Goal: Task Accomplishment & Management: Manage account settings

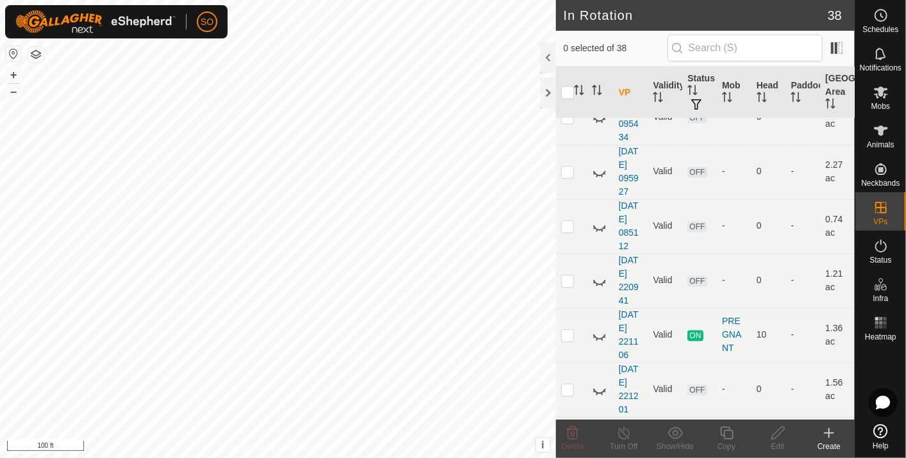
scroll to position [1343, 0]
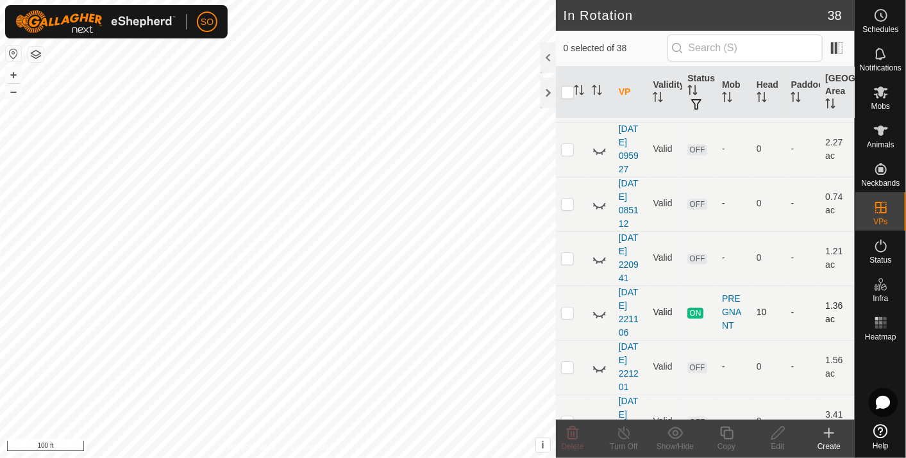
click at [598, 306] on icon at bounding box center [599, 313] width 15 height 15
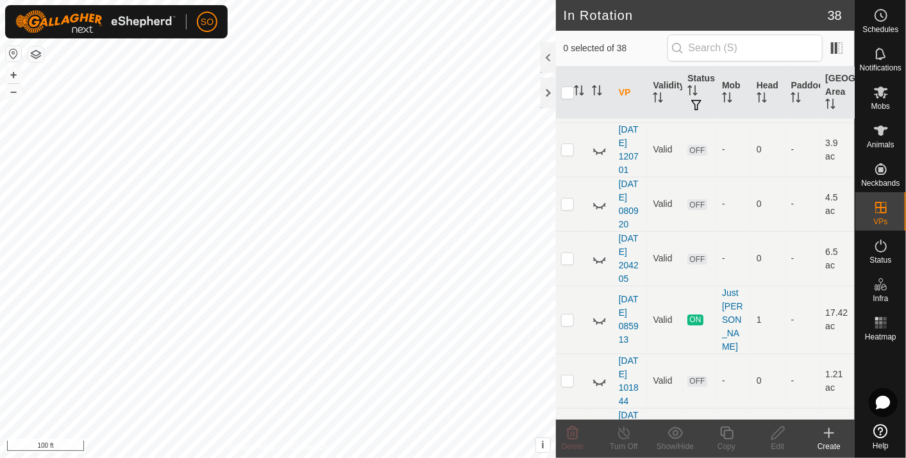
scroll to position [0, 0]
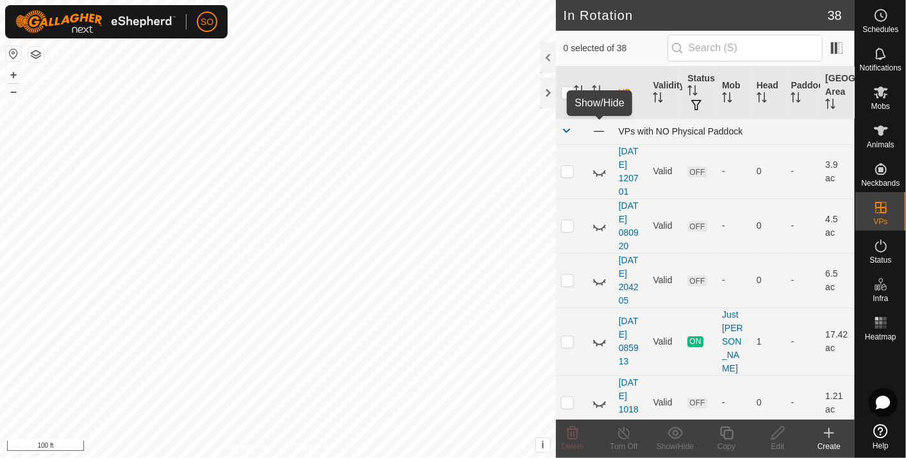
click at [598, 130] on span at bounding box center [599, 131] width 14 height 14
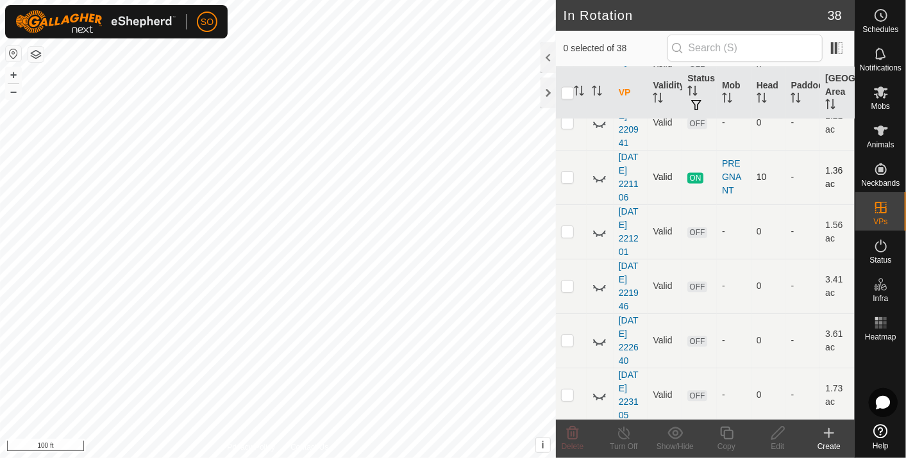
scroll to position [1496, 0]
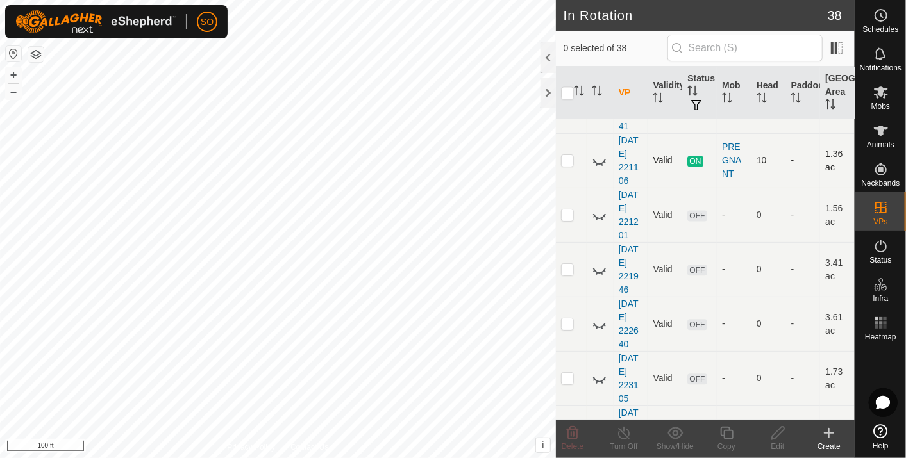
click at [599, 153] on icon at bounding box center [599, 160] width 15 height 15
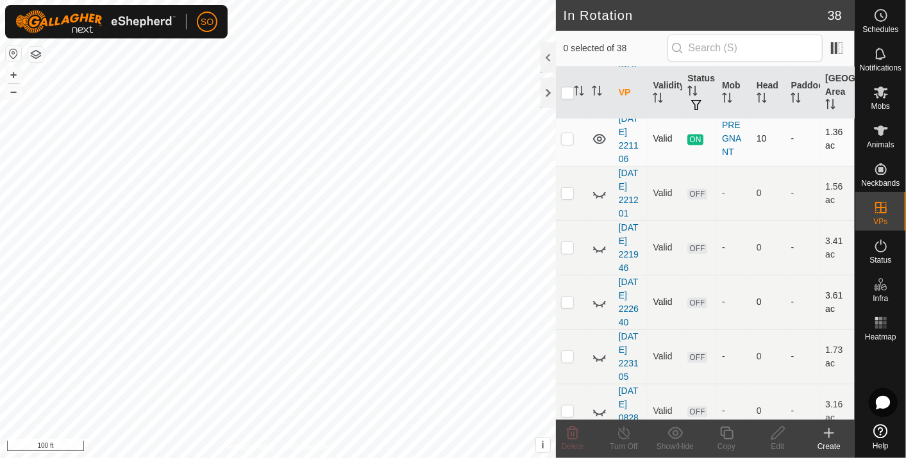
scroll to position [1589, 0]
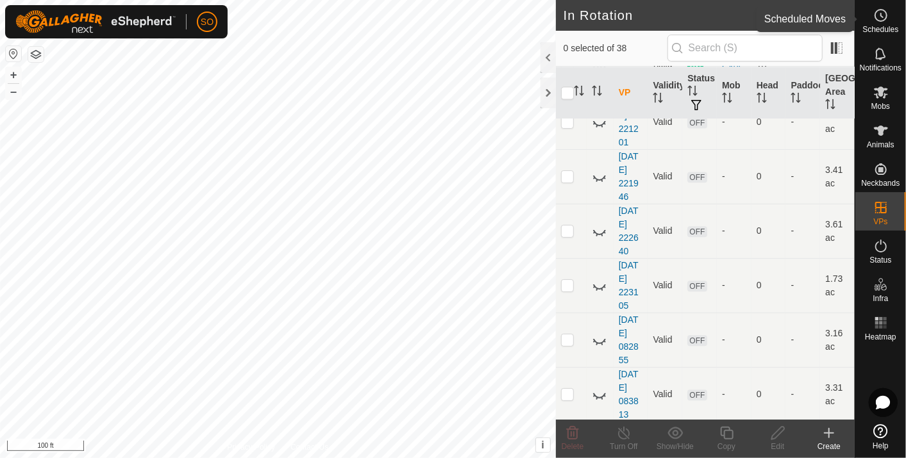
click at [876, 13] on circle at bounding box center [881, 16] width 12 height 12
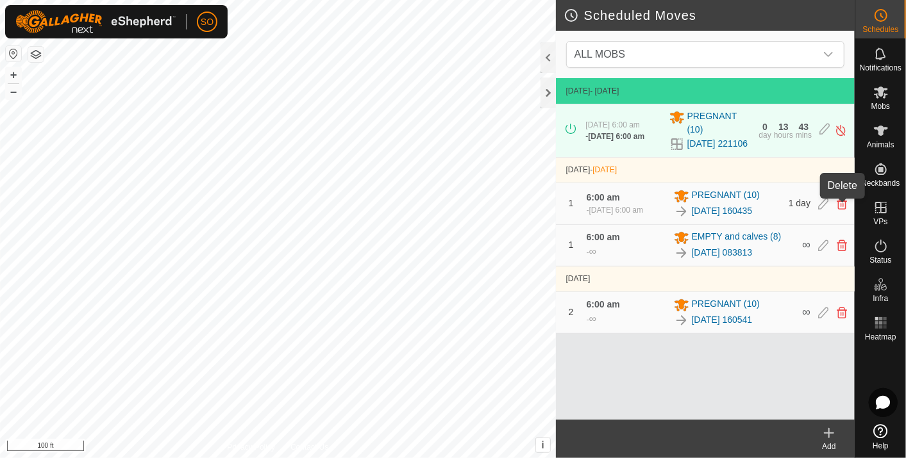
click at [842, 205] on icon at bounding box center [842, 204] width 10 height 12
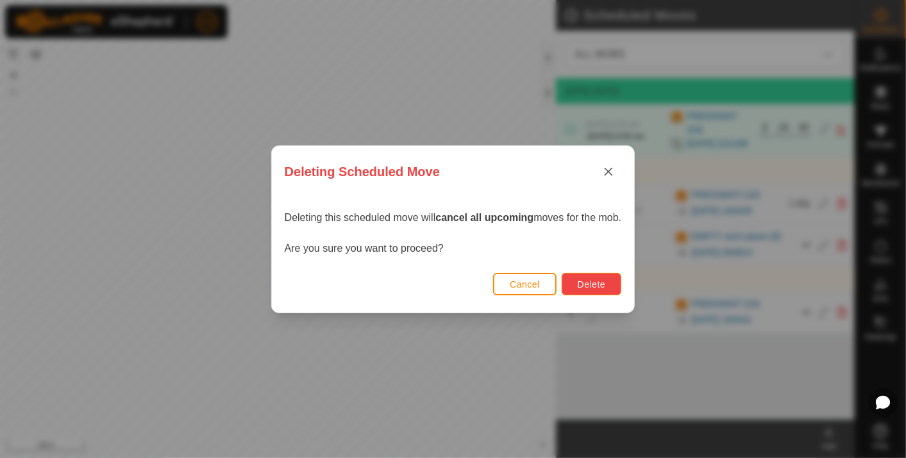
click at [600, 287] on span "Delete" at bounding box center [592, 285] width 28 height 10
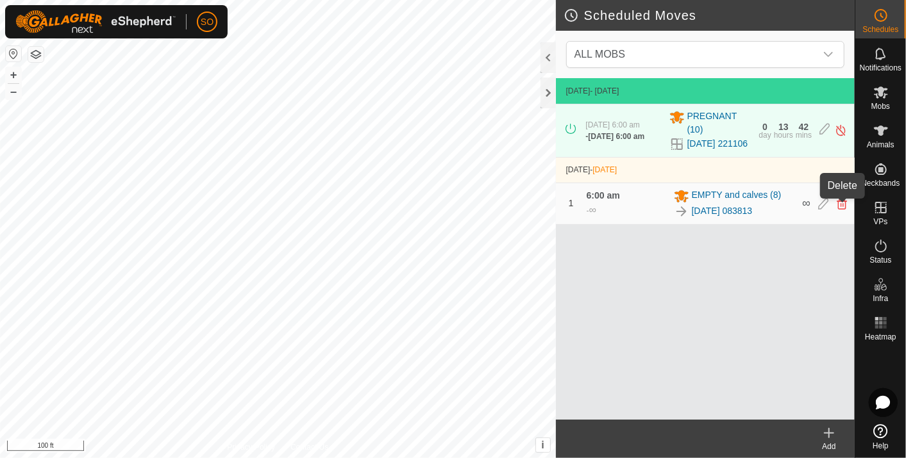
click at [840, 207] on icon at bounding box center [842, 204] width 10 height 12
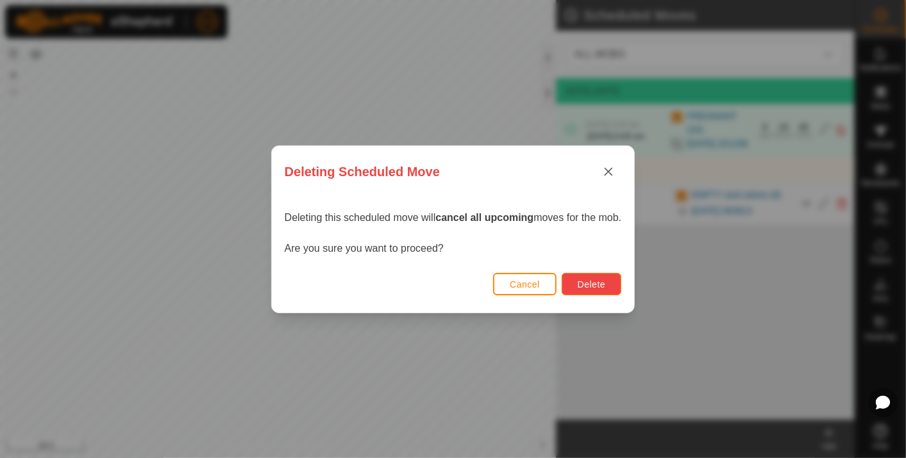
click at [602, 276] on button "Delete" at bounding box center [592, 284] width 60 height 22
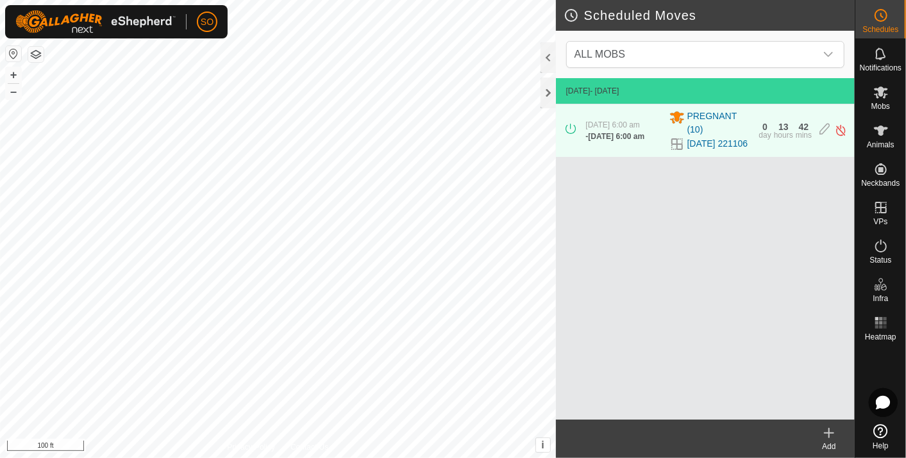
click at [840, 422] on div "Scheduled Moves ALL MOBS [DATE] - [DATE] [DATE] 6:00 am - [DATE] 6:00 am PREGNA…" at bounding box center [427, 229] width 855 height 458
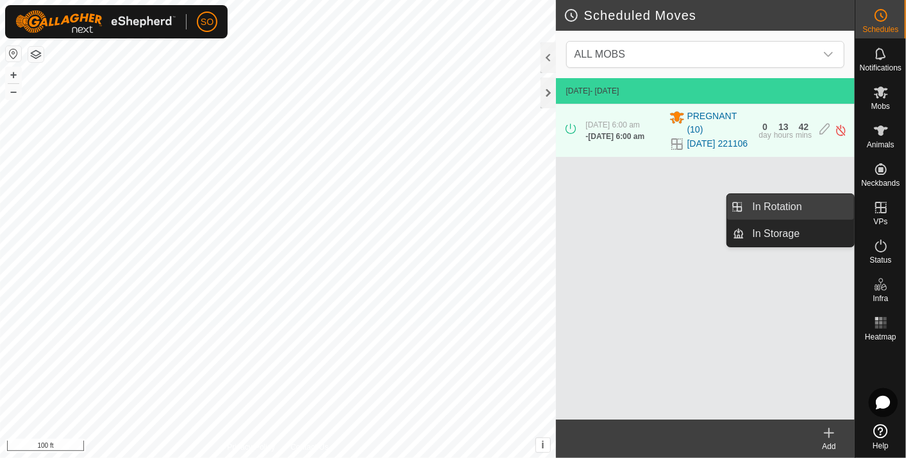
click at [813, 203] on link "In Rotation" at bounding box center [800, 207] width 110 height 26
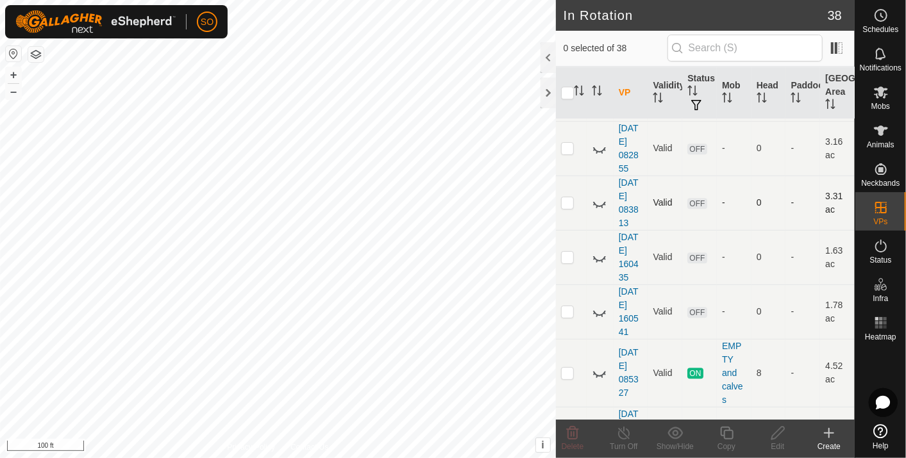
scroll to position [1802, 0]
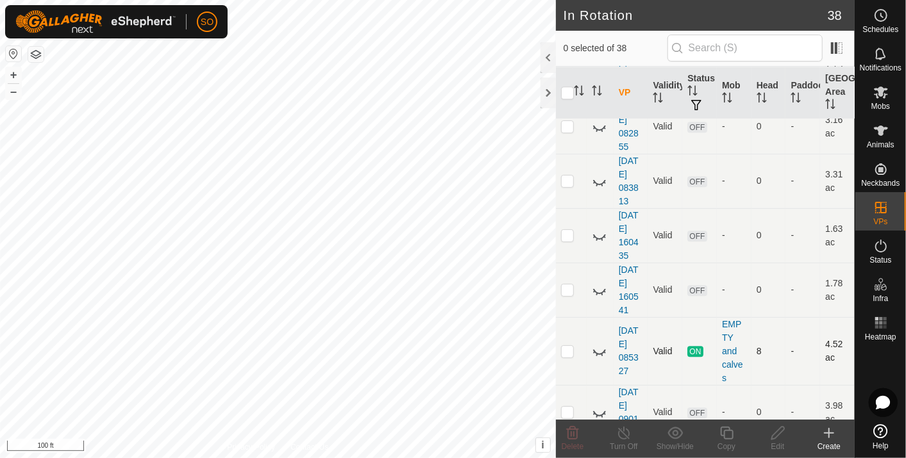
click at [596, 344] on icon at bounding box center [599, 351] width 15 height 15
click at [616, 366] on div "In Rotation 38 0 selected of 38 VP Validity Status Mob Head Paddock Grazing Are…" at bounding box center [427, 229] width 855 height 458
click at [601, 405] on icon at bounding box center [599, 412] width 15 height 15
click at [596, 405] on icon at bounding box center [599, 412] width 15 height 15
click at [599, 283] on icon at bounding box center [599, 290] width 15 height 15
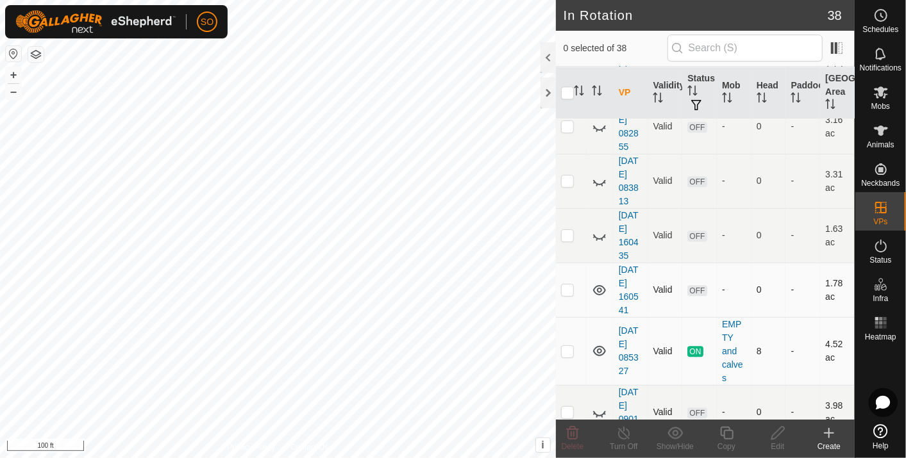
click at [599, 283] on icon at bounding box center [599, 290] width 15 height 15
click at [593, 228] on icon at bounding box center [599, 235] width 15 height 15
click at [598, 231] on icon at bounding box center [599, 236] width 13 height 10
click at [595, 174] on icon at bounding box center [599, 181] width 15 height 15
click at [829, 430] on icon at bounding box center [829, 433] width 0 height 9
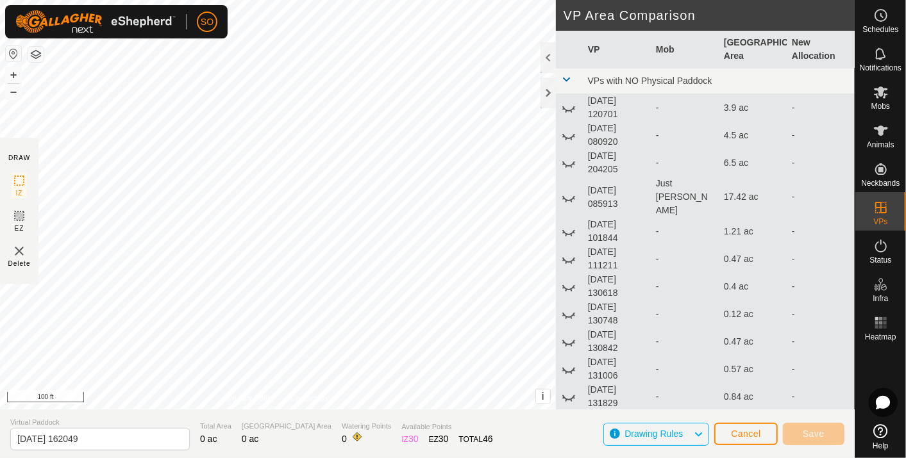
click at [433, 0] on html "SO Schedules Notifications Mobs Animals Neckbands VPs Status Infra Heatmap Help…" at bounding box center [453, 229] width 906 height 458
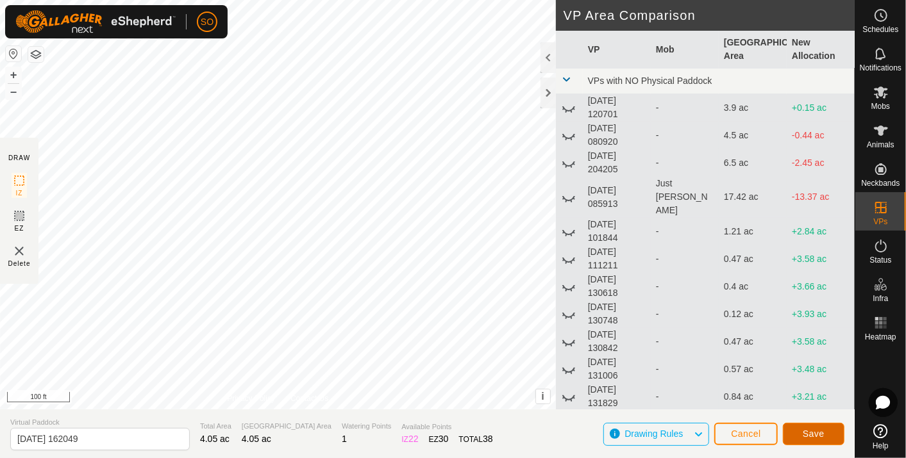
click at [815, 432] on span "Save" at bounding box center [814, 434] width 22 height 10
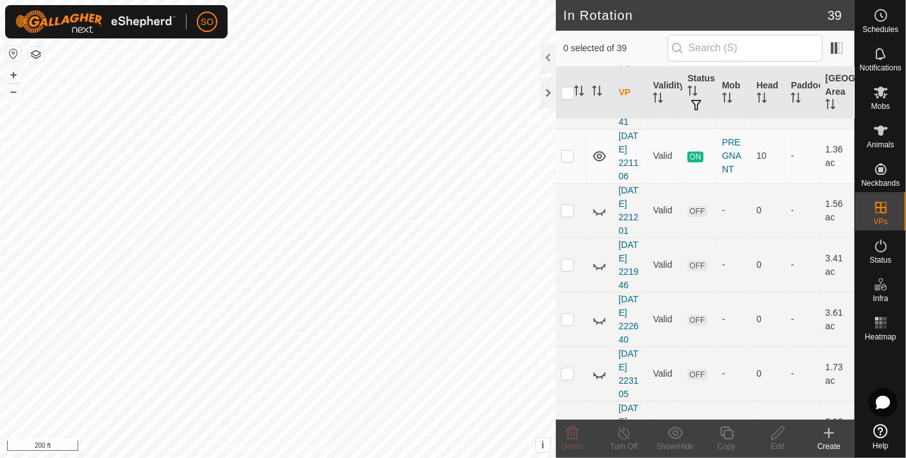
scroll to position [1857, 0]
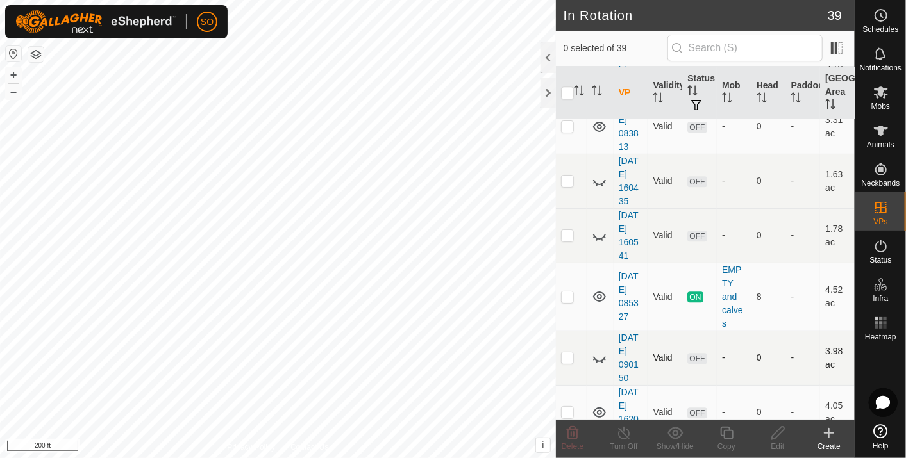
click at [599, 351] on icon at bounding box center [599, 358] width 15 height 15
click at [599, 353] on icon at bounding box center [599, 358] width 13 height 10
click at [599, 351] on icon at bounding box center [599, 358] width 15 height 15
click at [599, 408] on icon at bounding box center [599, 413] width 13 height 10
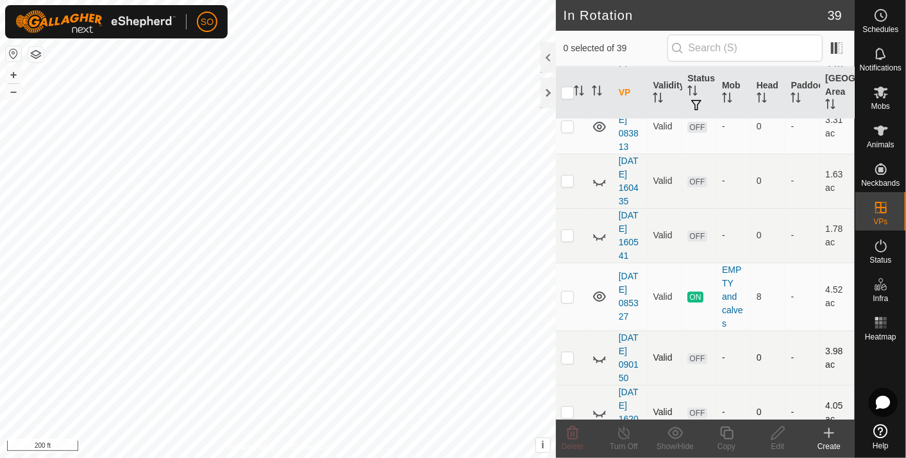
click at [599, 405] on icon at bounding box center [599, 412] width 15 height 15
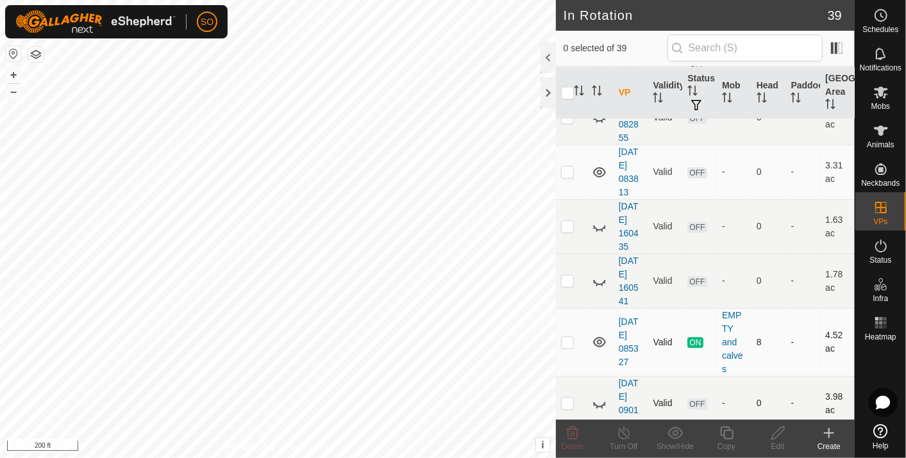
scroll to position [1785, 0]
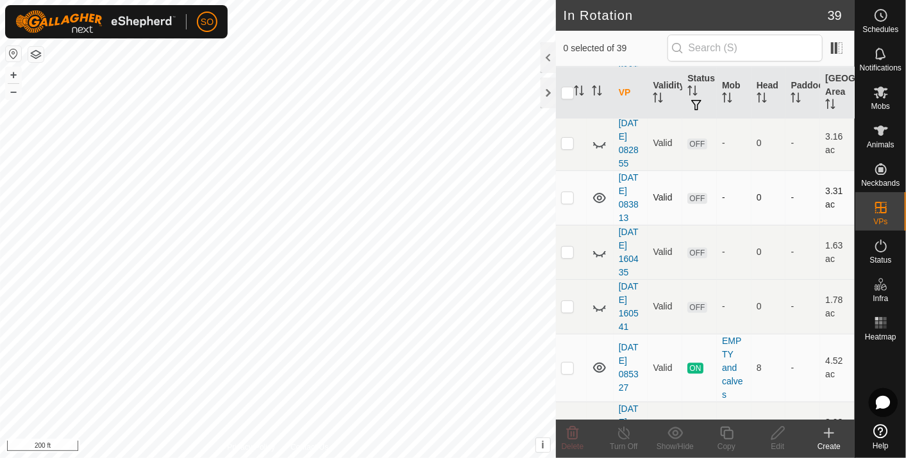
click at [599, 190] on icon at bounding box center [599, 197] width 15 height 15
click at [598, 190] on icon at bounding box center [599, 197] width 15 height 15
click at [829, 430] on icon at bounding box center [829, 433] width 0 height 9
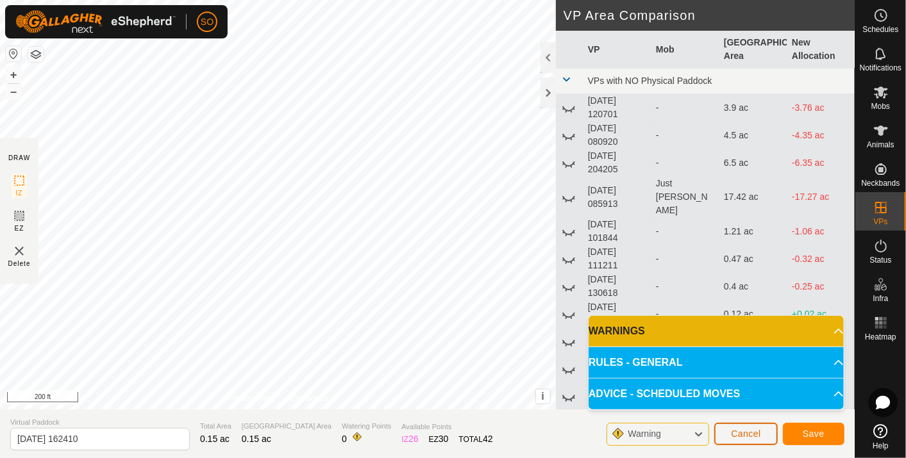
click at [747, 434] on span "Cancel" at bounding box center [746, 434] width 30 height 10
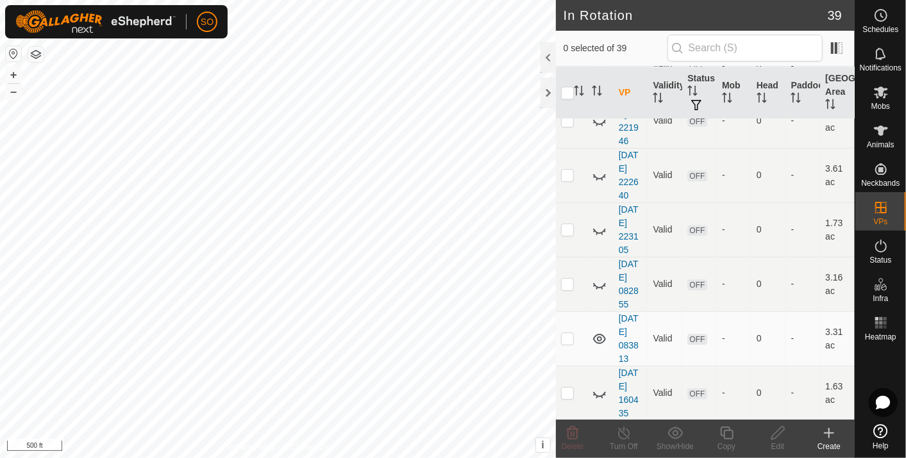
scroll to position [1857, 0]
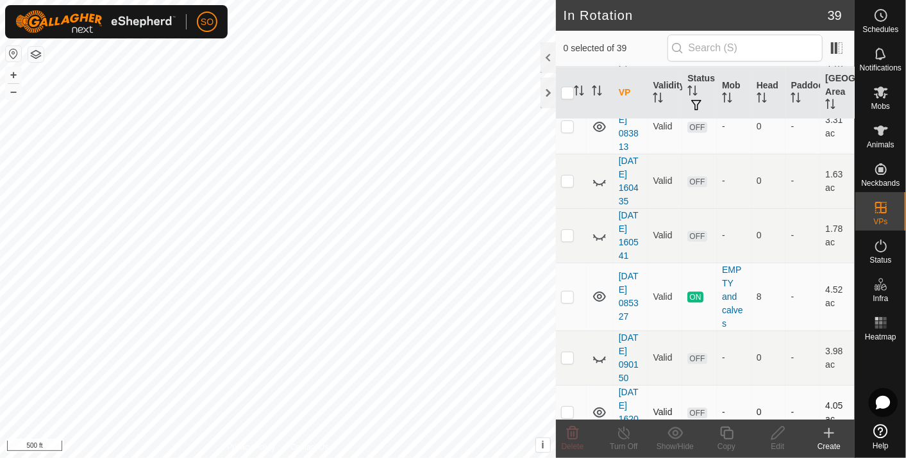
click at [598, 408] on icon at bounding box center [599, 413] width 13 height 10
click at [598, 405] on icon at bounding box center [599, 412] width 15 height 15
click at [599, 351] on icon at bounding box center [599, 358] width 15 height 15
click at [597, 351] on icon at bounding box center [599, 358] width 15 height 15
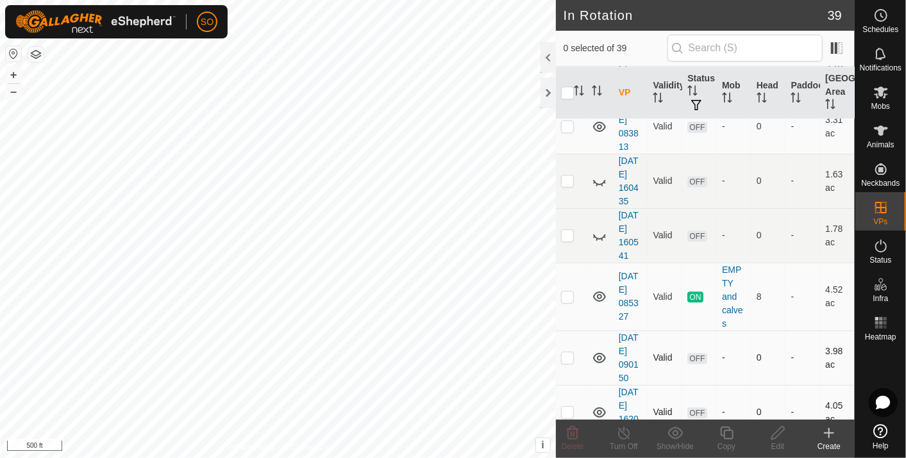
click at [597, 353] on icon at bounding box center [599, 358] width 13 height 10
click at [567, 353] on p-checkbox at bounding box center [567, 358] width 13 height 10
click at [570, 429] on icon at bounding box center [573, 433] width 12 height 13
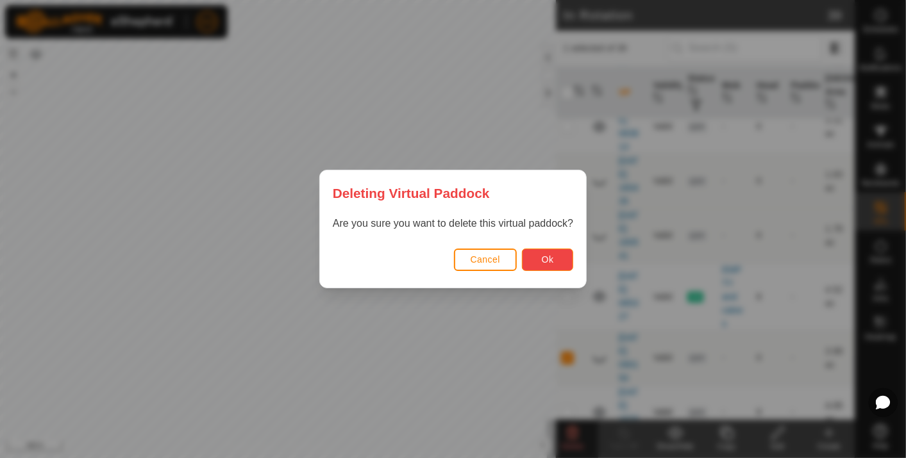
click at [538, 255] on button "Ok" at bounding box center [547, 260] width 51 height 22
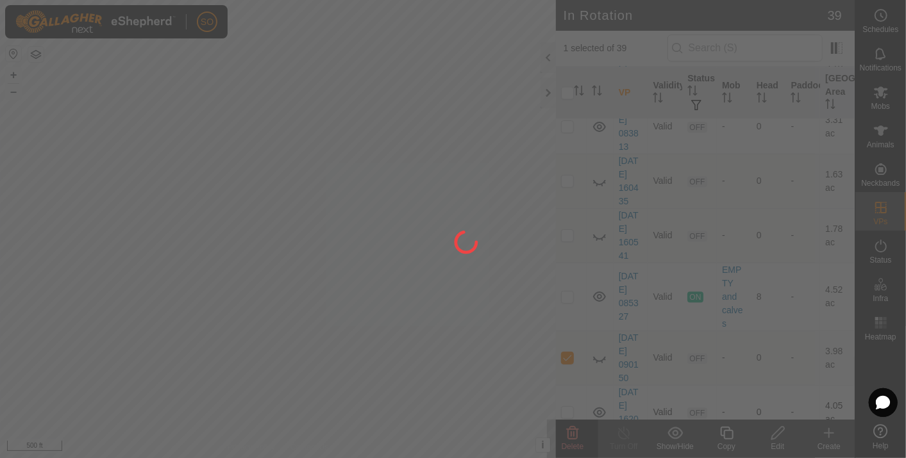
checkbox input "false"
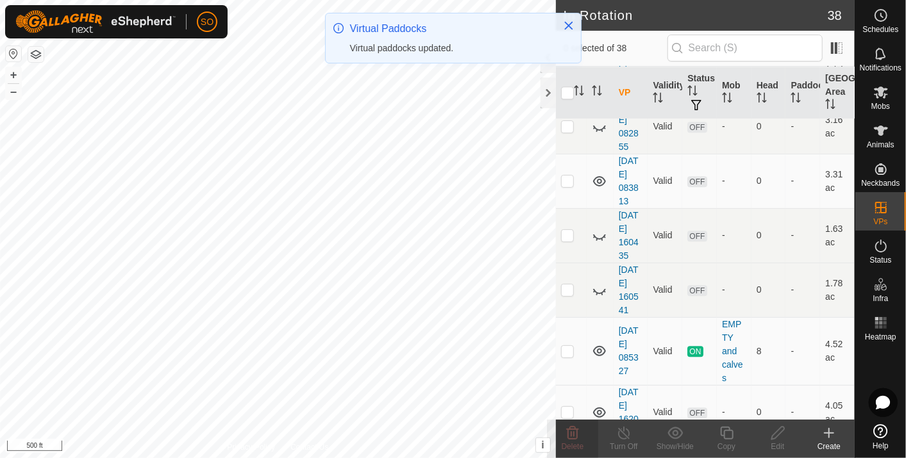
scroll to position [0, 0]
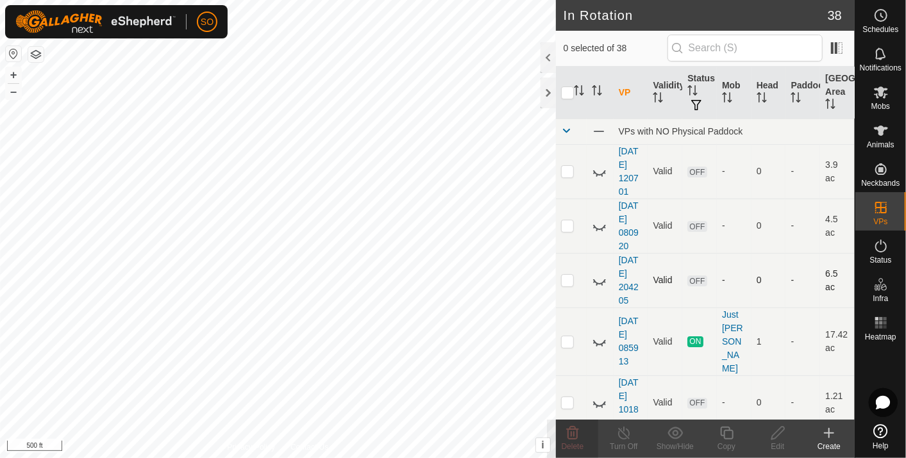
click at [595, 276] on icon at bounding box center [599, 280] width 15 height 15
click at [595, 276] on icon at bounding box center [599, 281] width 13 height 10
click at [595, 276] on icon at bounding box center [599, 280] width 15 height 15
click at [571, 279] on p-checkbox at bounding box center [567, 280] width 13 height 10
click at [571, 431] on icon at bounding box center [572, 433] width 15 height 15
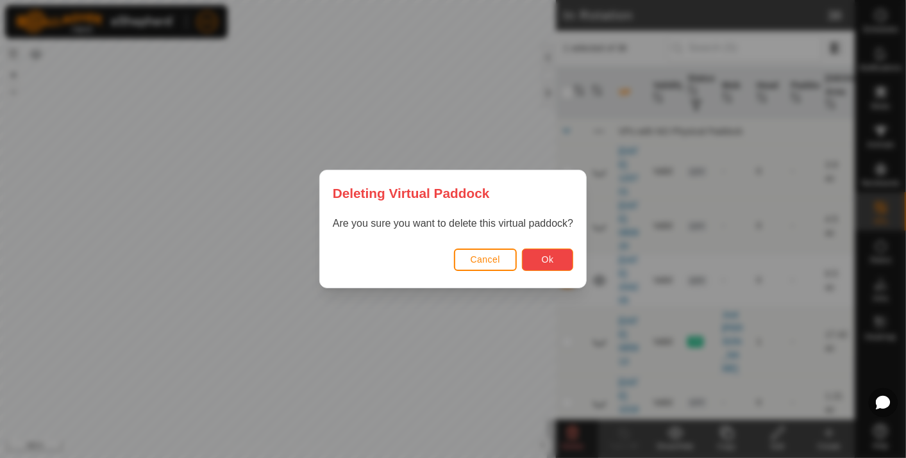
click at [544, 251] on button "Ok" at bounding box center [547, 260] width 51 height 22
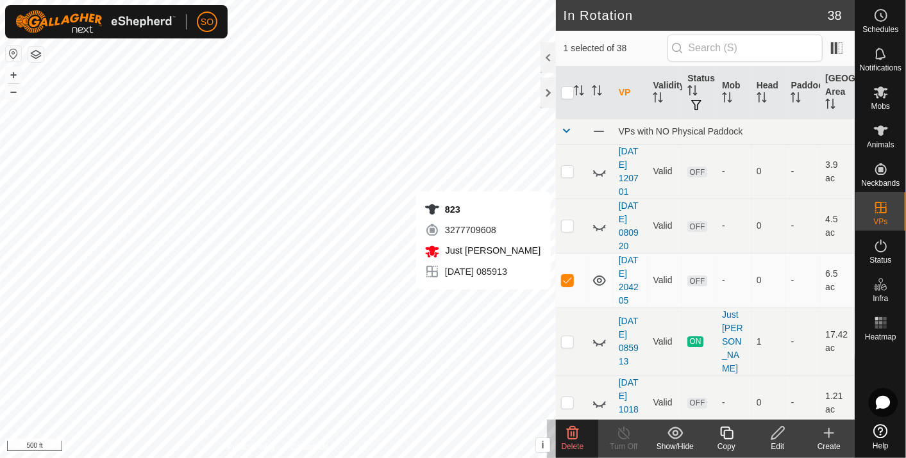
click at [602, 281] on icon at bounding box center [599, 280] width 15 height 15
click at [565, 280] on p-checkbox at bounding box center [567, 280] width 13 height 10
checkbox input "false"
click at [598, 225] on icon at bounding box center [599, 226] width 15 height 15
click at [598, 225] on icon at bounding box center [599, 226] width 13 height 10
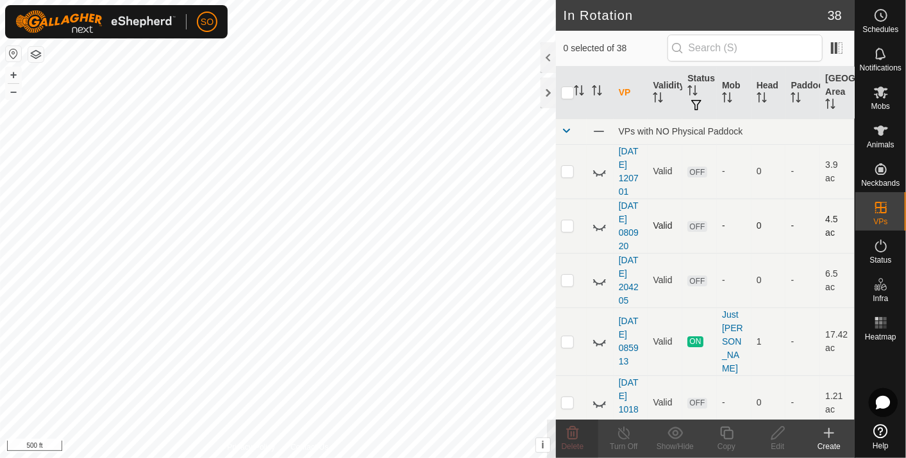
click at [596, 222] on icon at bounding box center [599, 226] width 15 height 15
click at [565, 223] on p-checkbox at bounding box center [567, 226] width 13 height 10
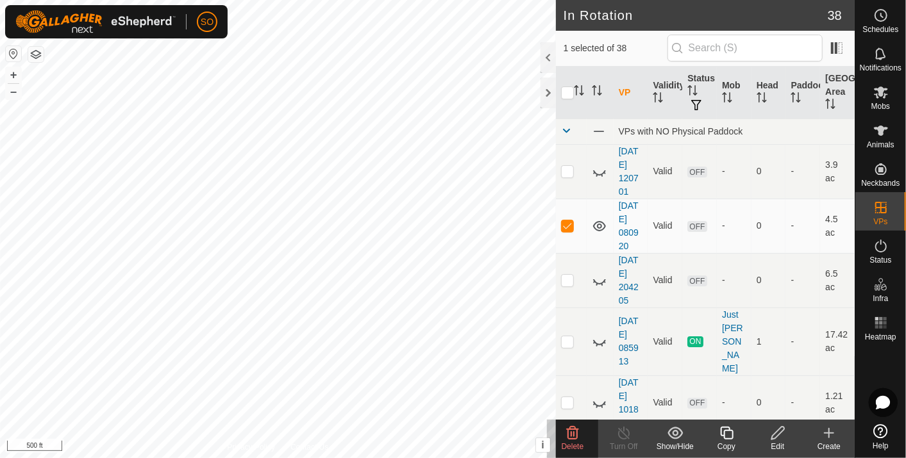
click at [575, 430] on icon at bounding box center [572, 433] width 15 height 15
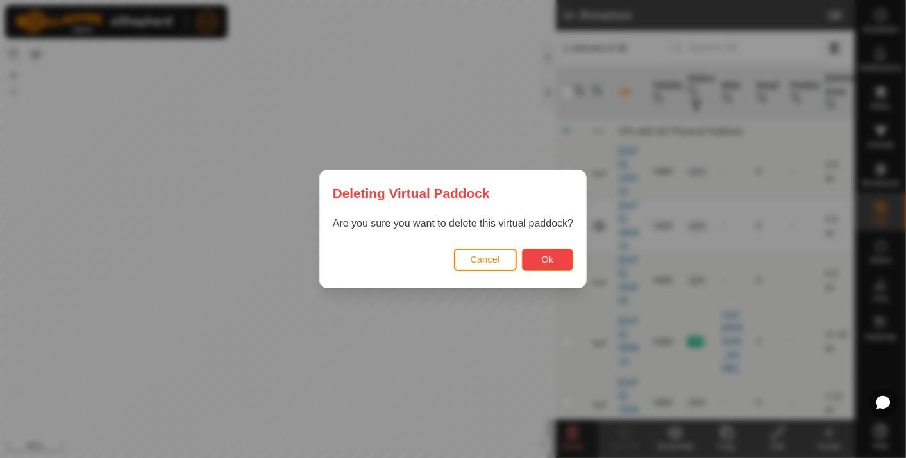
click at [544, 257] on span "Ok" at bounding box center [548, 260] width 12 height 10
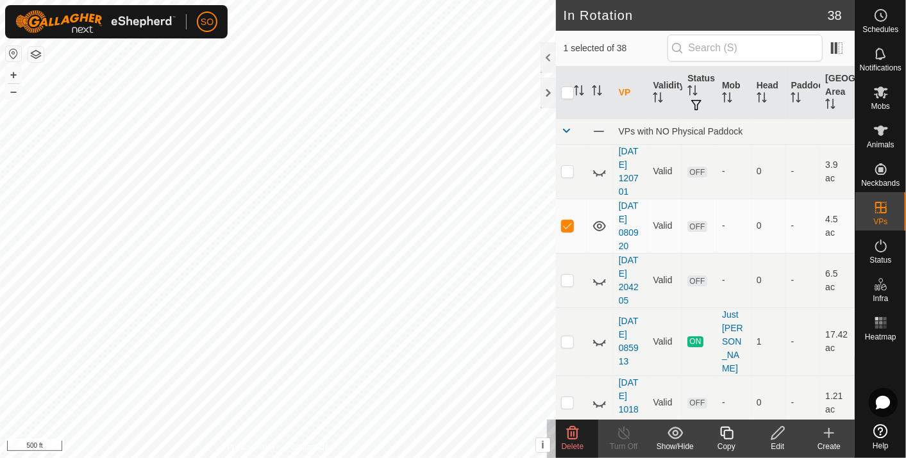
click at [599, 226] on icon at bounding box center [599, 226] width 15 height 15
click at [564, 222] on p-checkbox at bounding box center [567, 226] width 13 height 10
checkbox input "false"
click at [599, 170] on icon at bounding box center [599, 171] width 15 height 15
click at [565, 169] on p-checkbox at bounding box center [567, 171] width 13 height 10
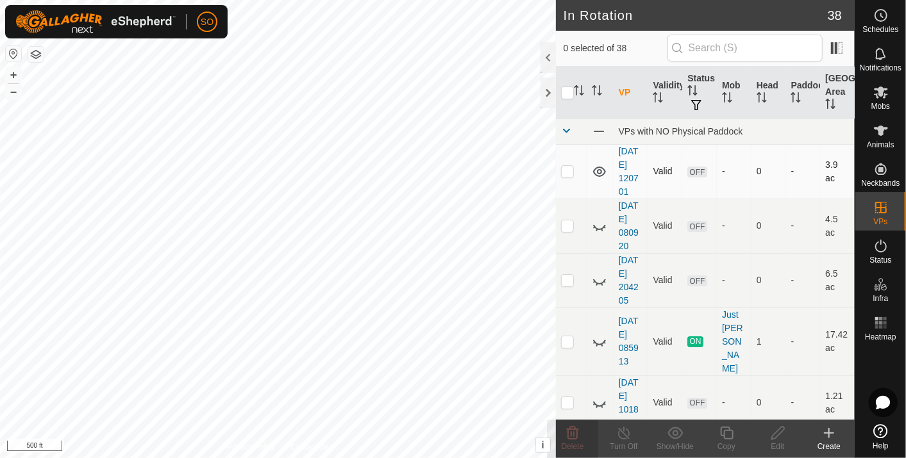
checkbox input "true"
click at [571, 432] on icon at bounding box center [573, 433] width 12 height 13
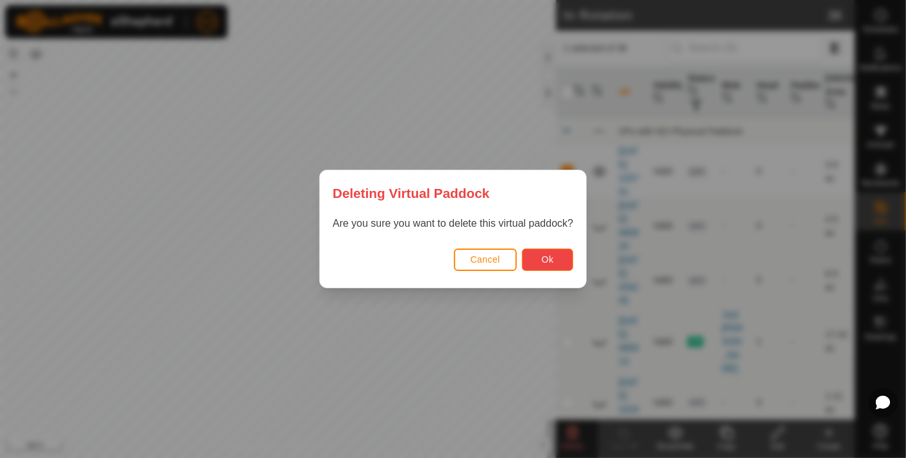
click at [560, 255] on button "Ok" at bounding box center [547, 260] width 51 height 22
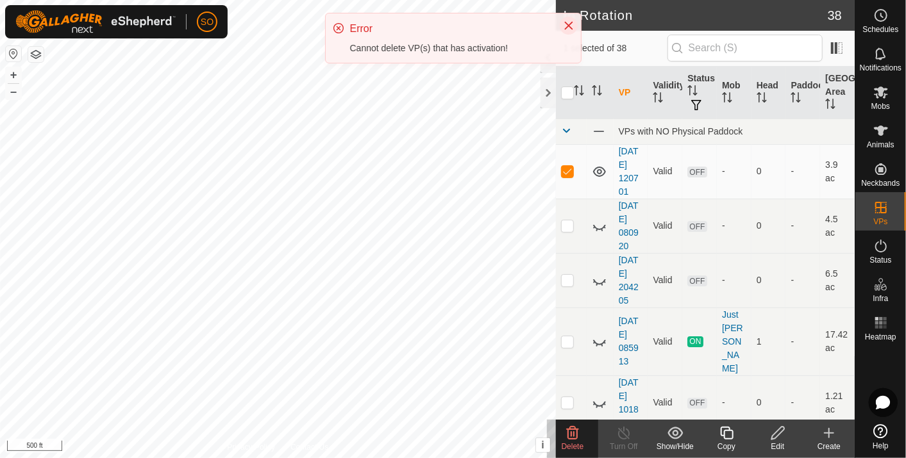
click at [570, 21] on icon "Close" at bounding box center [569, 26] width 10 height 10
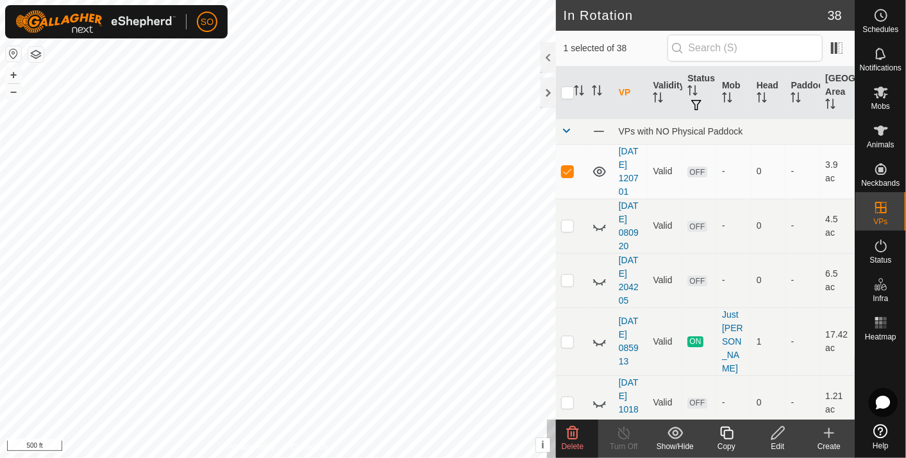
click at [599, 167] on icon at bounding box center [599, 172] width 13 height 10
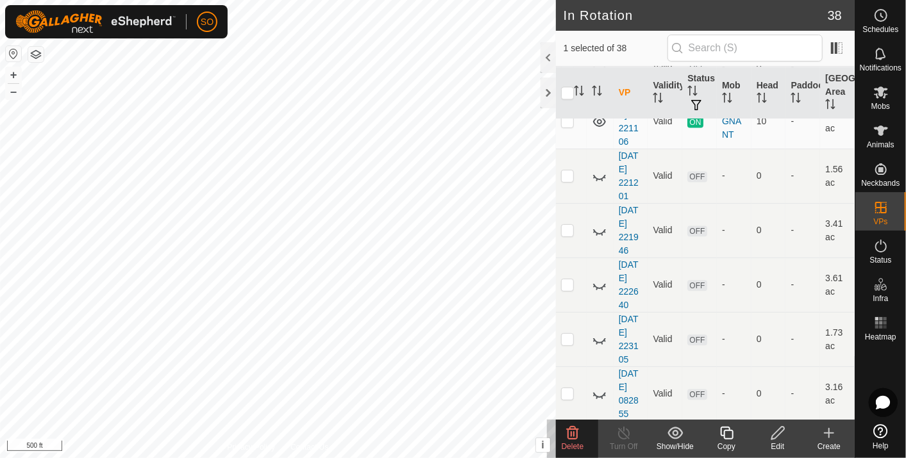
scroll to position [1802, 0]
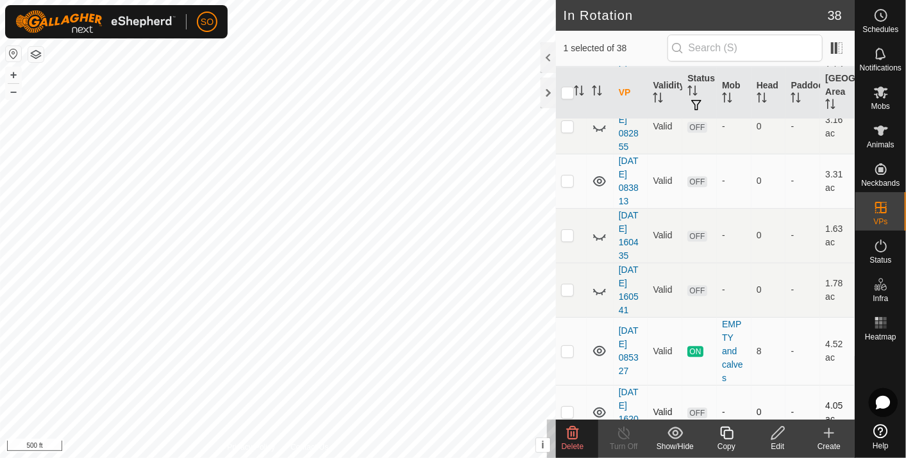
click at [598, 405] on icon at bounding box center [599, 412] width 15 height 15
click at [599, 283] on icon at bounding box center [599, 290] width 15 height 15
click at [600, 283] on icon at bounding box center [599, 290] width 15 height 15
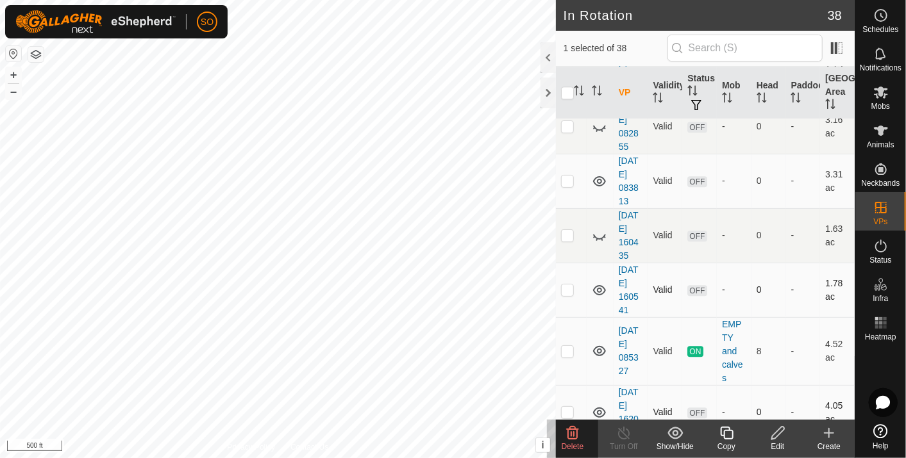
click at [598, 285] on icon at bounding box center [599, 290] width 13 height 10
click at [598, 283] on icon at bounding box center [599, 290] width 15 height 15
click at [566, 285] on p-checkbox at bounding box center [567, 290] width 13 height 10
checkbox input "true"
click at [575, 433] on icon at bounding box center [572, 433] width 15 height 15
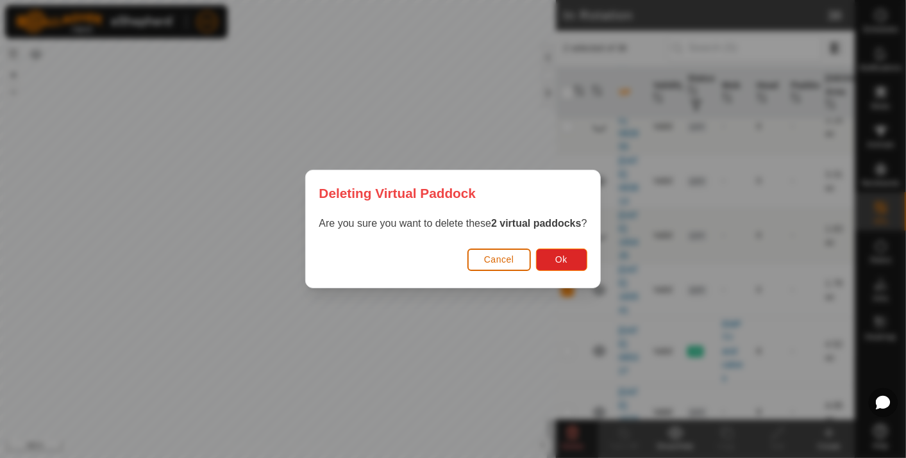
click at [505, 260] on span "Cancel" at bounding box center [499, 260] width 30 height 10
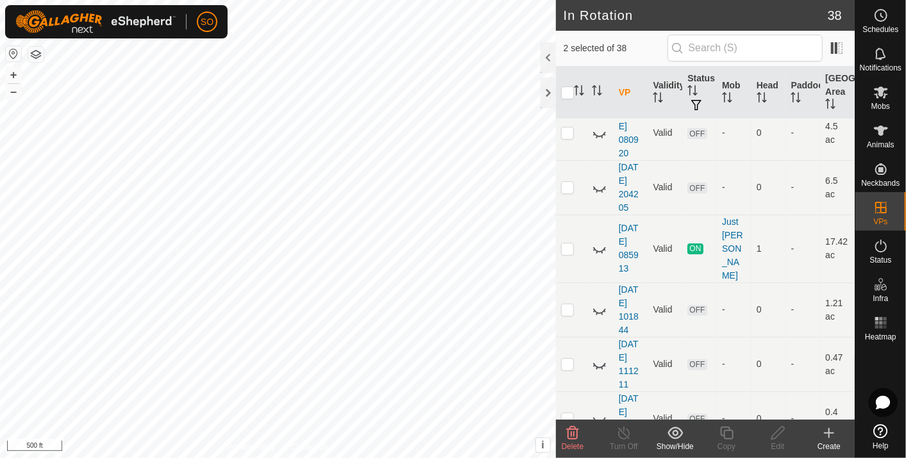
scroll to position [0, 0]
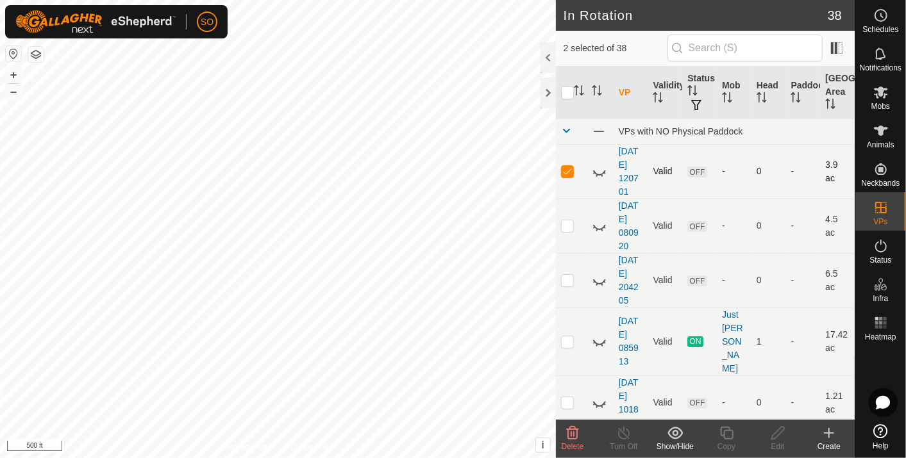
click at [564, 172] on p-checkbox at bounding box center [567, 171] width 13 height 10
checkbox input "false"
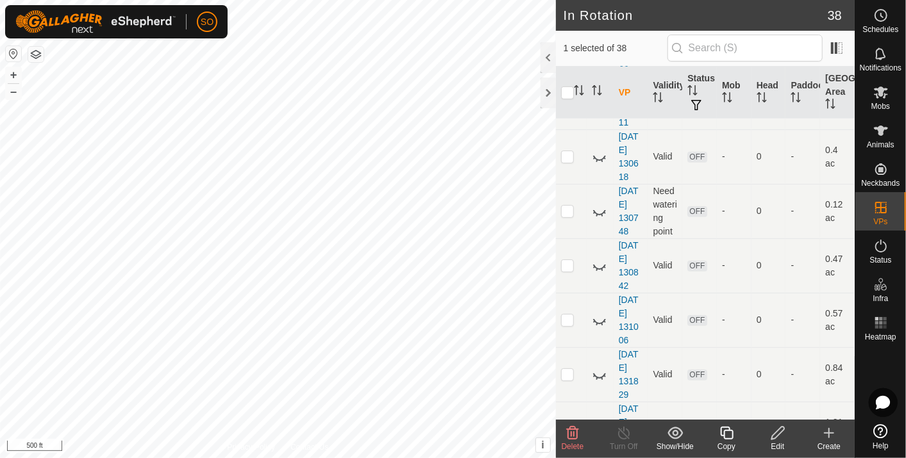
scroll to position [356, 0]
click at [572, 429] on icon at bounding box center [573, 433] width 12 height 13
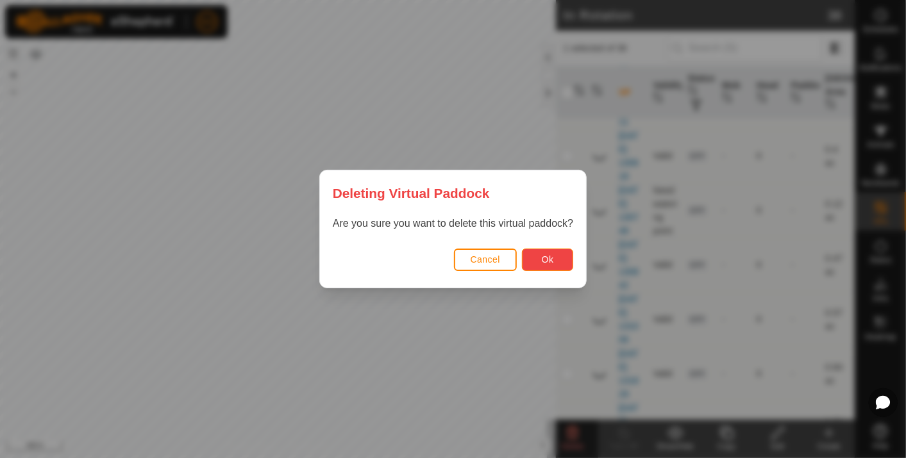
click at [535, 253] on button "Ok" at bounding box center [547, 260] width 51 height 22
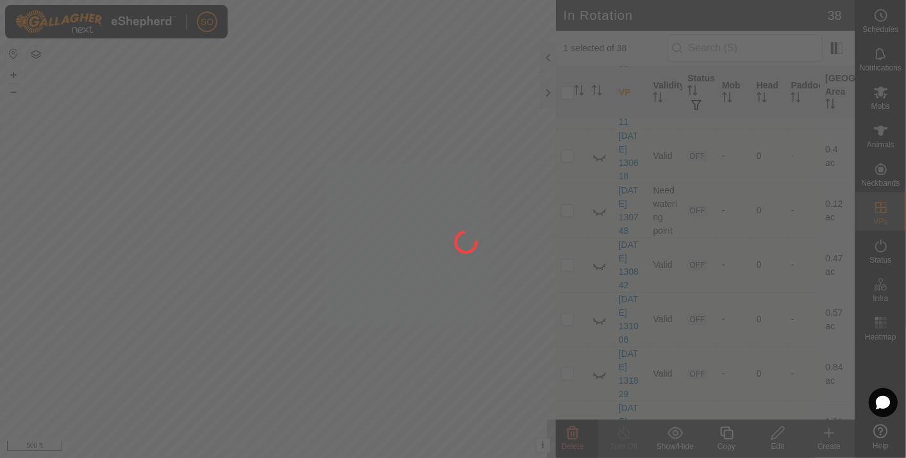
checkbox input "false"
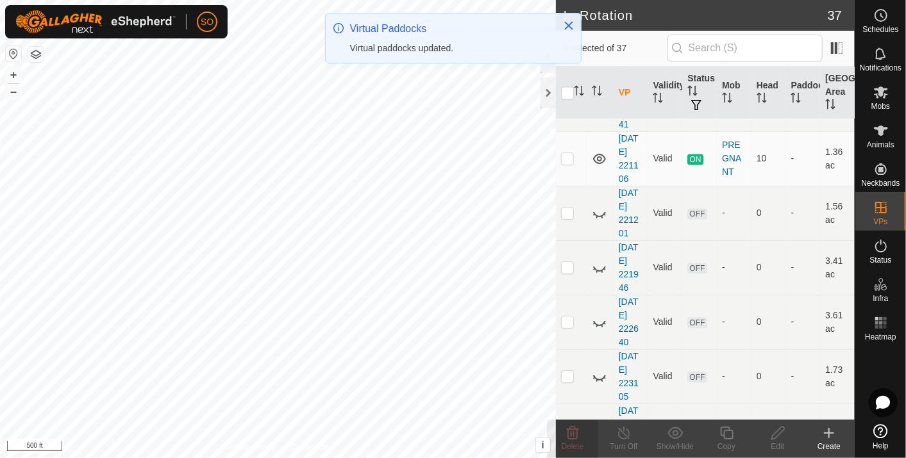
scroll to position [1748, 0]
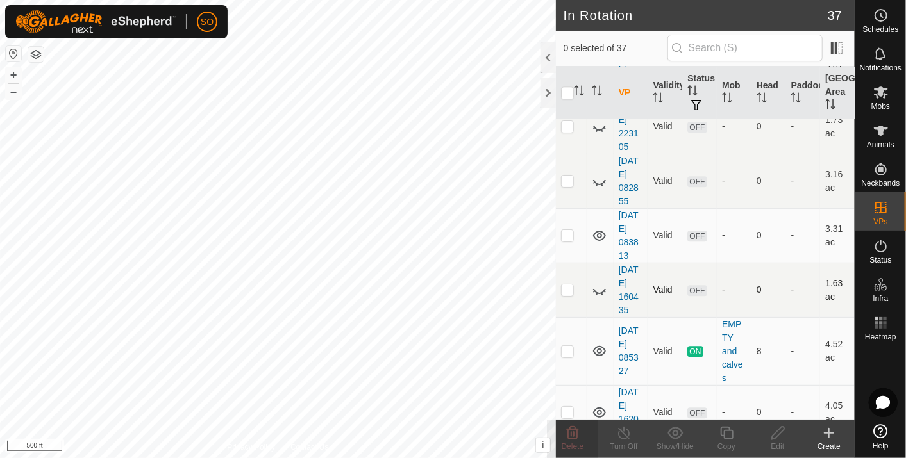
click at [595, 283] on icon at bounding box center [599, 290] width 15 height 15
click at [566, 285] on p-checkbox at bounding box center [567, 290] width 13 height 10
click at [571, 432] on icon at bounding box center [573, 433] width 12 height 13
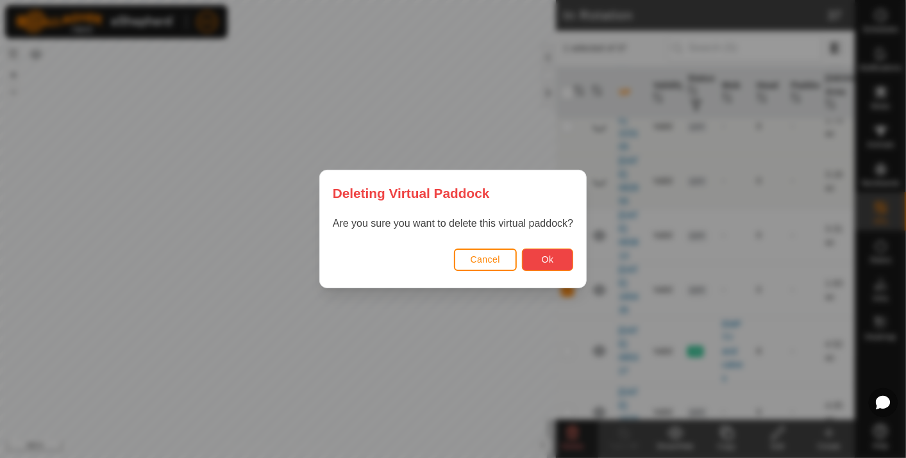
click at [544, 253] on button "Ok" at bounding box center [547, 260] width 51 height 22
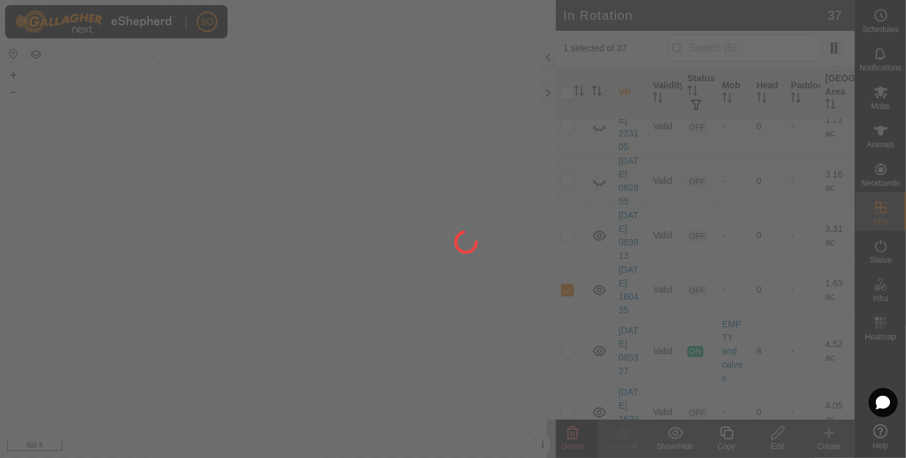
checkbox input "false"
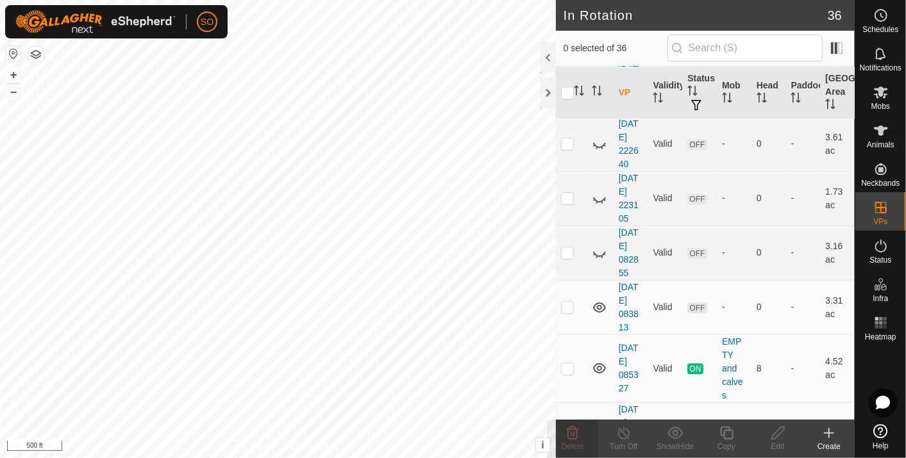
scroll to position [1694, 0]
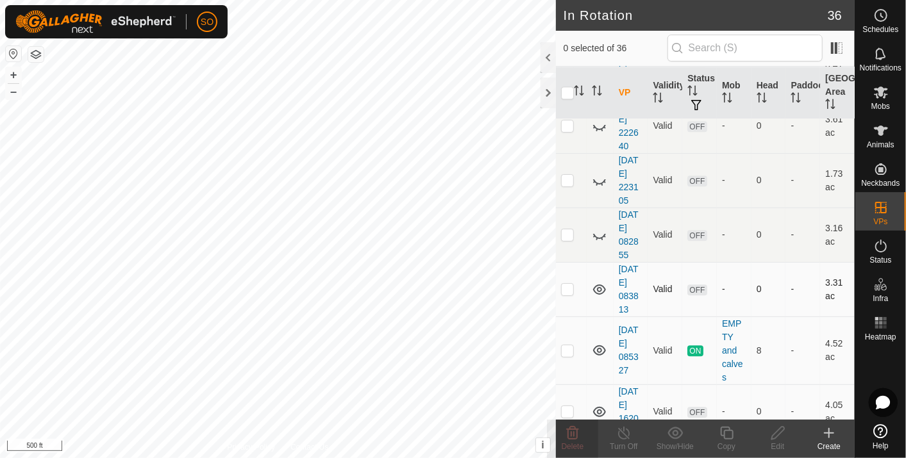
click at [598, 282] on icon at bounding box center [599, 289] width 15 height 15
click at [597, 282] on icon at bounding box center [599, 289] width 15 height 15
click at [599, 228] on icon at bounding box center [599, 235] width 15 height 15
click at [596, 228] on icon at bounding box center [599, 235] width 15 height 15
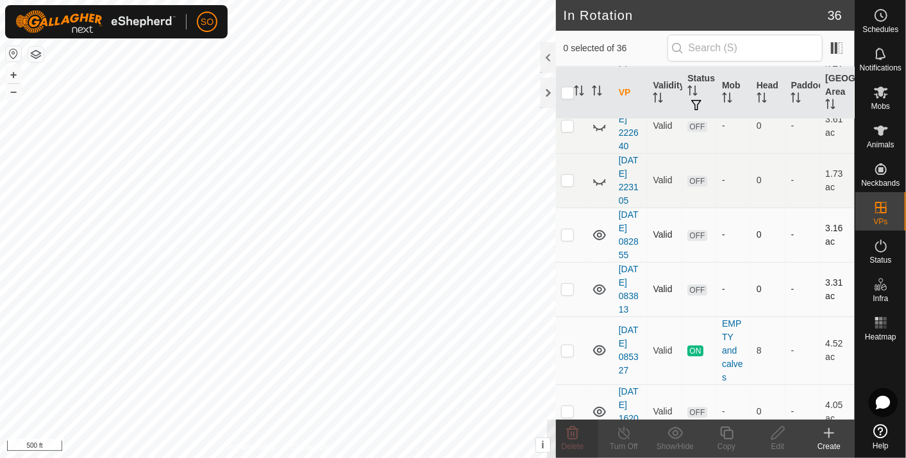
click at [596, 228] on icon at bounding box center [599, 235] width 15 height 15
click at [599, 228] on icon at bounding box center [599, 235] width 15 height 15
click at [567, 230] on p-checkbox at bounding box center [567, 235] width 13 height 10
click at [571, 431] on icon at bounding box center [572, 433] width 15 height 15
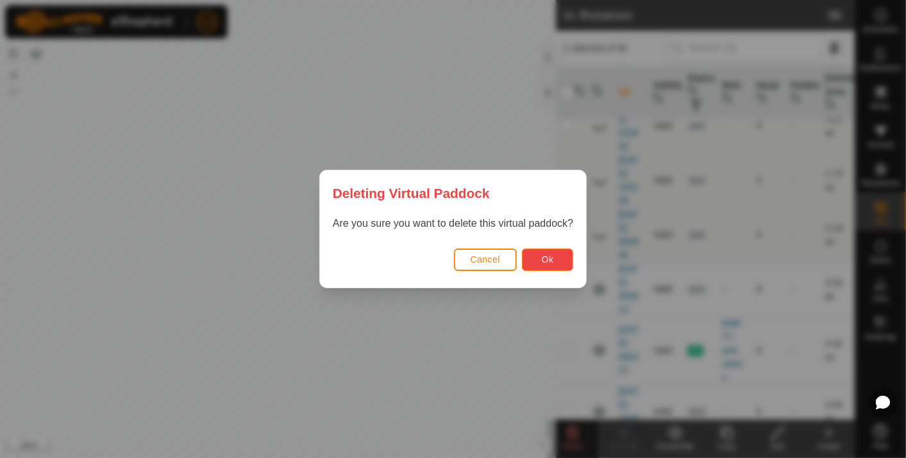
click at [548, 256] on span "Ok" at bounding box center [548, 260] width 12 height 10
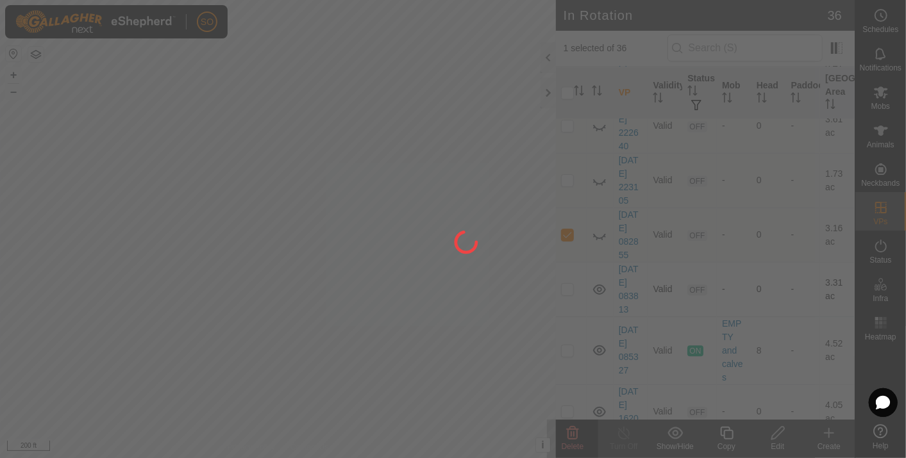
checkbox input "false"
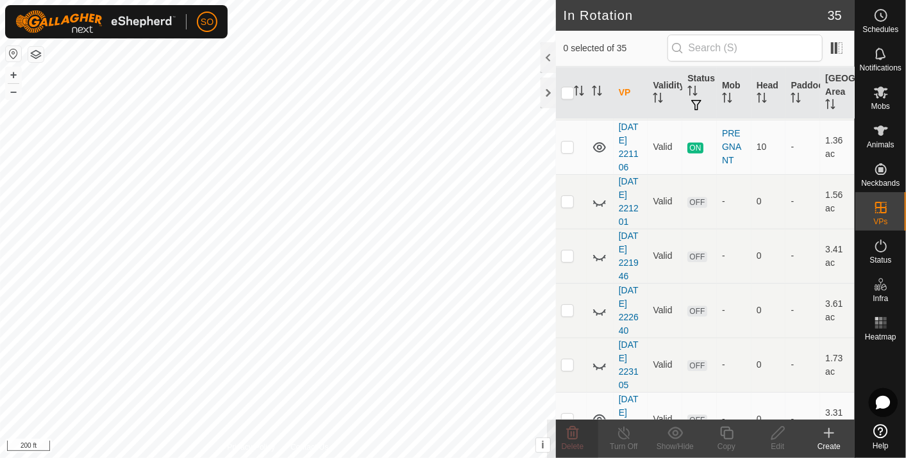
scroll to position [1639, 0]
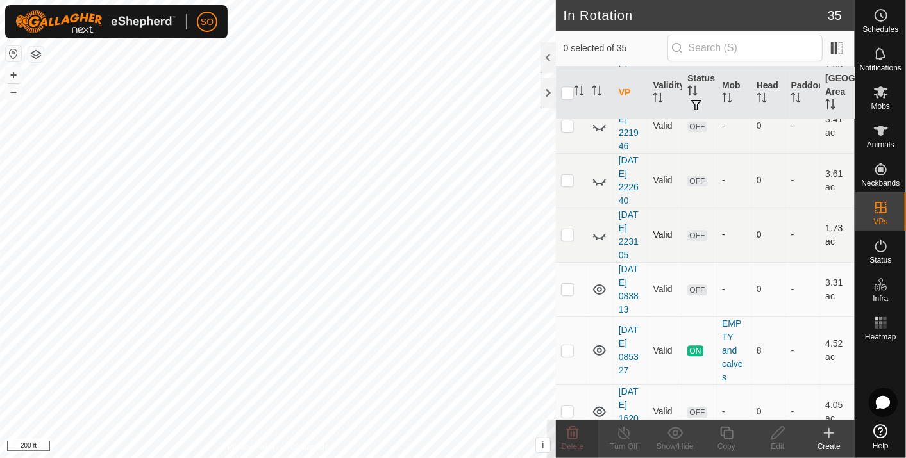
click at [599, 228] on icon at bounding box center [599, 235] width 15 height 15
click at [599, 230] on icon at bounding box center [599, 235] width 13 height 10
click at [598, 228] on icon at bounding box center [599, 235] width 15 height 15
click at [565, 230] on p-checkbox at bounding box center [567, 235] width 13 height 10
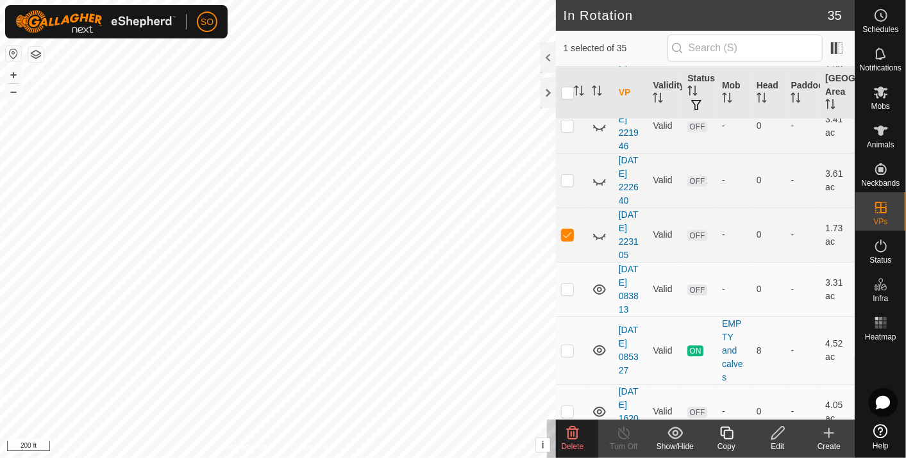
click at [575, 430] on icon at bounding box center [573, 433] width 12 height 13
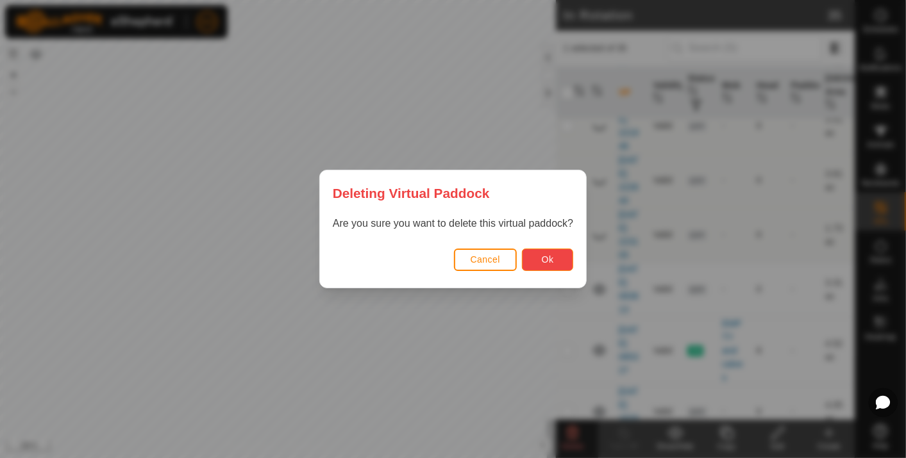
click at [542, 255] on span "Ok" at bounding box center [548, 260] width 12 height 10
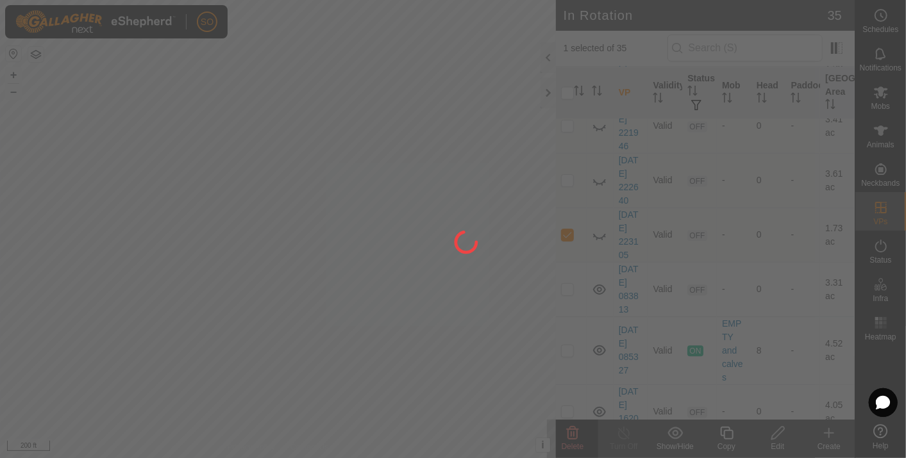
checkbox input "false"
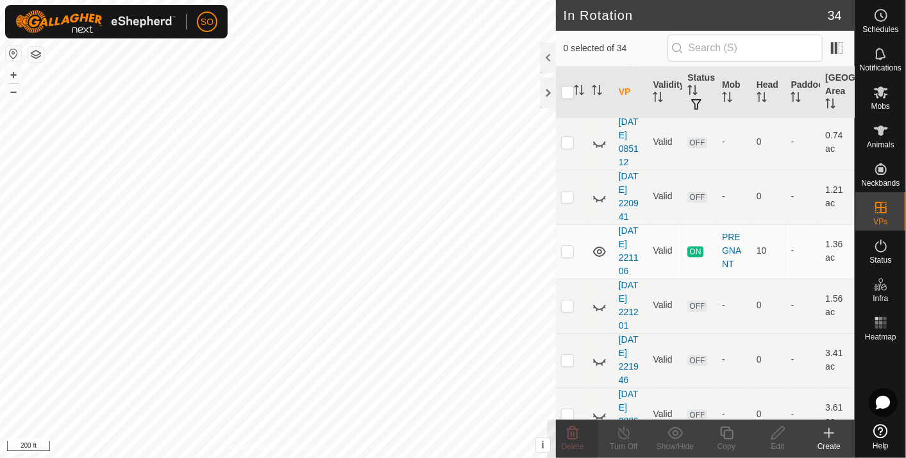
scroll to position [1585, 0]
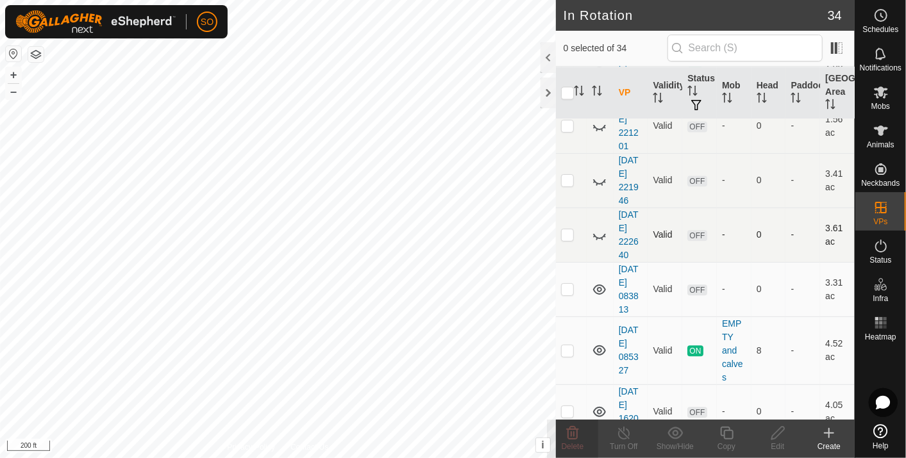
click at [600, 228] on icon at bounding box center [599, 235] width 15 height 15
click at [601, 230] on icon at bounding box center [599, 235] width 13 height 10
click at [601, 228] on icon at bounding box center [599, 235] width 15 height 15
click at [601, 230] on icon at bounding box center [599, 235] width 13 height 10
click at [569, 230] on p-checkbox at bounding box center [567, 235] width 13 height 10
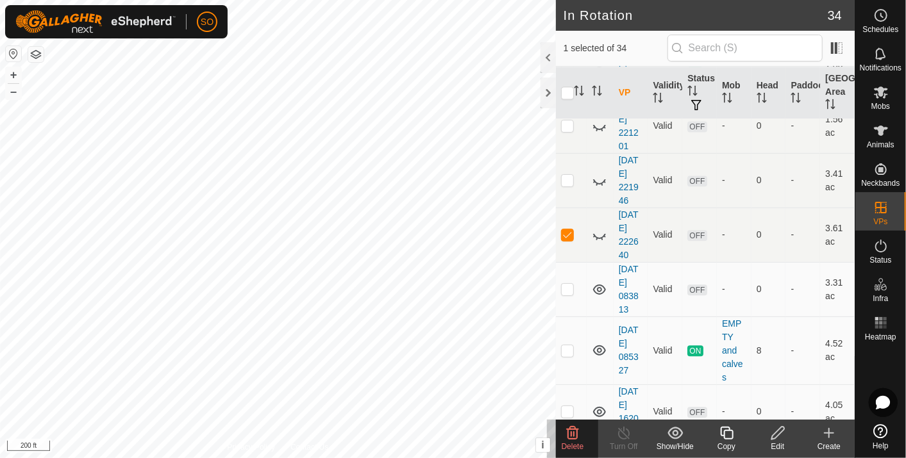
click at [573, 434] on icon at bounding box center [572, 433] width 15 height 15
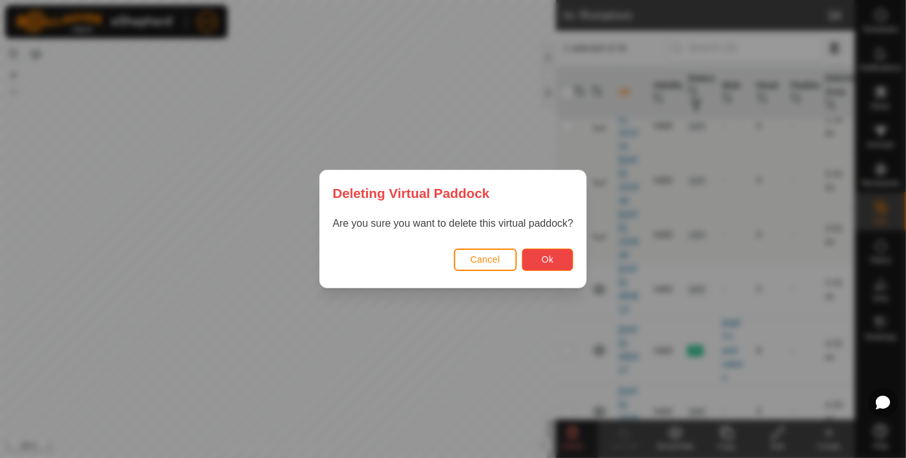
click at [550, 253] on button "Ok" at bounding box center [547, 260] width 51 height 22
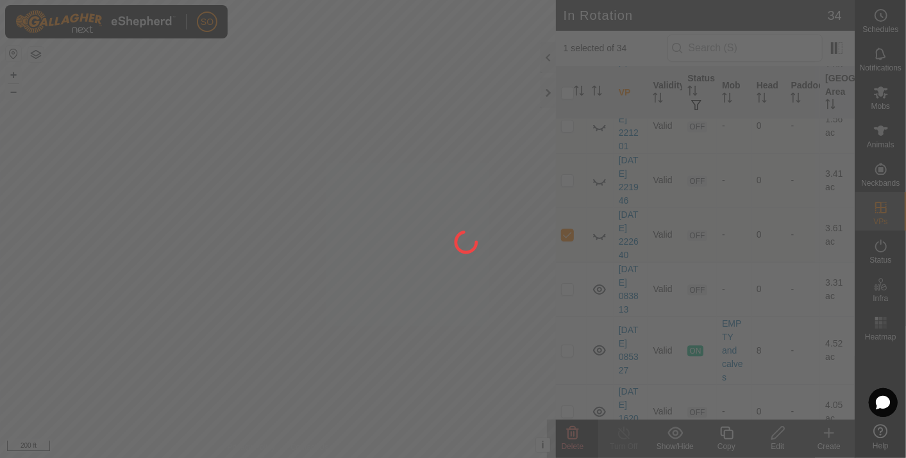
checkbox input "false"
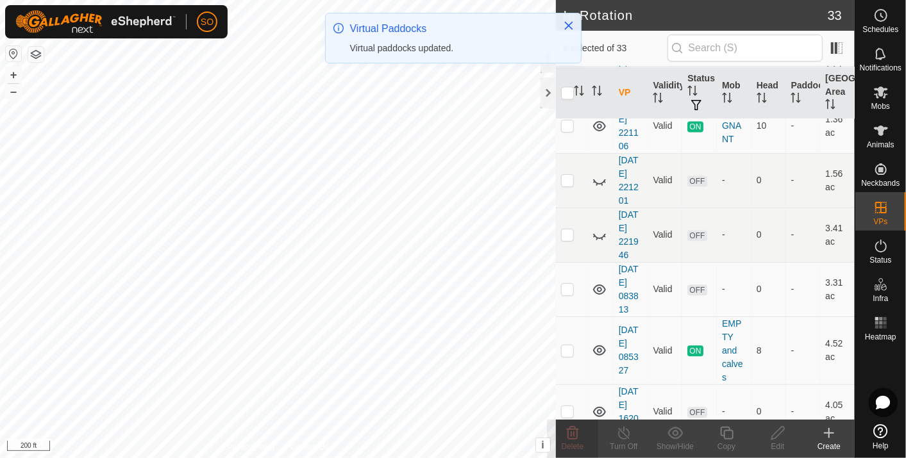
scroll to position [0, 0]
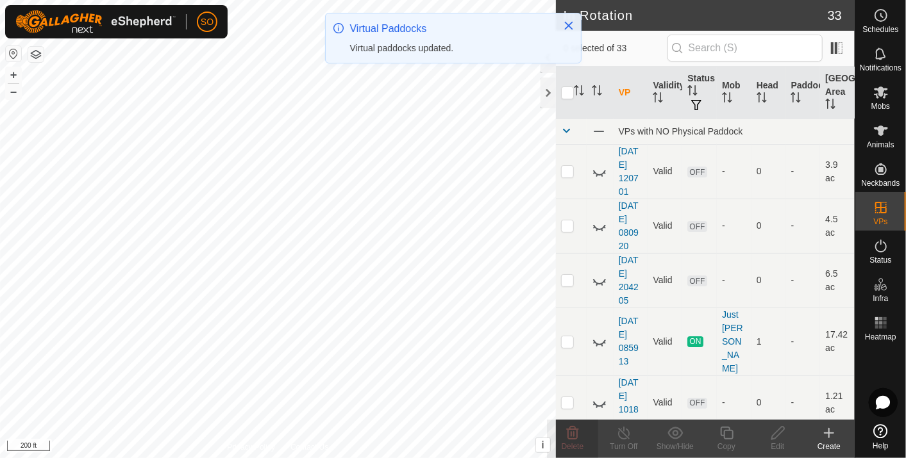
click at [598, 214] on td at bounding box center [600, 226] width 27 height 54
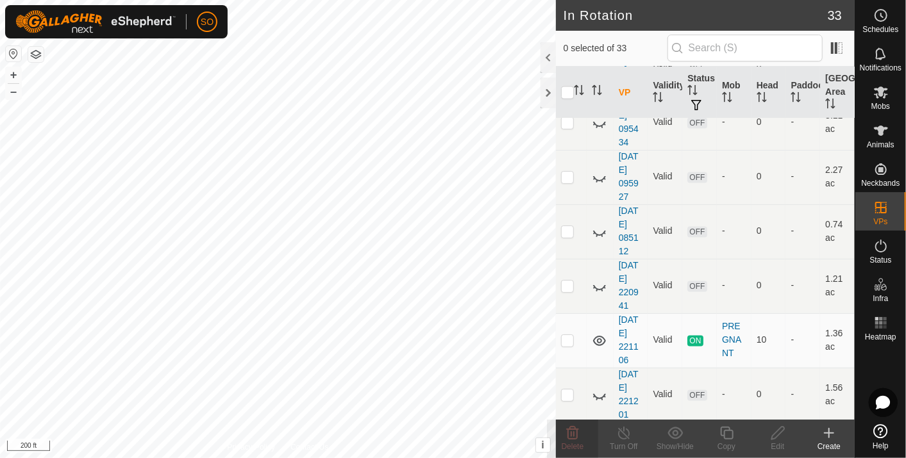
scroll to position [1530, 0]
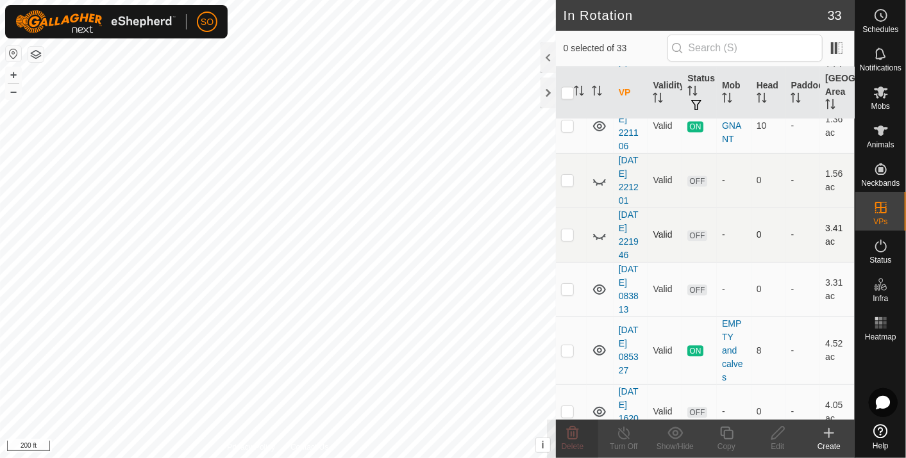
click at [599, 228] on icon at bounding box center [599, 235] width 15 height 15
click at [598, 230] on icon at bounding box center [599, 235] width 13 height 10
click at [598, 228] on icon at bounding box center [599, 235] width 15 height 15
click at [567, 230] on p-checkbox at bounding box center [567, 235] width 13 height 10
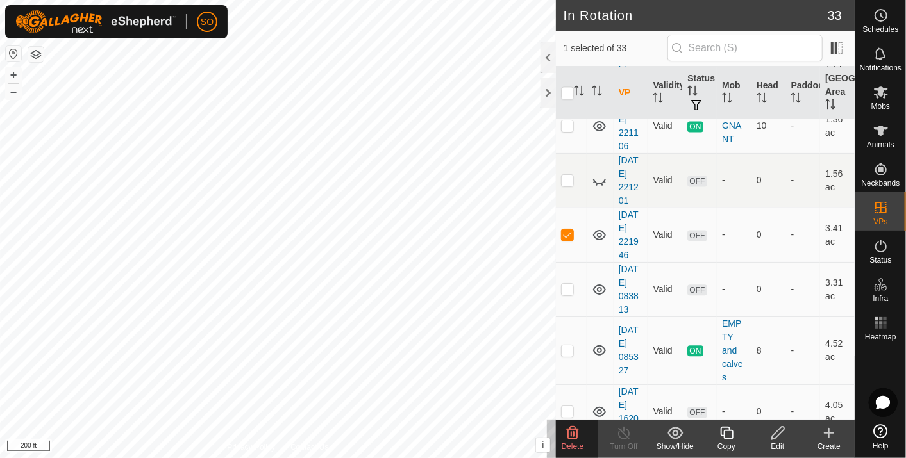
click at [573, 431] on icon at bounding box center [572, 433] width 15 height 15
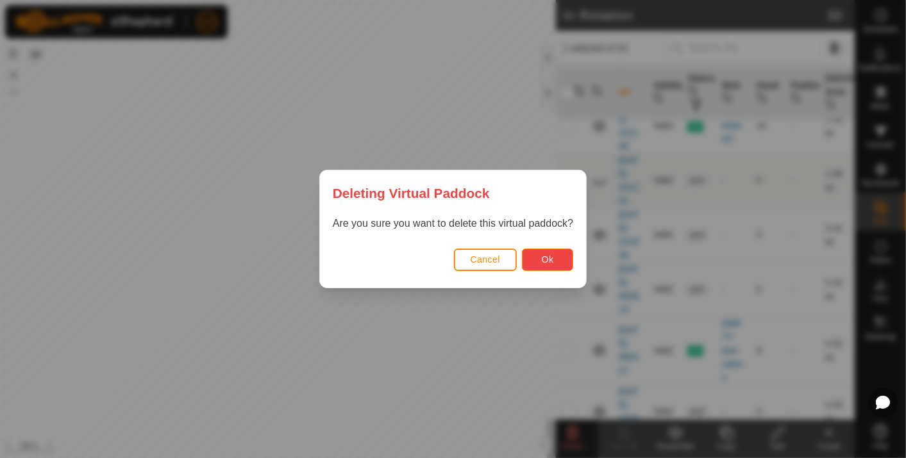
click at [542, 259] on span "Ok" at bounding box center [548, 260] width 12 height 10
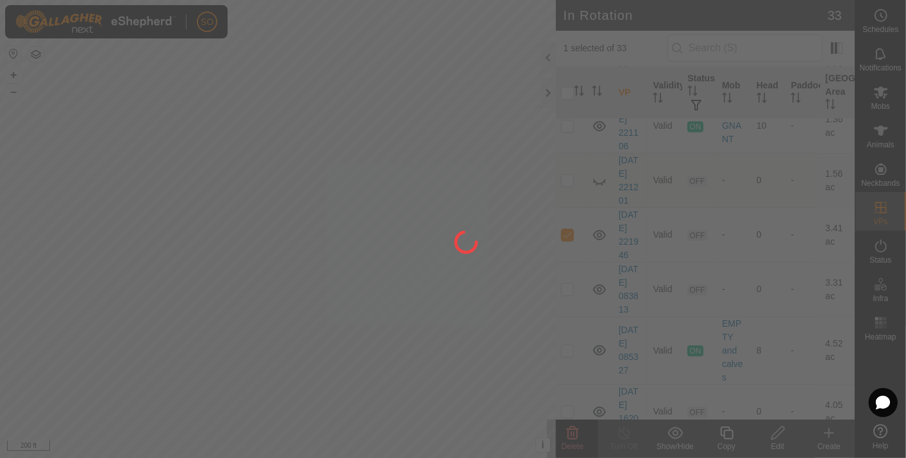
checkbox input "false"
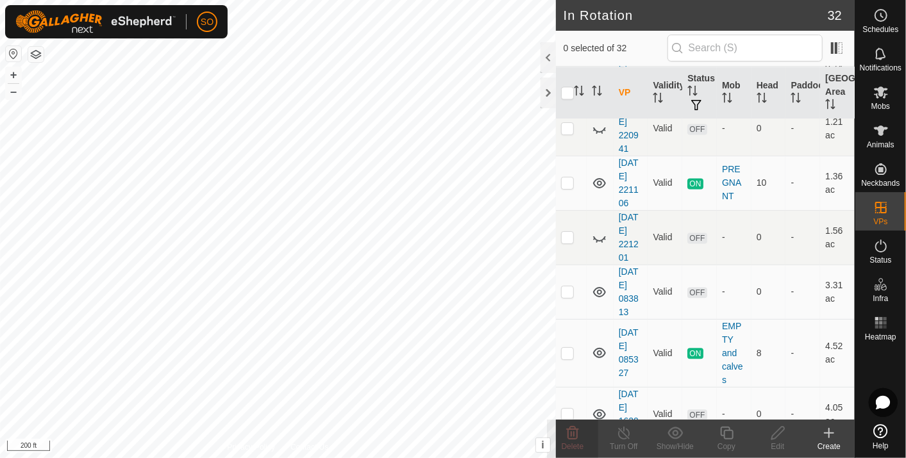
scroll to position [1476, 0]
click at [601, 228] on icon at bounding box center [599, 235] width 15 height 15
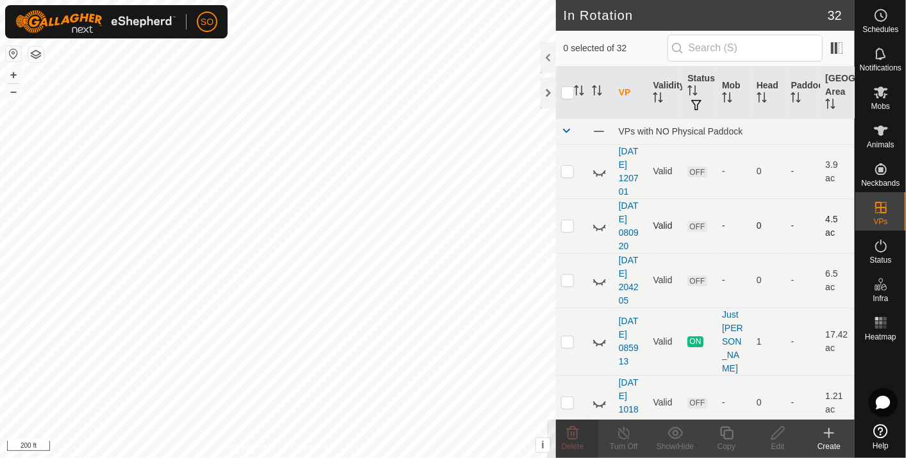
click at [599, 223] on icon at bounding box center [599, 226] width 15 height 15
click at [567, 225] on p-checkbox at bounding box center [567, 226] width 13 height 10
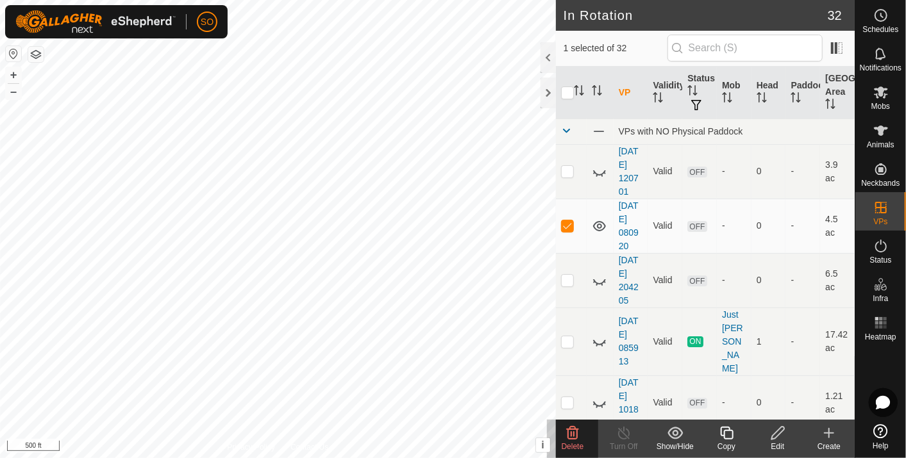
click at [574, 427] on icon at bounding box center [573, 433] width 12 height 13
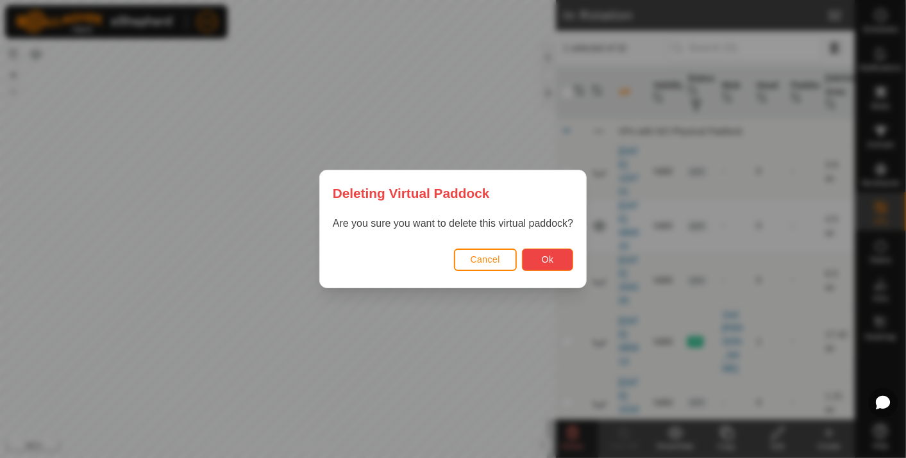
click at [540, 255] on button "Ok" at bounding box center [547, 260] width 51 height 22
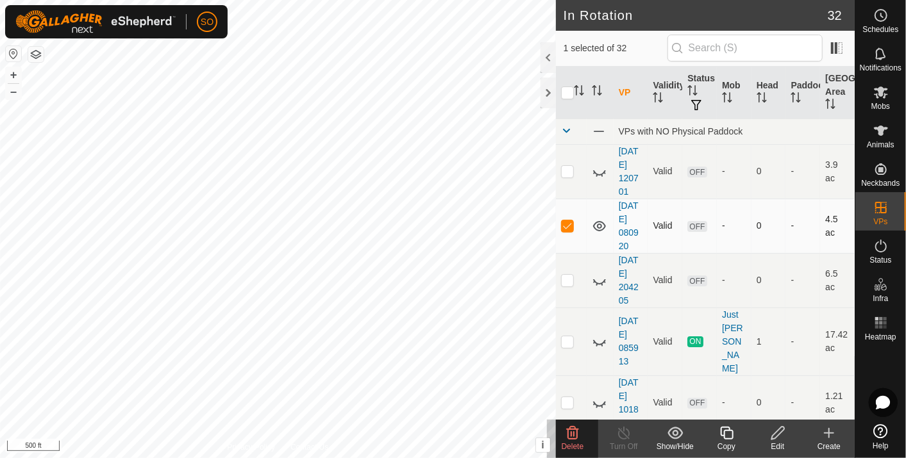
click at [569, 225] on p-checkbox at bounding box center [567, 226] width 13 height 10
checkbox input "false"
click at [597, 224] on icon at bounding box center [599, 226] width 13 height 10
click at [599, 280] on icon at bounding box center [599, 280] width 15 height 15
click at [600, 276] on icon at bounding box center [599, 280] width 15 height 15
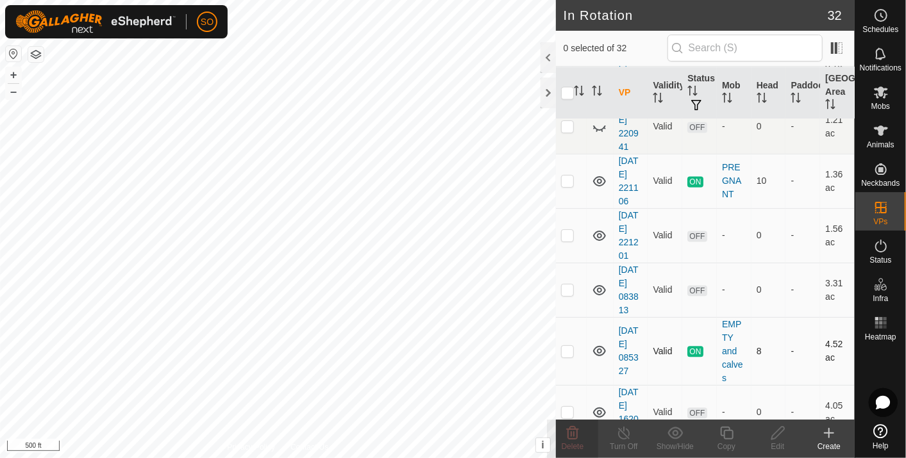
scroll to position [1476, 0]
click at [598, 176] on icon at bounding box center [599, 181] width 13 height 10
click at [598, 173] on icon at bounding box center [599, 180] width 15 height 15
click at [598, 176] on icon at bounding box center [599, 181] width 13 height 10
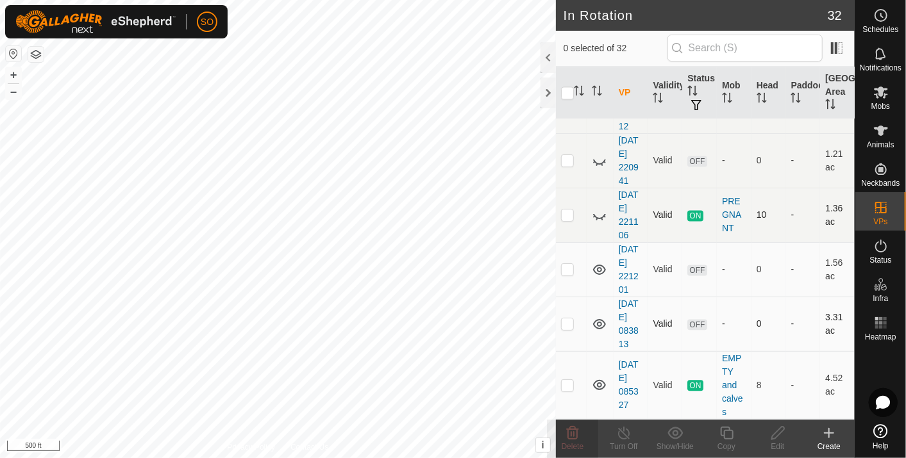
scroll to position [1405, 0]
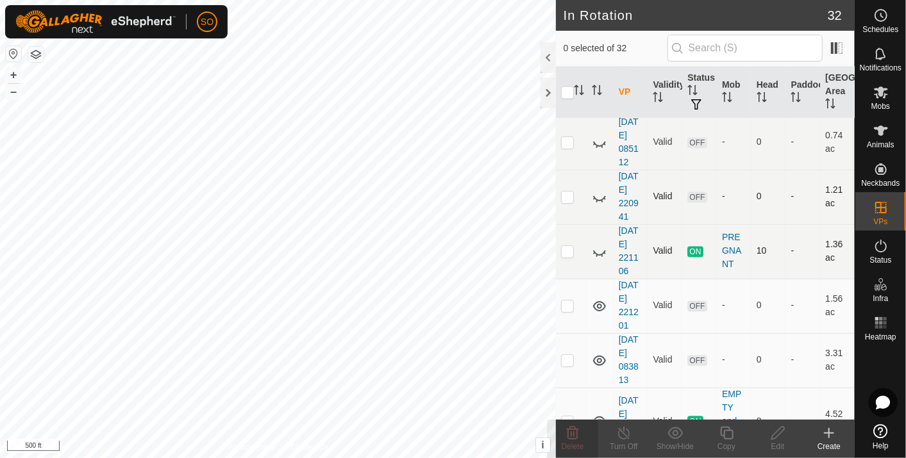
click at [597, 190] on icon at bounding box center [599, 197] width 15 height 15
click at [598, 192] on icon at bounding box center [599, 197] width 13 height 10
click at [598, 190] on icon at bounding box center [599, 197] width 15 height 15
click at [599, 192] on icon at bounding box center [599, 197] width 13 height 10
click at [599, 190] on icon at bounding box center [599, 197] width 15 height 15
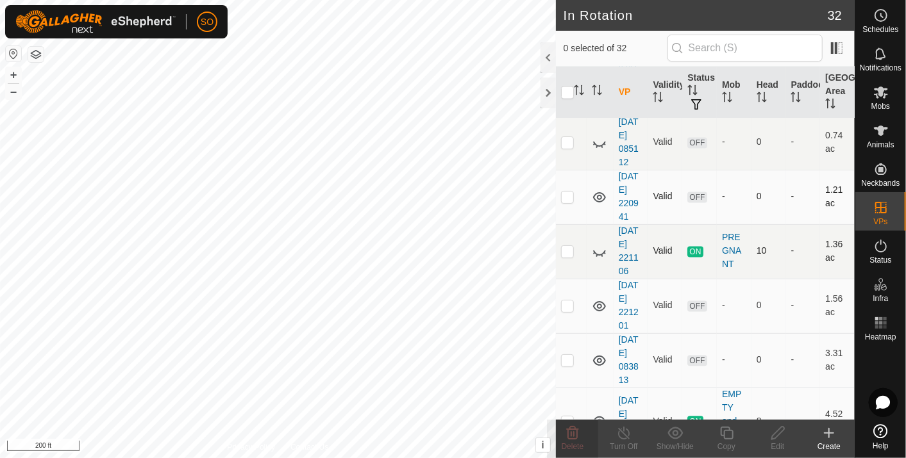
click at [565, 192] on p-checkbox at bounding box center [567, 197] width 13 height 10
click at [572, 435] on icon at bounding box center [572, 433] width 15 height 15
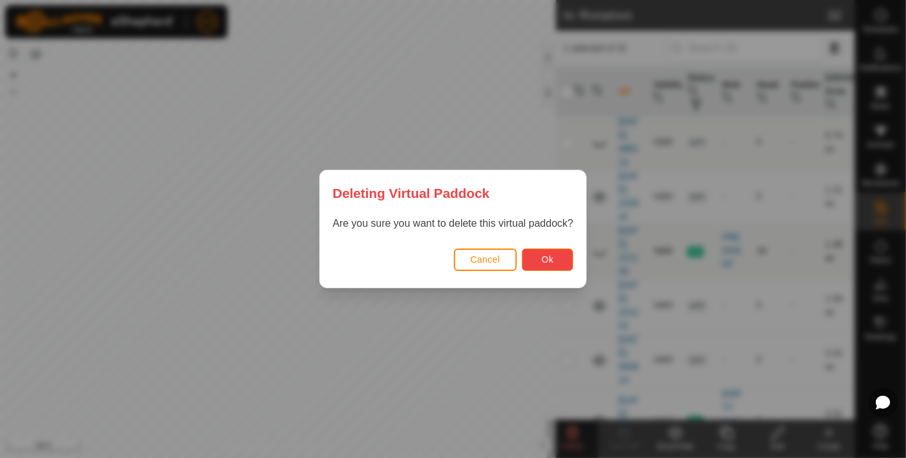
click at [542, 255] on span "Ok" at bounding box center [548, 260] width 12 height 10
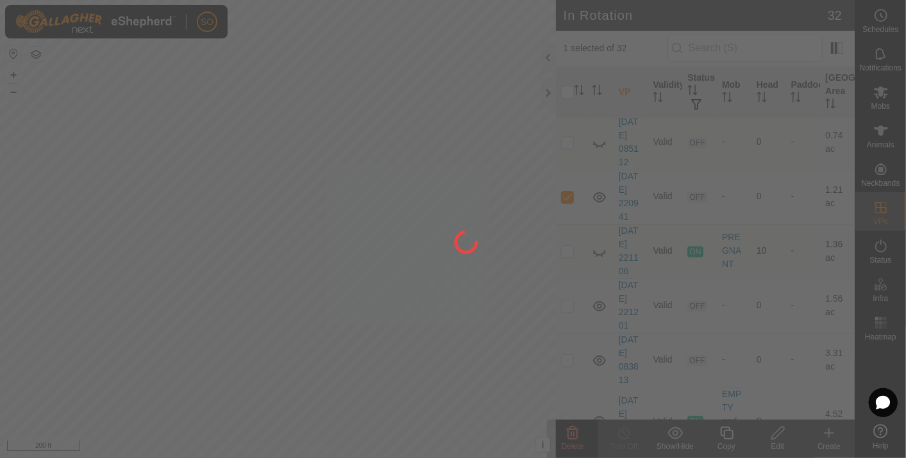
checkbox input "false"
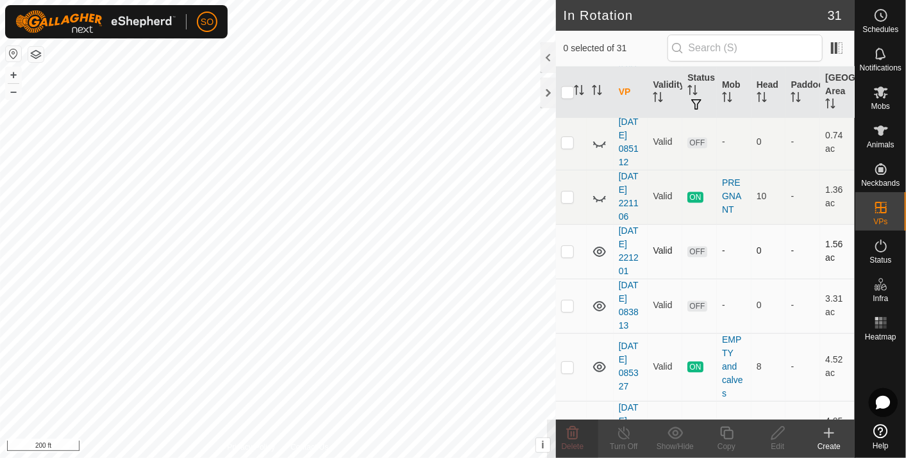
click at [599, 244] on icon at bounding box center [599, 251] width 15 height 15
click at [567, 246] on p-checkbox at bounding box center [567, 251] width 13 height 10
click at [574, 430] on icon at bounding box center [573, 433] width 12 height 13
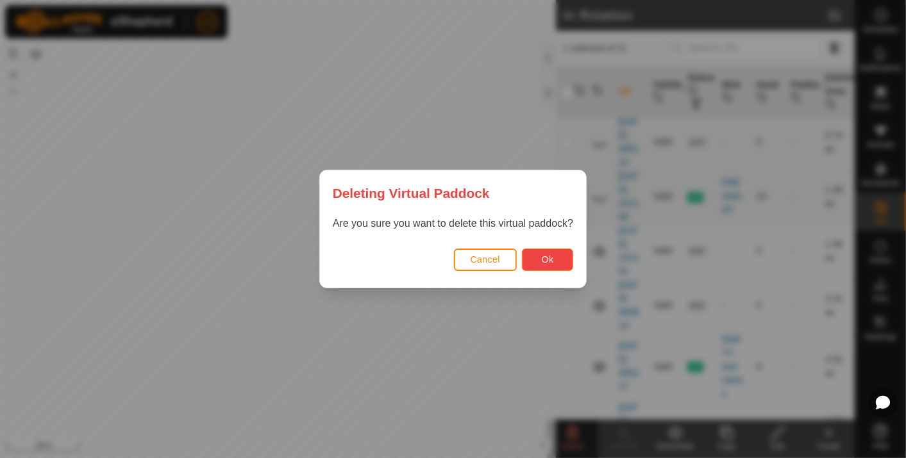
click at [542, 256] on span "Ok" at bounding box center [548, 260] width 12 height 10
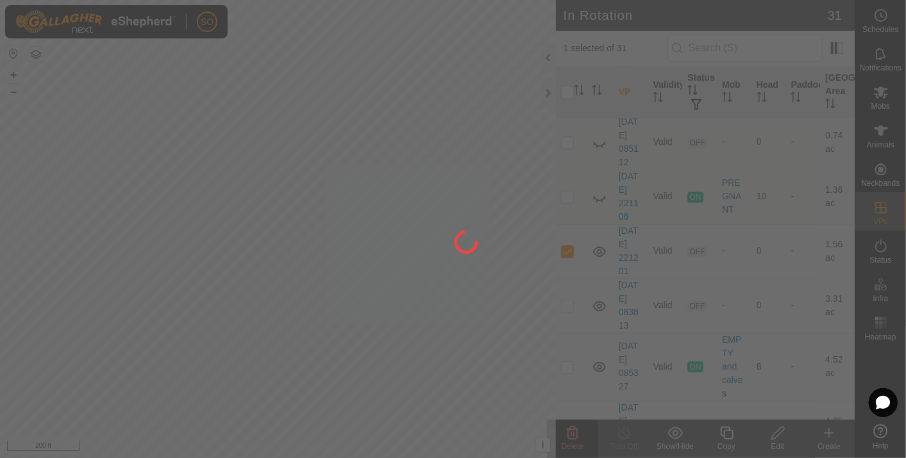
checkbox input "false"
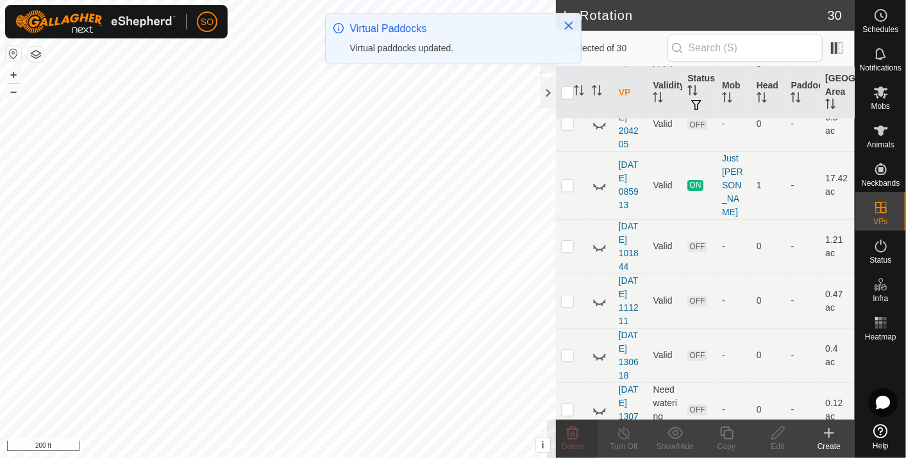
scroll to position [0, 0]
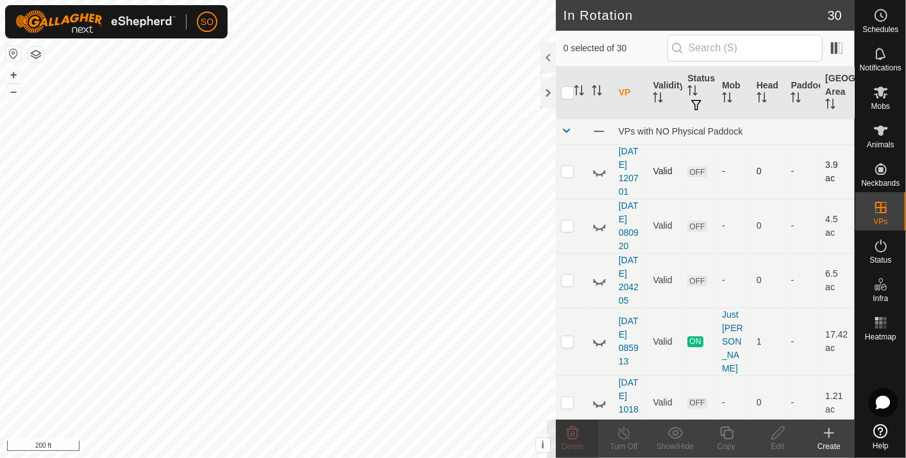
click at [597, 170] on icon at bounding box center [599, 171] width 15 height 15
click at [569, 171] on p-checkbox at bounding box center [567, 171] width 13 height 10
checkbox input "true"
click at [573, 427] on icon at bounding box center [573, 433] width 12 height 13
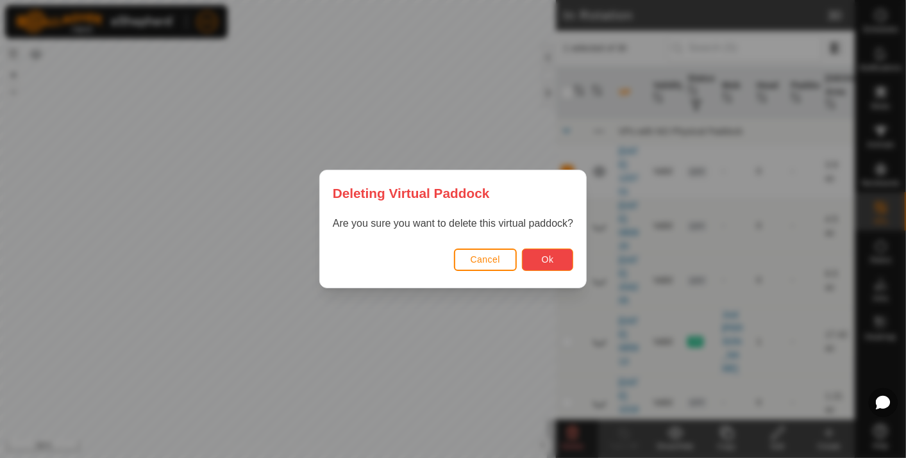
click at [539, 253] on button "Ok" at bounding box center [547, 260] width 51 height 22
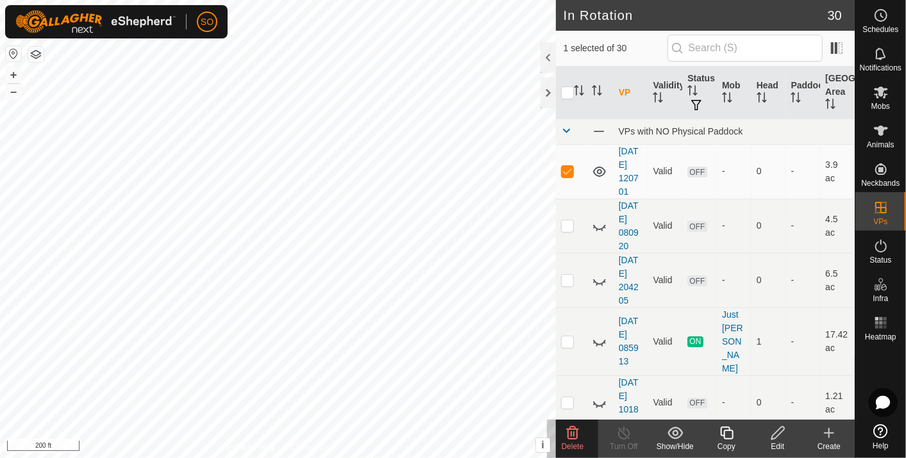
click at [599, 168] on icon at bounding box center [599, 172] width 13 height 10
click at [598, 223] on icon at bounding box center [599, 226] width 15 height 15
click at [565, 224] on p-checkbox at bounding box center [567, 226] width 13 height 10
checkbox input "true"
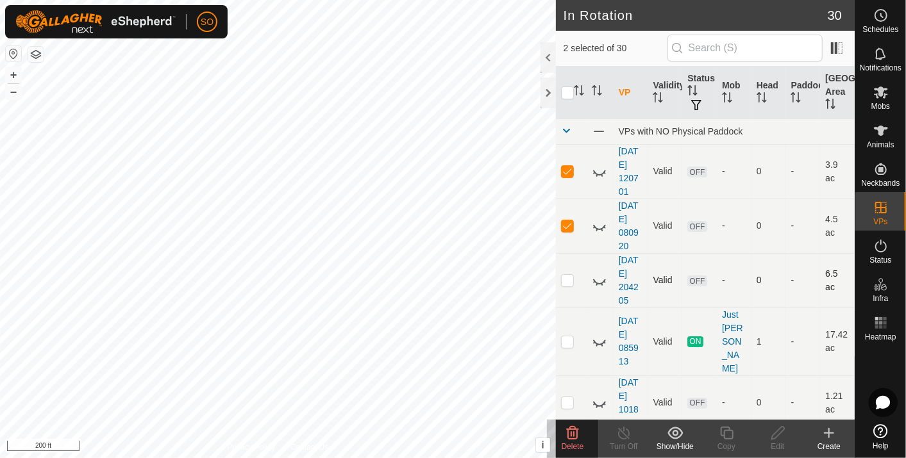
click at [601, 280] on icon at bounding box center [599, 280] width 15 height 15
click at [601, 280] on icon at bounding box center [599, 281] width 13 height 10
click at [565, 276] on p-checkbox at bounding box center [567, 280] width 13 height 10
checkbox input "true"
click at [599, 334] on icon at bounding box center [599, 341] width 15 height 15
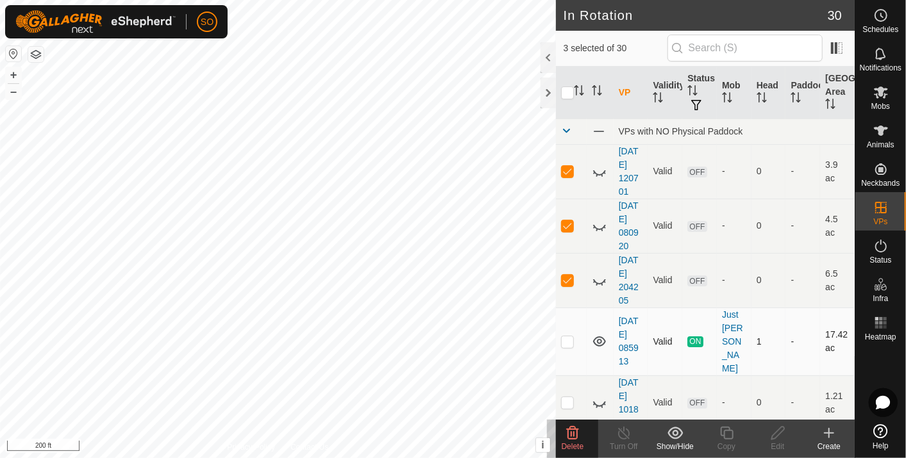
click at [598, 337] on icon at bounding box center [599, 342] width 13 height 10
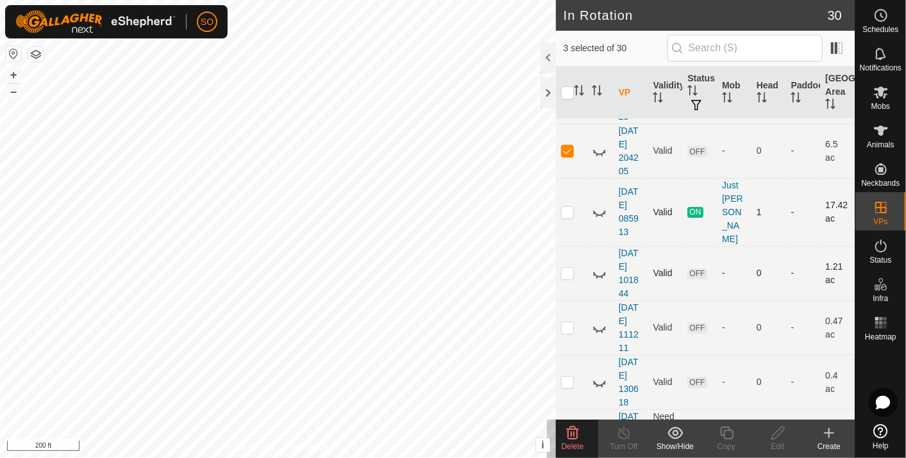
scroll to position [142, 0]
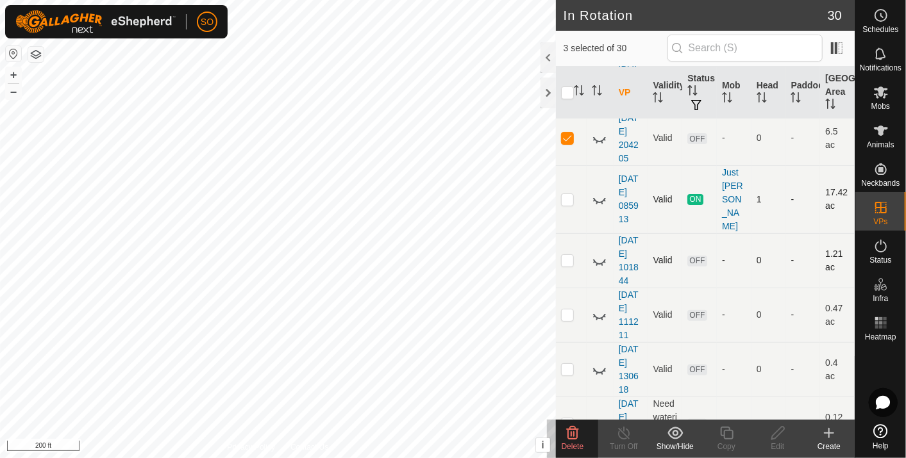
click at [599, 253] on icon at bounding box center [599, 260] width 15 height 15
click at [568, 255] on p-checkbox at bounding box center [567, 260] width 13 height 10
click at [599, 253] on icon at bounding box center [599, 260] width 15 height 15
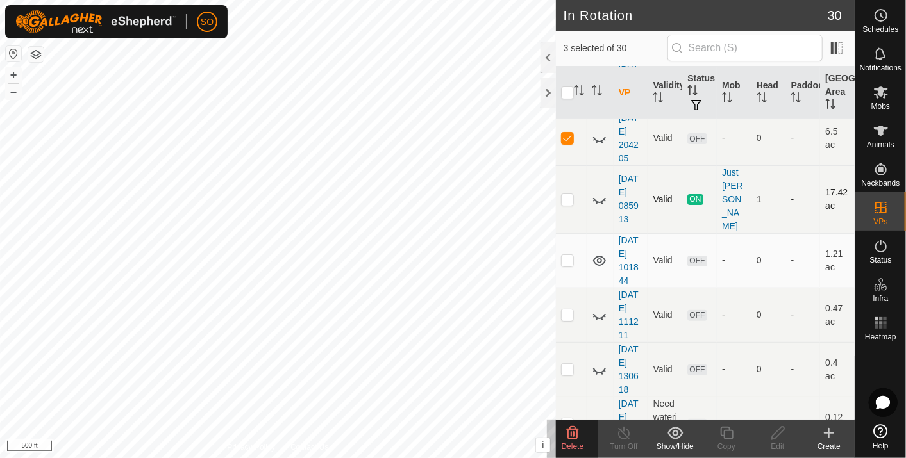
click at [599, 253] on icon at bounding box center [599, 260] width 15 height 15
click at [567, 255] on p-checkbox at bounding box center [567, 260] width 13 height 10
checkbox input "true"
click at [571, 428] on icon at bounding box center [572, 433] width 15 height 15
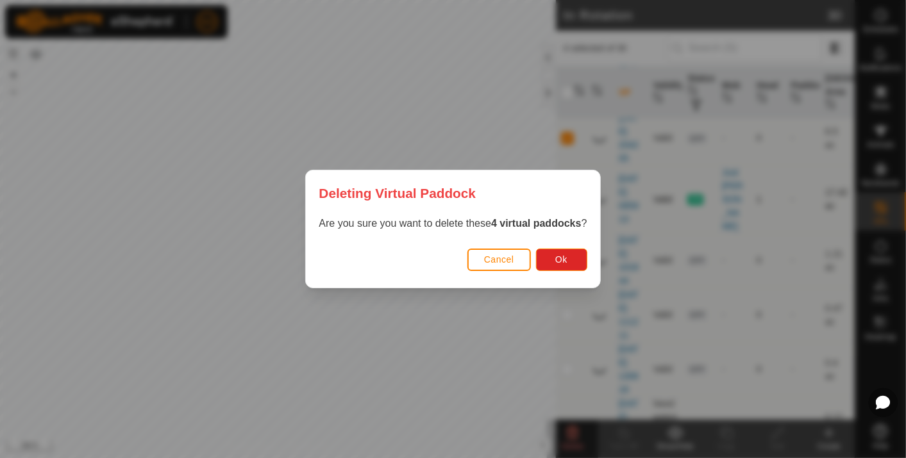
click at [505, 255] on span "Cancel" at bounding box center [499, 260] width 30 height 10
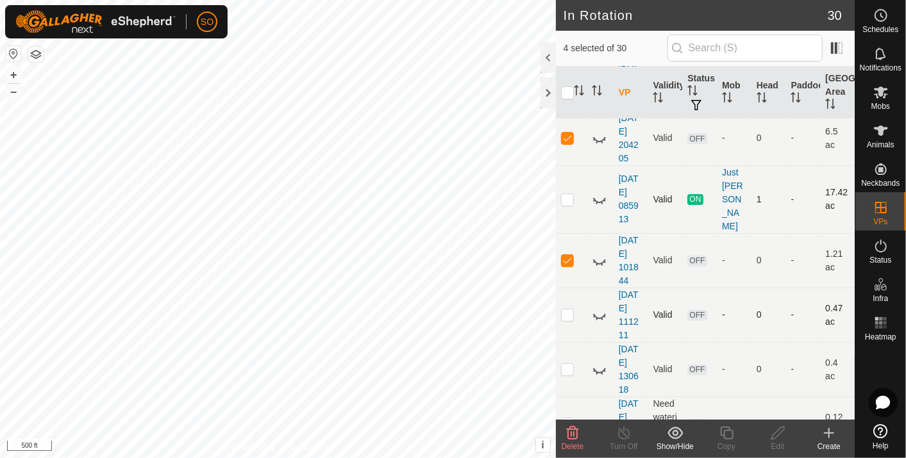
scroll to position [0, 0]
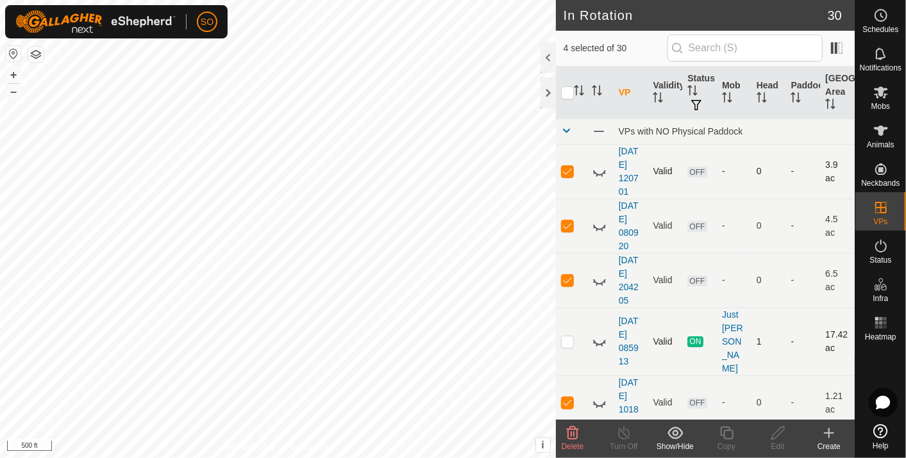
click at [565, 169] on p-checkbox at bounding box center [567, 171] width 13 height 10
checkbox input "false"
drag, startPoint x: 569, startPoint y: 221, endPoint x: 582, endPoint y: 246, distance: 28.7
click at [569, 222] on p-checkbox at bounding box center [567, 226] width 13 height 10
checkbox input "false"
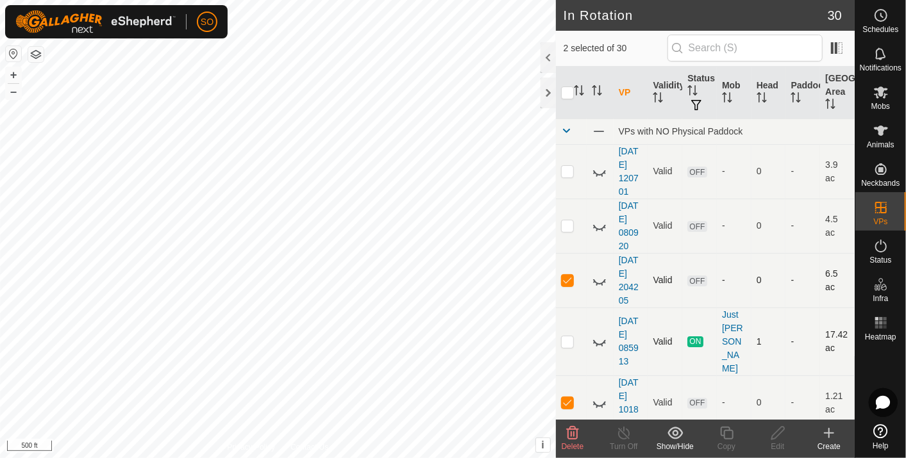
click at [569, 278] on p-checkbox at bounding box center [567, 280] width 13 height 10
checkbox input "false"
click at [574, 431] on icon at bounding box center [572, 433] width 15 height 15
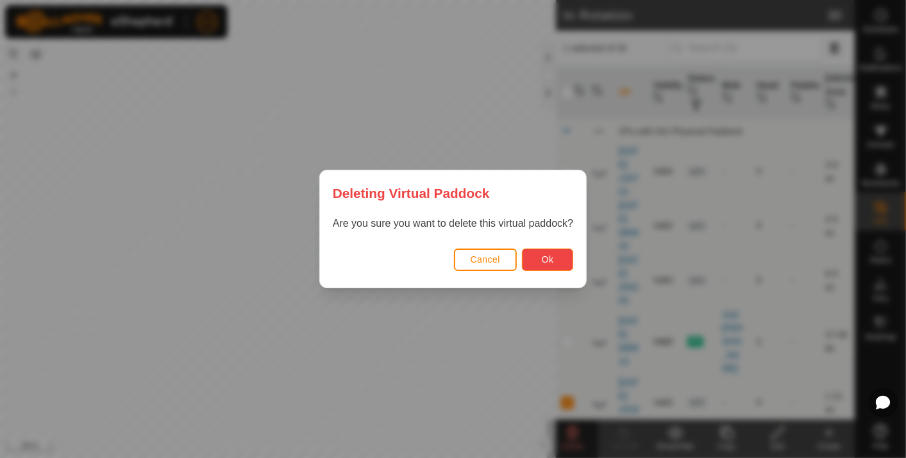
click at [535, 255] on button "Ok" at bounding box center [547, 260] width 51 height 22
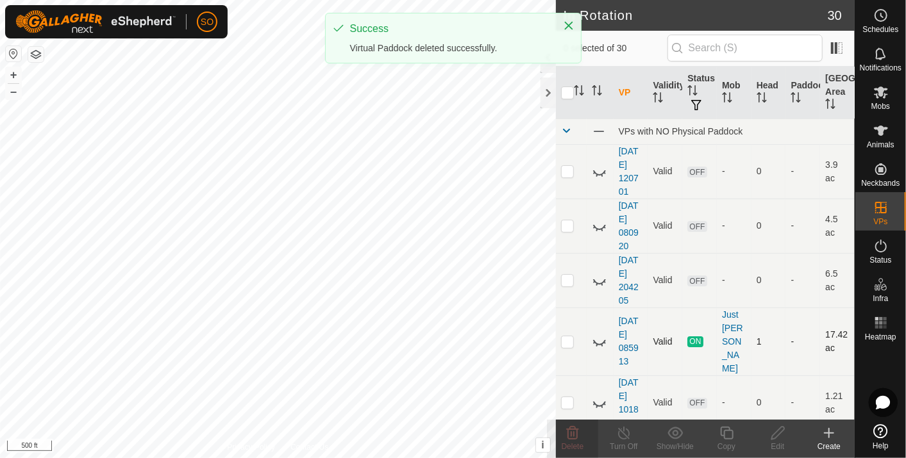
checkbox input "false"
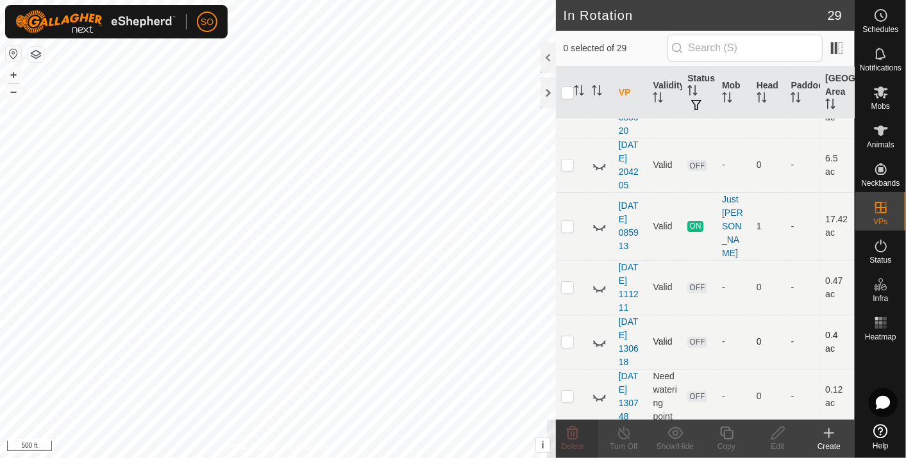
scroll to position [142, 0]
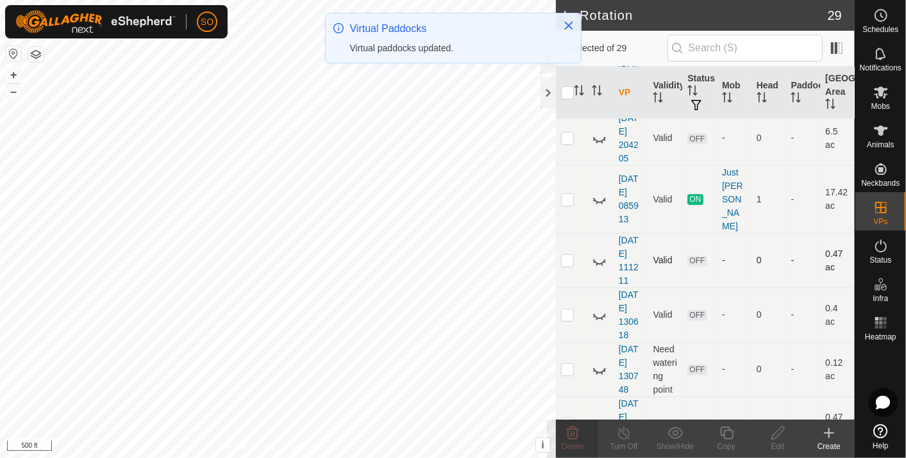
click at [598, 253] on icon at bounding box center [599, 260] width 15 height 15
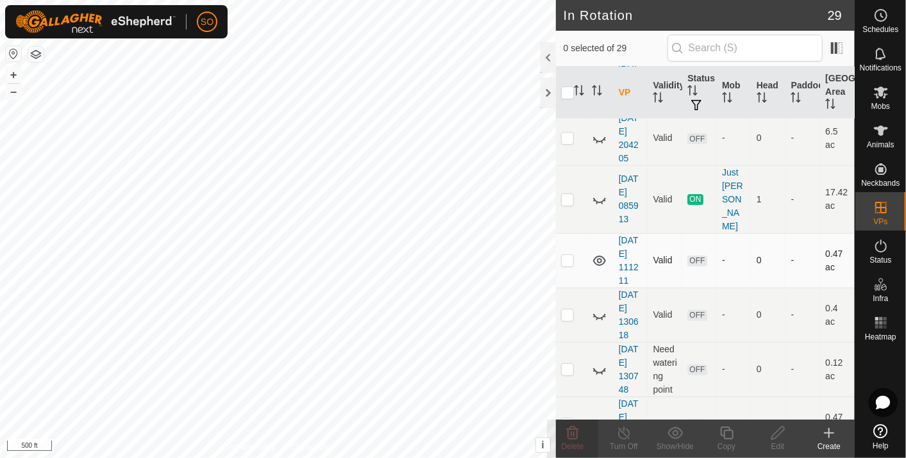
click at [598, 256] on icon at bounding box center [599, 261] width 13 height 10
click at [598, 253] on icon at bounding box center [599, 260] width 15 height 15
click at [596, 253] on icon at bounding box center [599, 260] width 15 height 15
click at [567, 255] on p-checkbox at bounding box center [567, 260] width 13 height 10
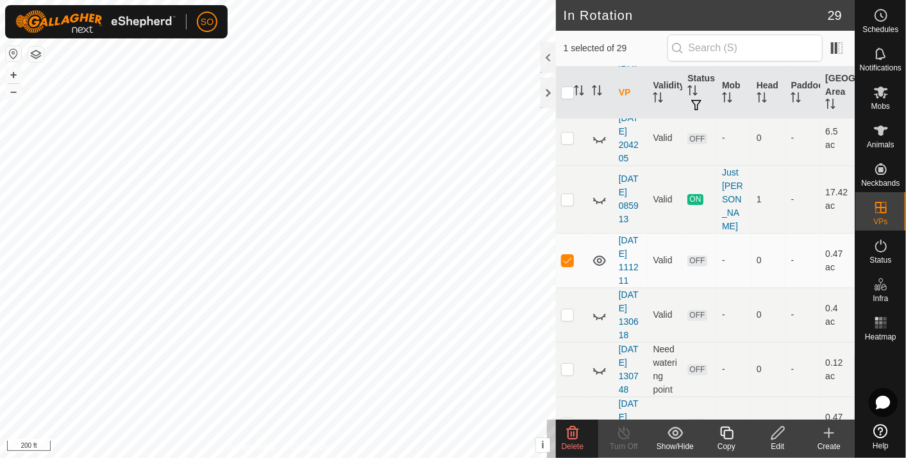
click at [574, 431] on icon at bounding box center [572, 433] width 15 height 15
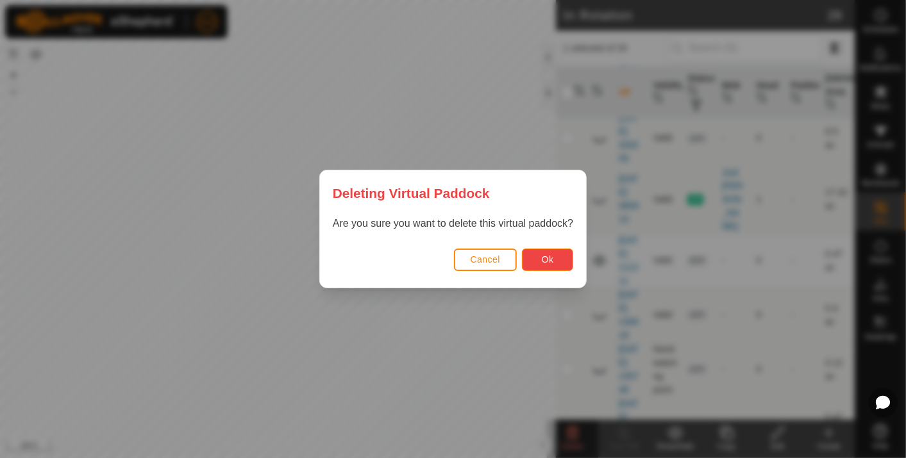
click at [551, 256] on span "Ok" at bounding box center [548, 260] width 12 height 10
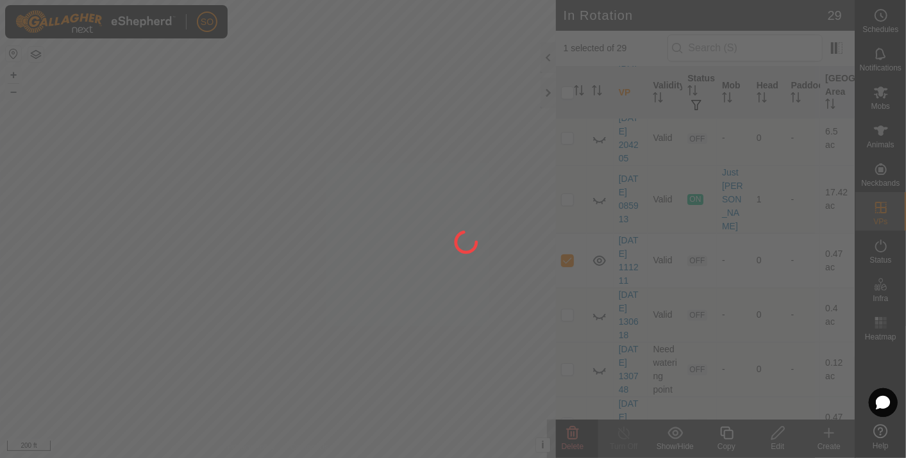
checkbox input "false"
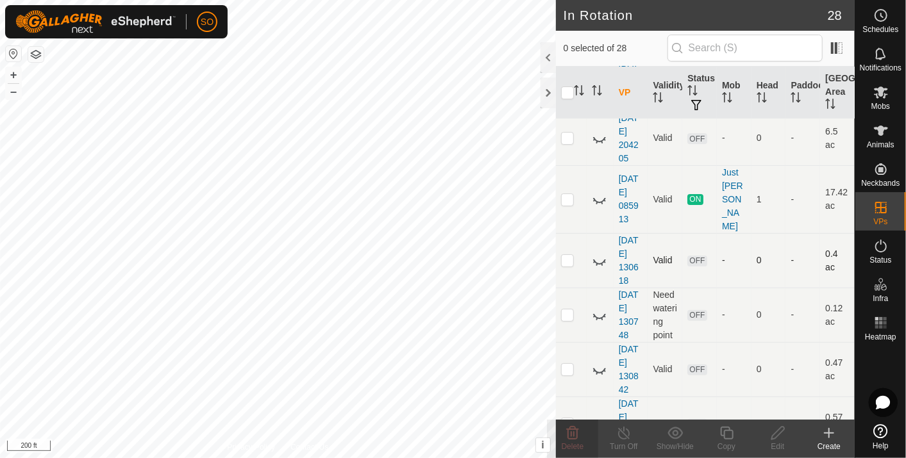
click at [598, 253] on icon at bounding box center [599, 260] width 15 height 15
click at [567, 255] on p-checkbox at bounding box center [567, 260] width 13 height 10
click at [567, 424] on div "Delete" at bounding box center [572, 439] width 51 height 38
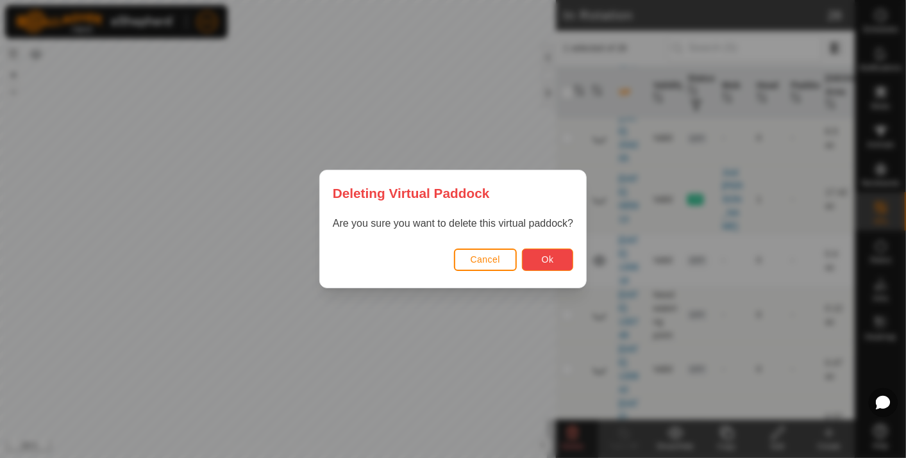
click at [544, 255] on span "Ok" at bounding box center [548, 260] width 12 height 10
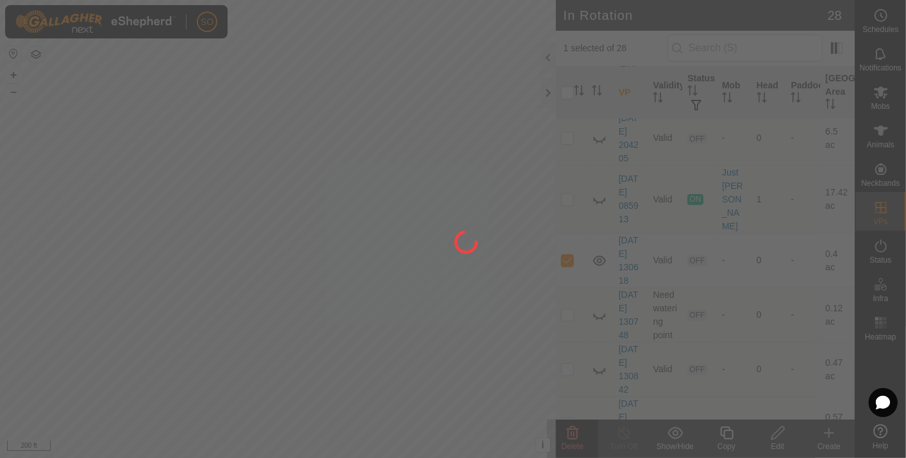
checkbox input "false"
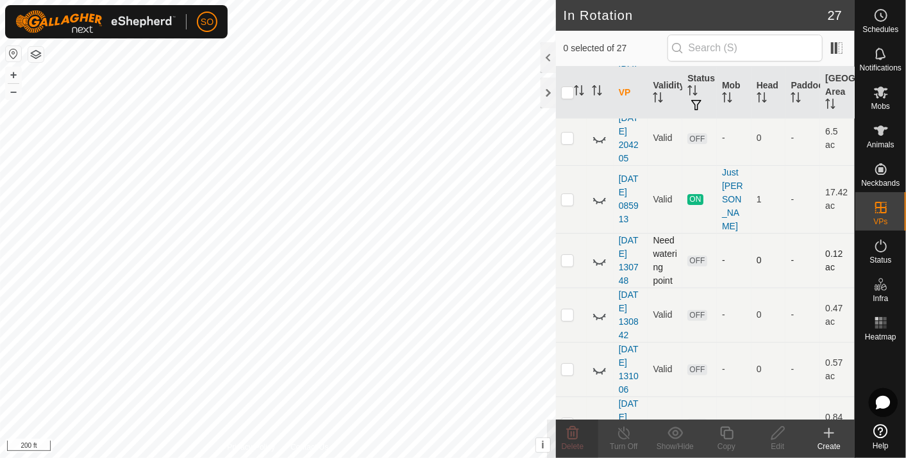
click at [566, 255] on p-checkbox at bounding box center [567, 260] width 13 height 10
checkbox input "true"
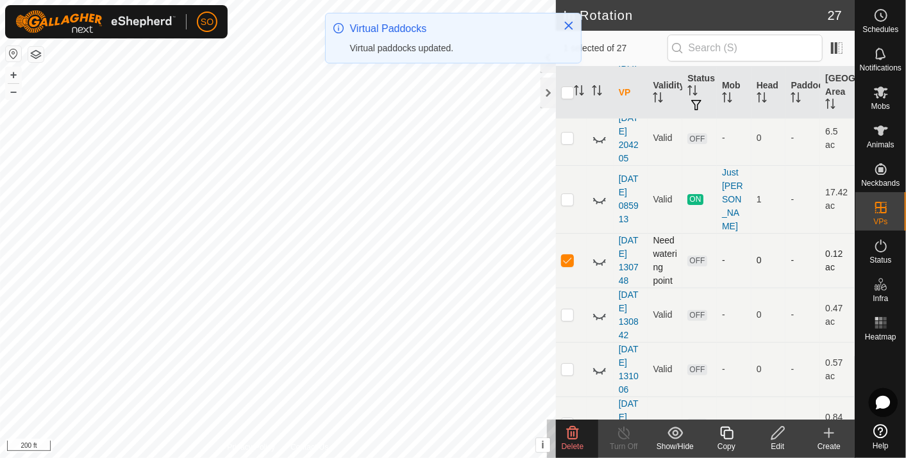
click at [568, 255] on p-checkbox at bounding box center [567, 260] width 13 height 10
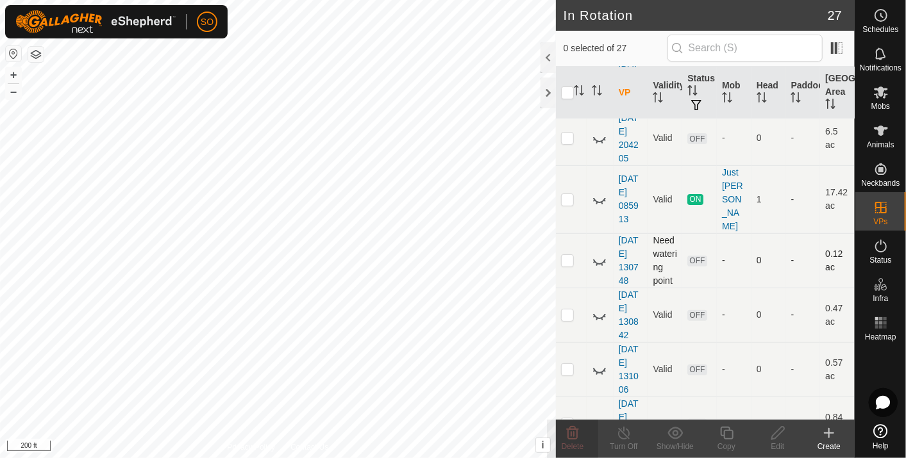
click at [599, 253] on icon at bounding box center [599, 260] width 15 height 15
click at [568, 255] on p-checkbox at bounding box center [567, 260] width 13 height 10
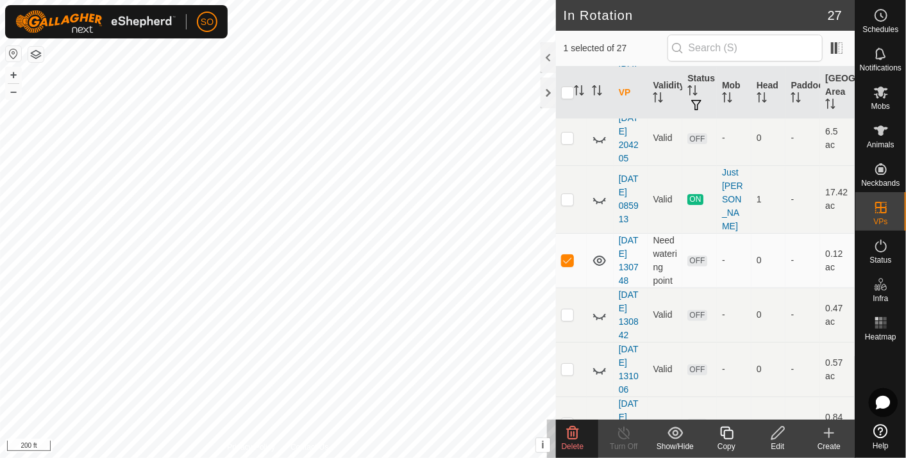
click at [571, 431] on icon at bounding box center [572, 433] width 15 height 15
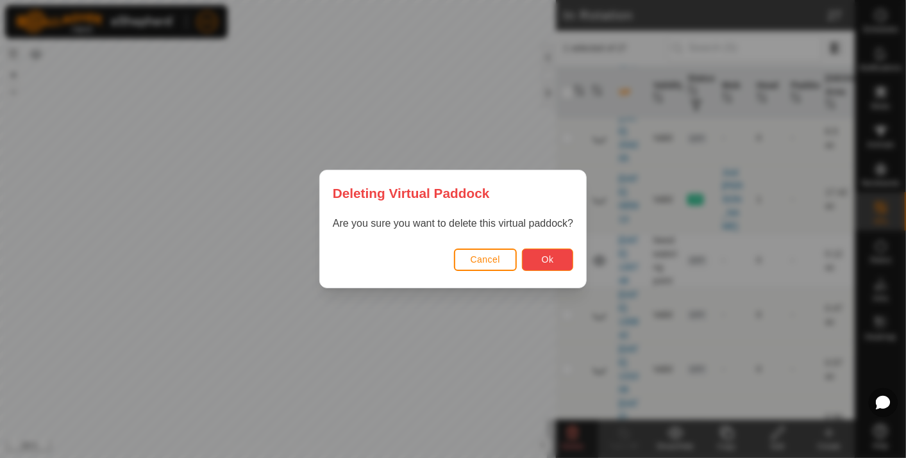
click at [542, 252] on button "Ok" at bounding box center [547, 260] width 51 height 22
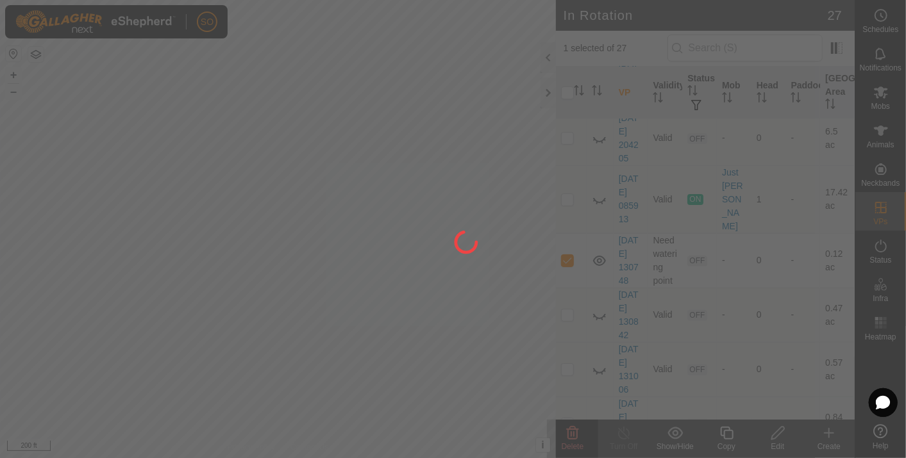
checkbox input "false"
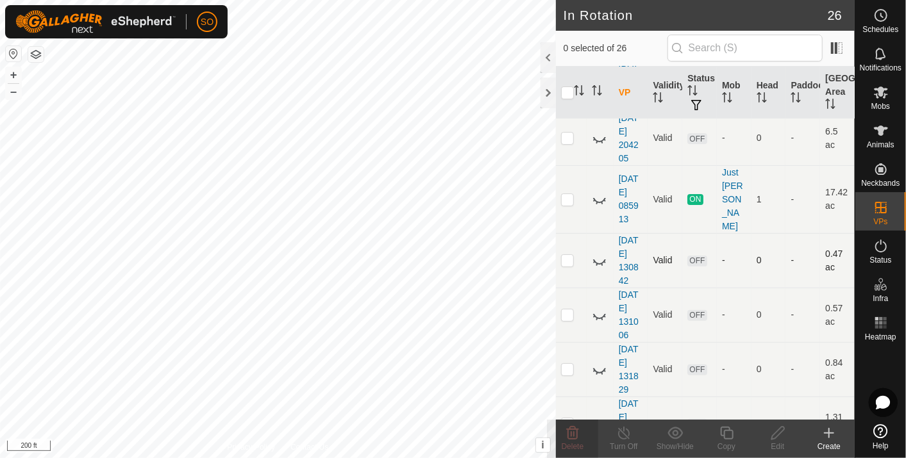
click at [596, 253] on icon at bounding box center [599, 260] width 15 height 15
click at [567, 255] on p-checkbox at bounding box center [567, 260] width 13 height 10
checkbox input "true"
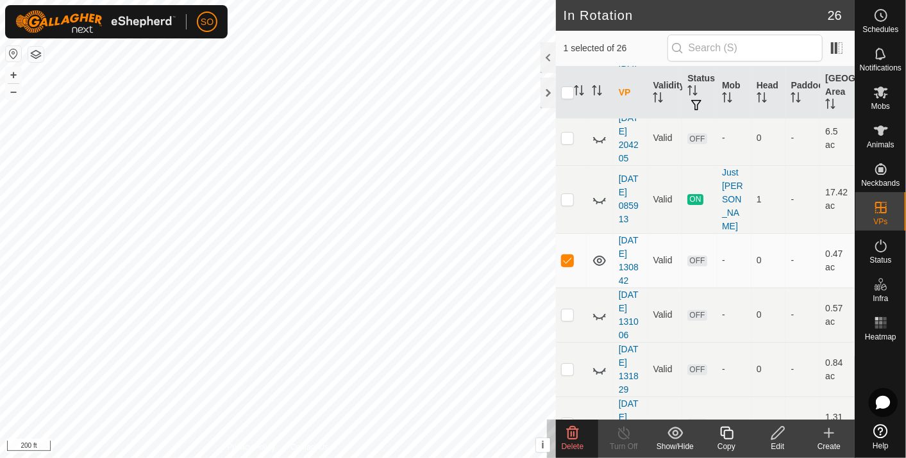
click at [575, 430] on icon at bounding box center [573, 433] width 12 height 13
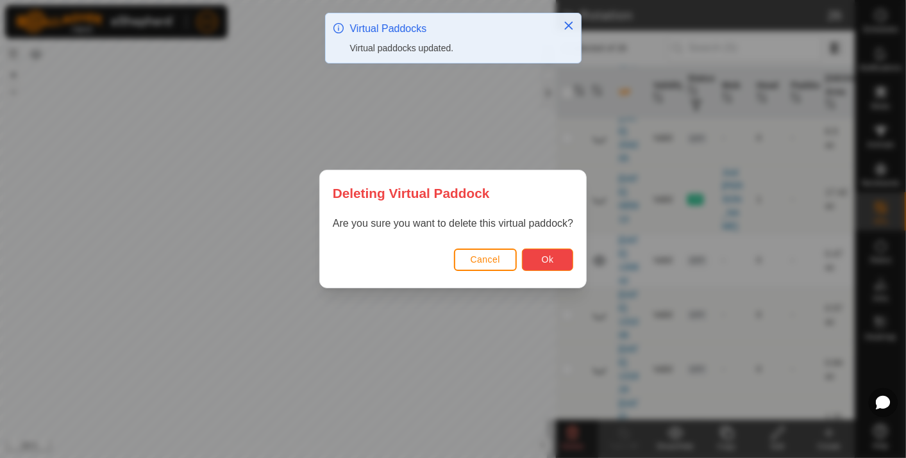
click at [548, 262] on span "Ok" at bounding box center [548, 260] width 12 height 10
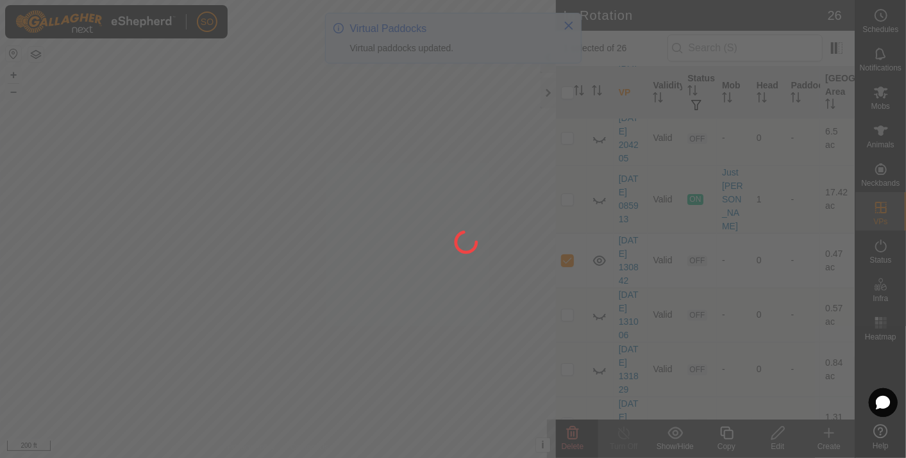
checkbox input "false"
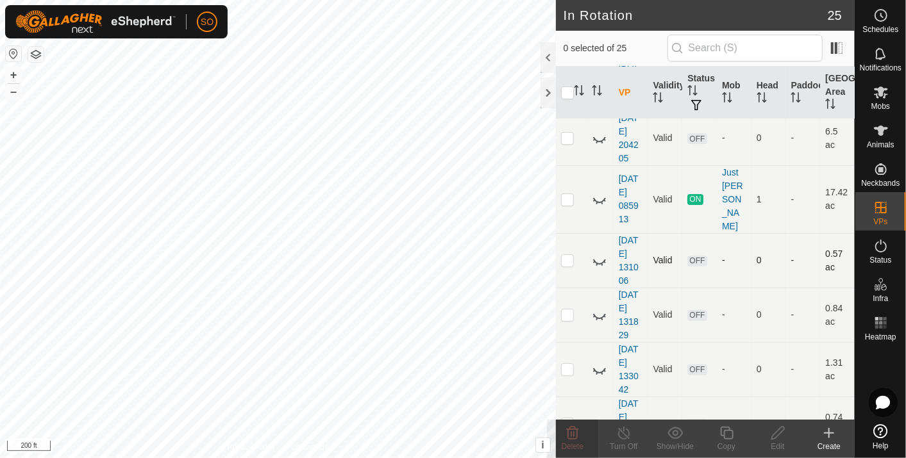
click at [597, 253] on icon at bounding box center [599, 260] width 15 height 15
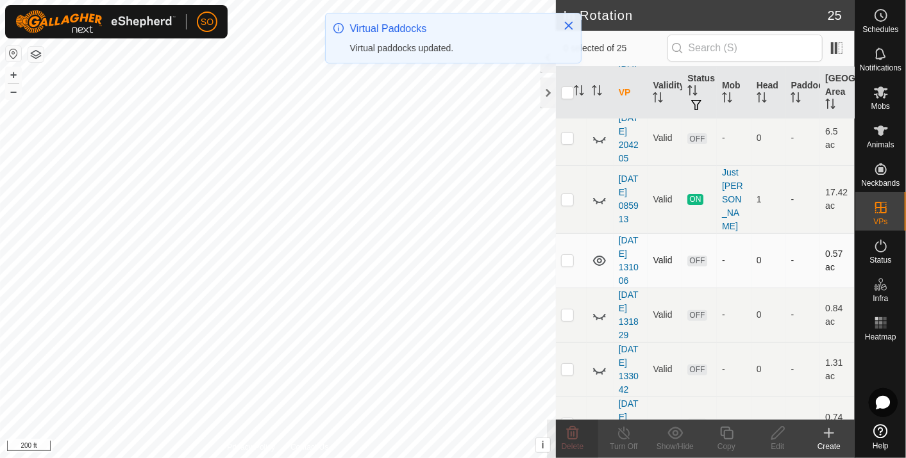
click at [564, 255] on p-checkbox at bounding box center [567, 260] width 13 height 10
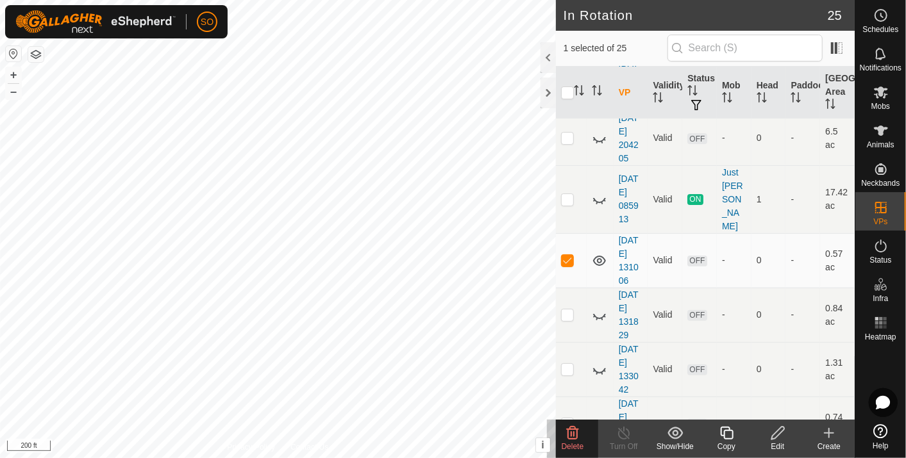
click at [574, 433] on icon at bounding box center [573, 433] width 12 height 13
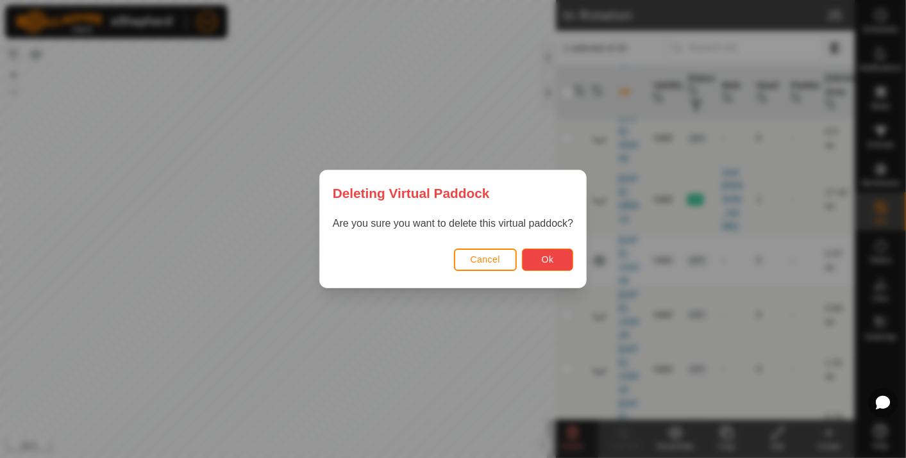
click at [543, 250] on button "Ok" at bounding box center [547, 260] width 51 height 22
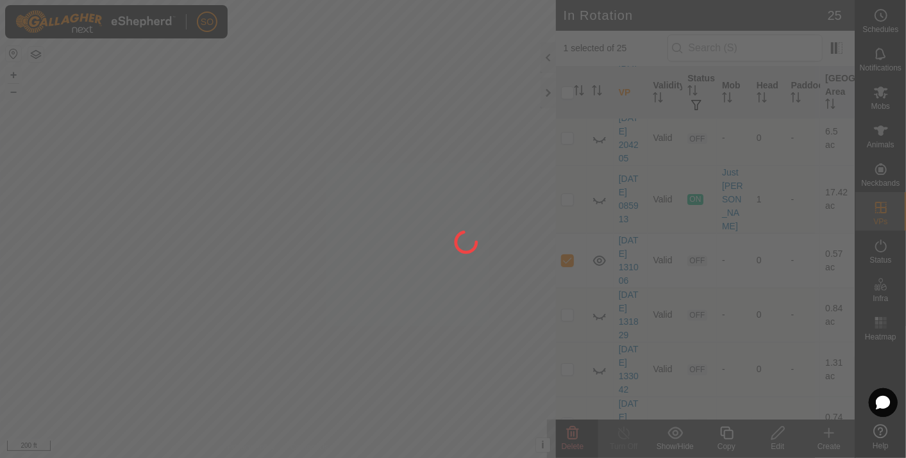
checkbox input "false"
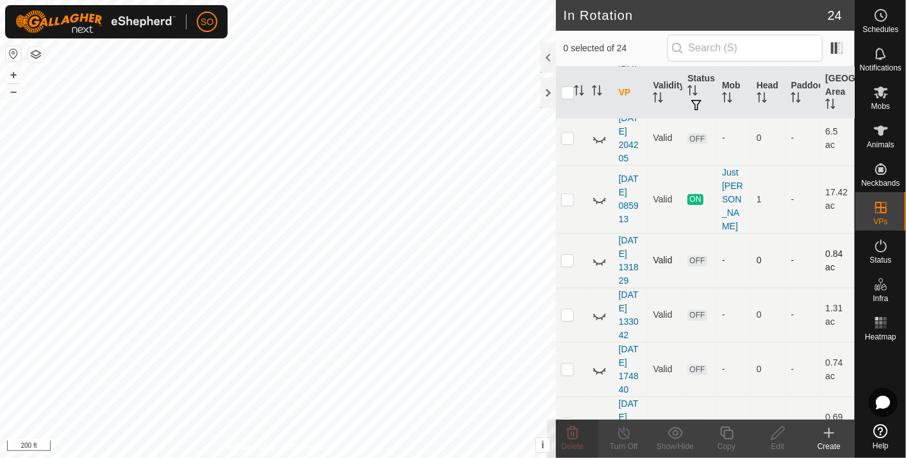
click at [600, 253] on icon at bounding box center [599, 260] width 15 height 15
click at [599, 253] on icon at bounding box center [599, 260] width 15 height 15
click at [566, 255] on p-checkbox at bounding box center [567, 260] width 13 height 10
checkbox input "true"
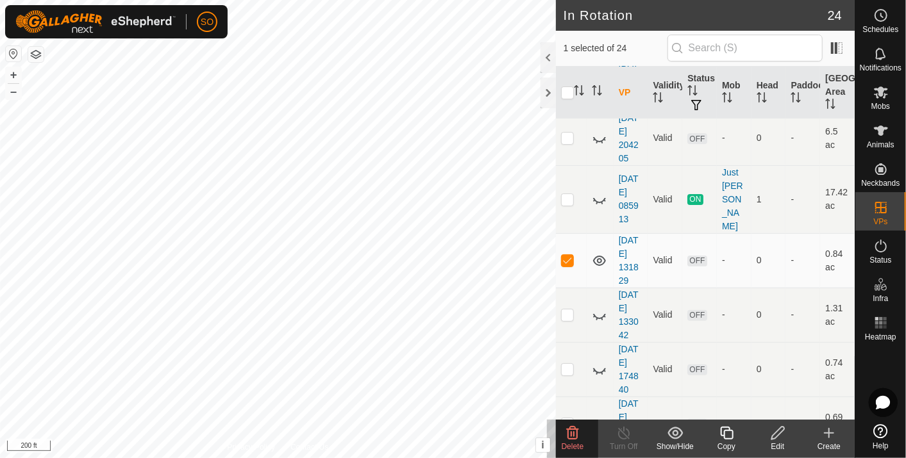
click at [573, 430] on icon at bounding box center [573, 433] width 12 height 13
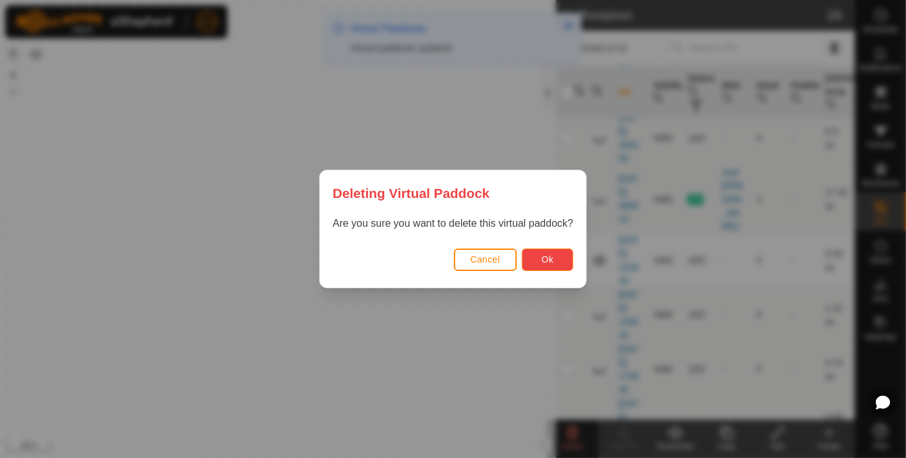
click at [549, 256] on span "Ok" at bounding box center [548, 260] width 12 height 10
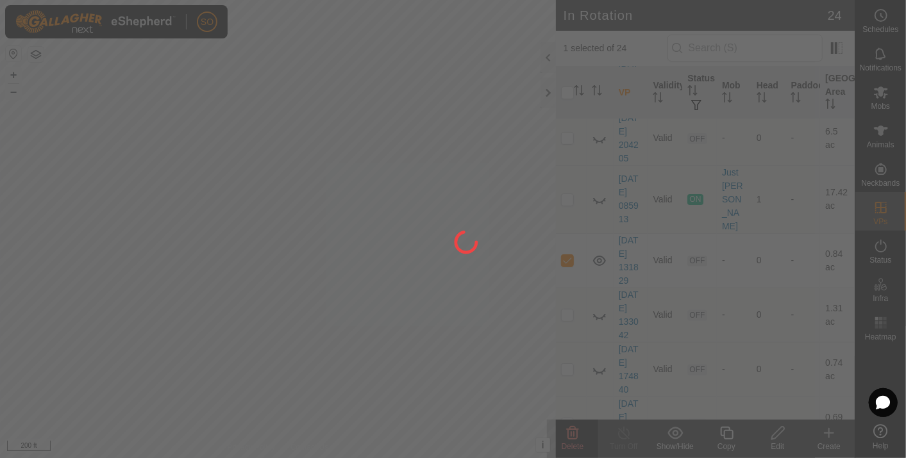
checkbox input "false"
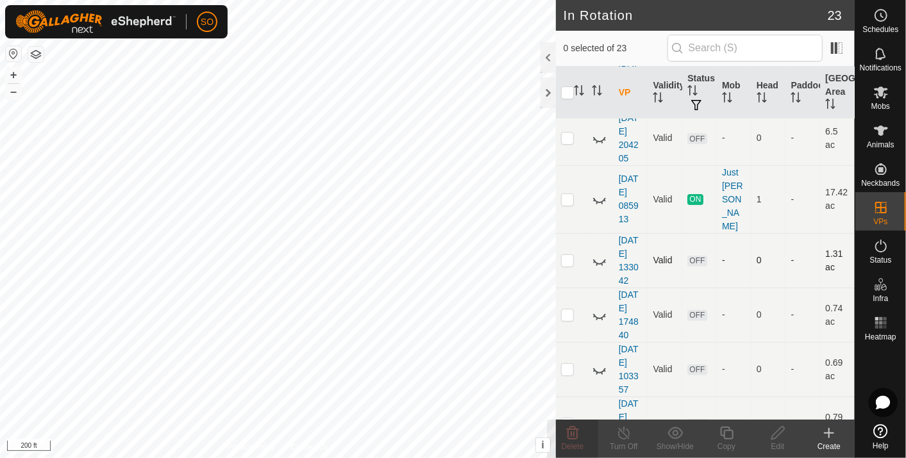
click at [598, 253] on icon at bounding box center [599, 260] width 15 height 15
click at [595, 253] on icon at bounding box center [599, 260] width 15 height 15
click at [599, 253] on icon at bounding box center [599, 260] width 15 height 15
click at [568, 255] on p-checkbox at bounding box center [567, 260] width 13 height 10
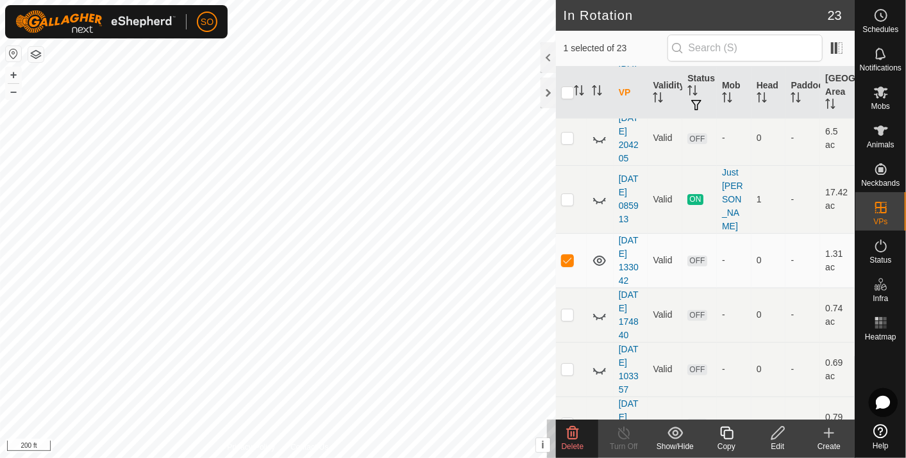
click at [576, 430] on icon at bounding box center [573, 433] width 12 height 13
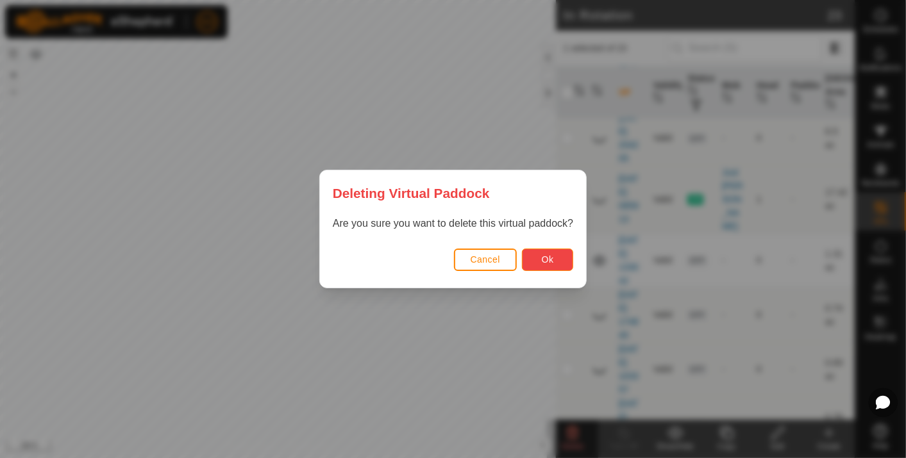
click at [533, 258] on button "Ok" at bounding box center [547, 260] width 51 height 22
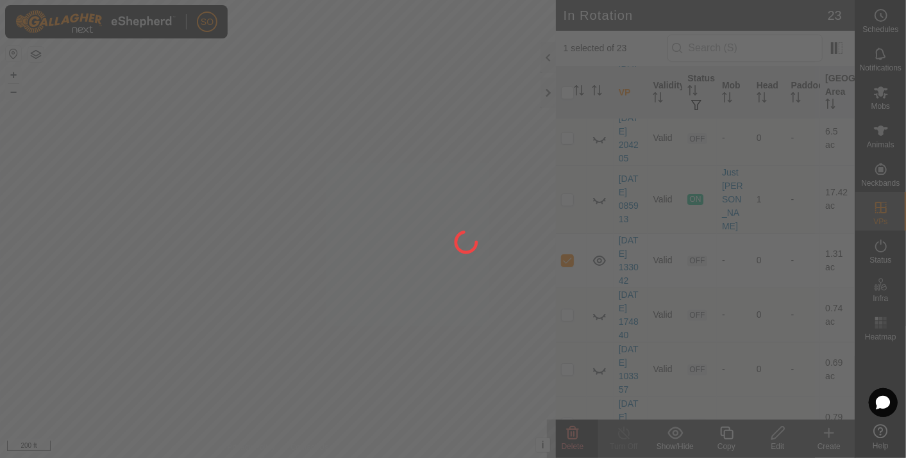
checkbox input "false"
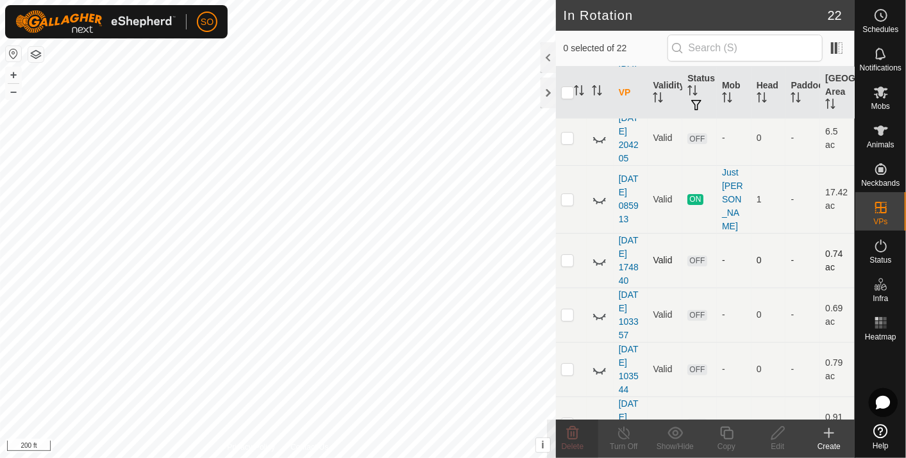
click at [596, 253] on icon at bounding box center [599, 260] width 15 height 15
click at [568, 255] on p-checkbox at bounding box center [567, 260] width 13 height 10
checkbox input "true"
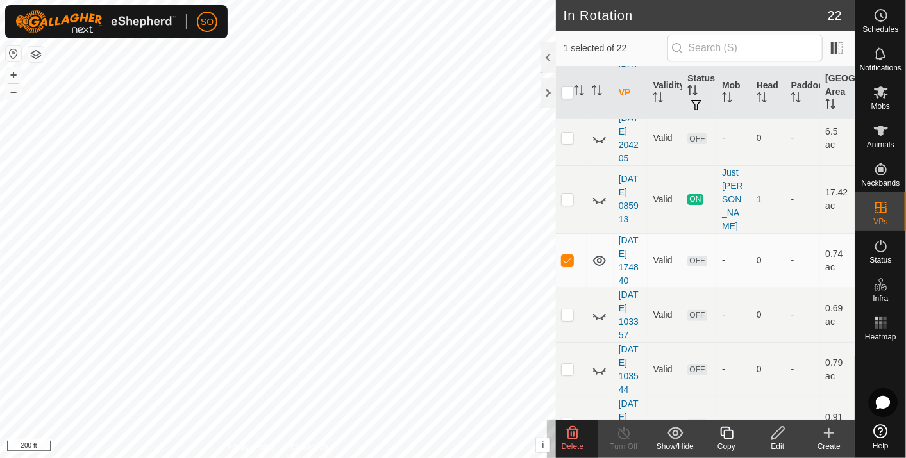
click at [575, 432] on icon at bounding box center [572, 433] width 15 height 15
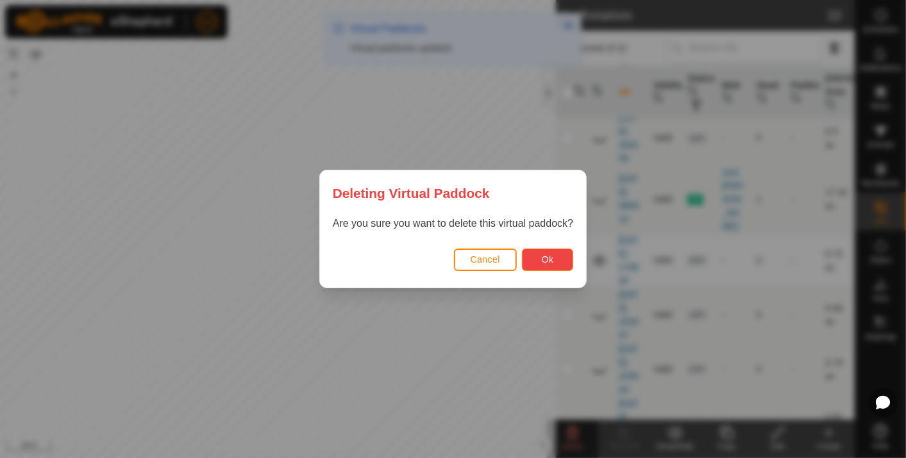
click at [537, 258] on button "Ok" at bounding box center [547, 260] width 51 height 22
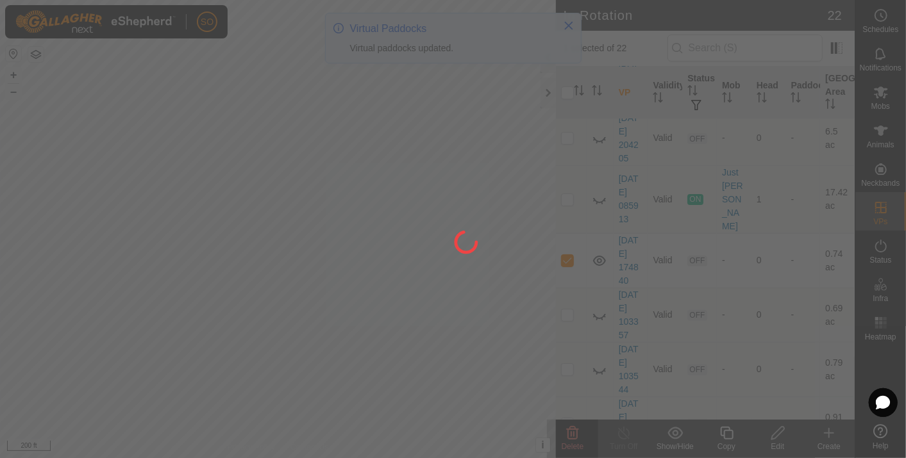
checkbox input "false"
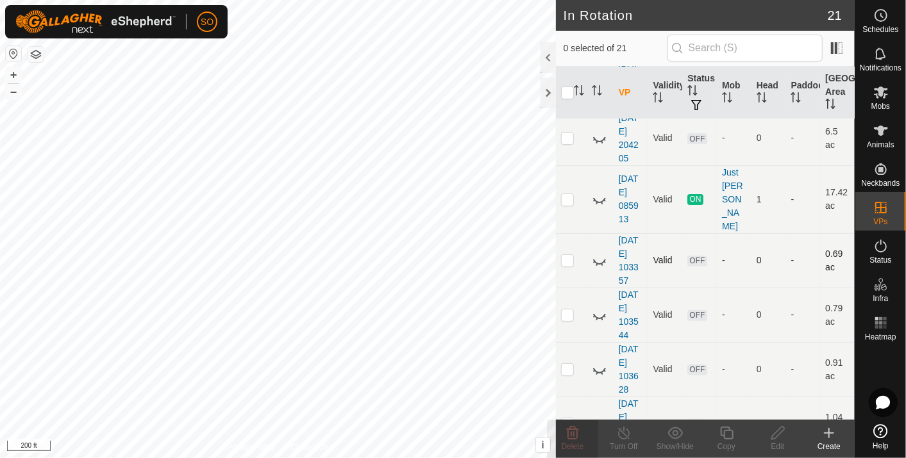
click at [596, 253] on icon at bounding box center [599, 260] width 15 height 15
click at [567, 255] on p-checkbox at bounding box center [567, 260] width 13 height 10
click at [571, 430] on icon at bounding box center [573, 433] width 12 height 13
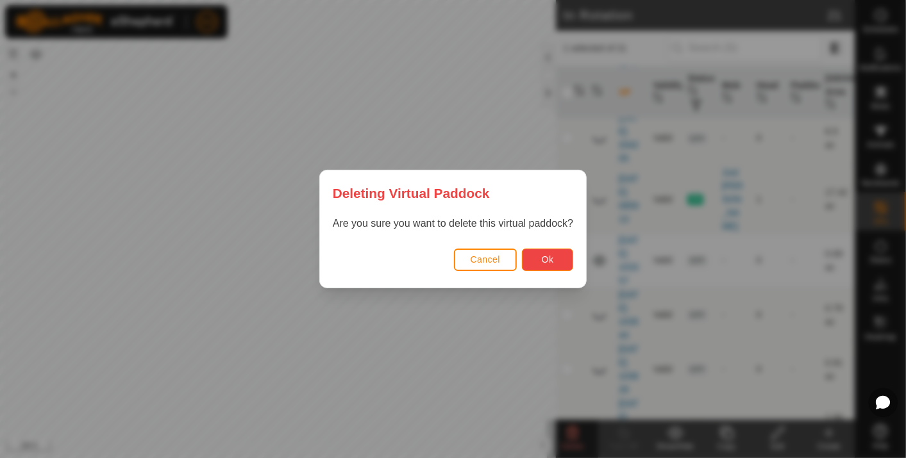
click at [548, 258] on span "Ok" at bounding box center [548, 260] width 12 height 10
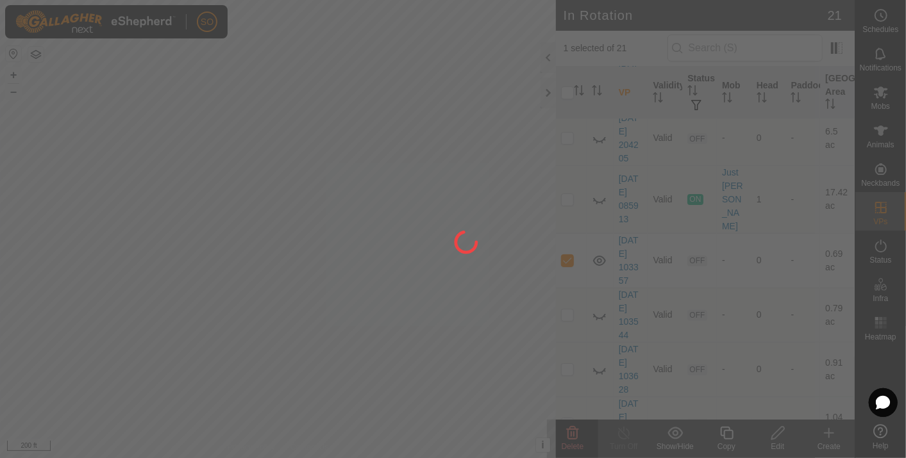
checkbox input "false"
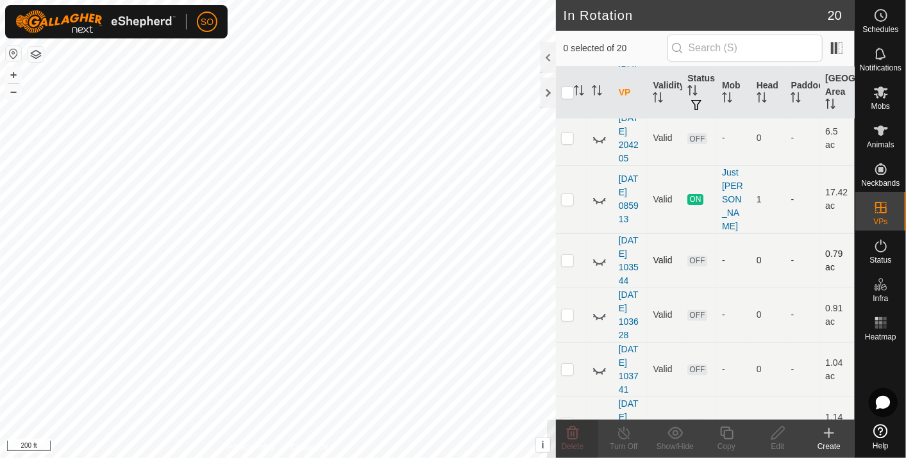
click at [595, 253] on icon at bounding box center [599, 260] width 15 height 15
click at [567, 255] on p-checkbox at bounding box center [567, 260] width 13 height 10
checkbox input "true"
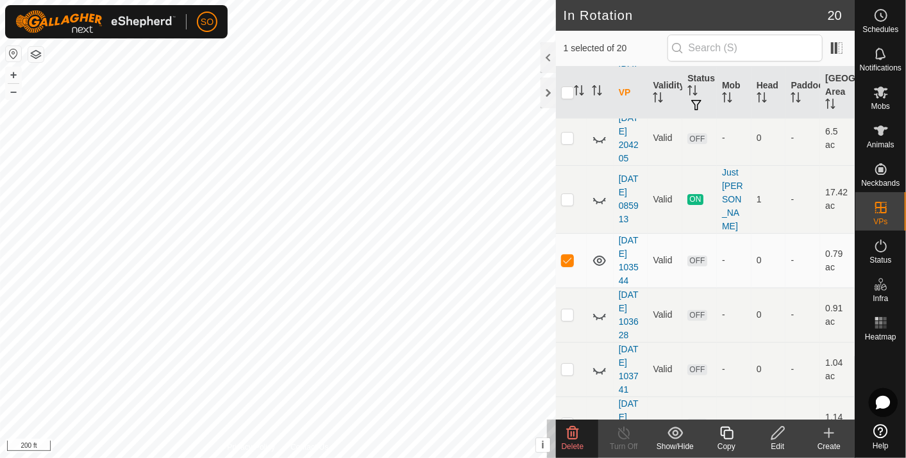
click at [571, 430] on icon at bounding box center [573, 433] width 12 height 13
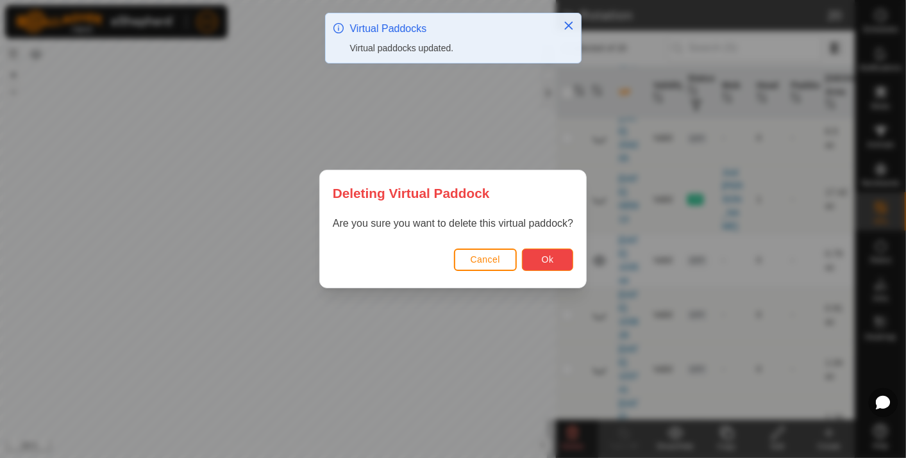
click at [547, 253] on button "Ok" at bounding box center [547, 260] width 51 height 22
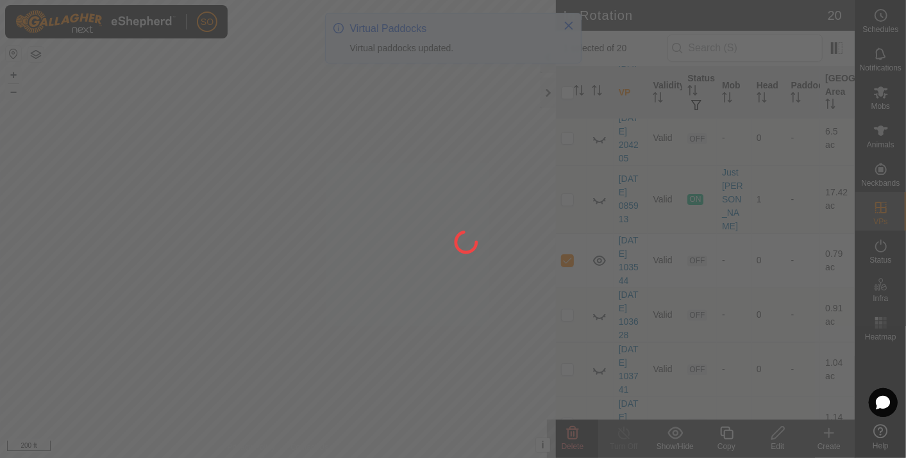
checkbox input "false"
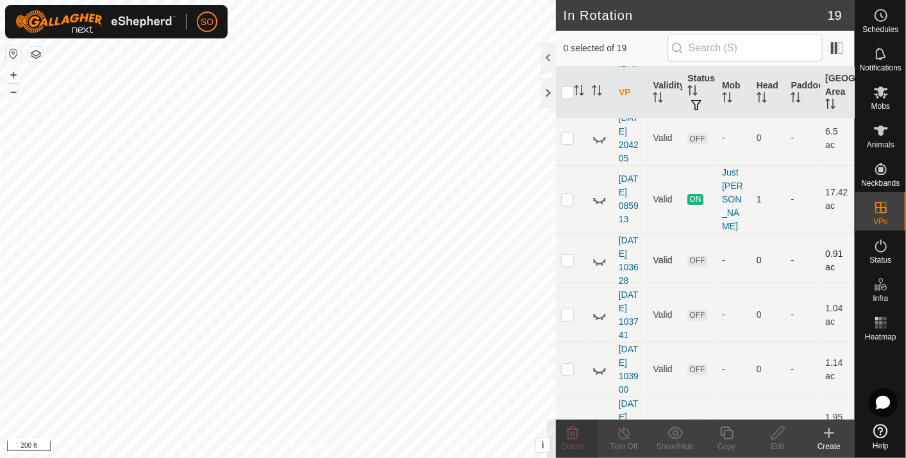
click at [599, 253] on icon at bounding box center [599, 260] width 15 height 15
click at [596, 253] on icon at bounding box center [599, 260] width 15 height 15
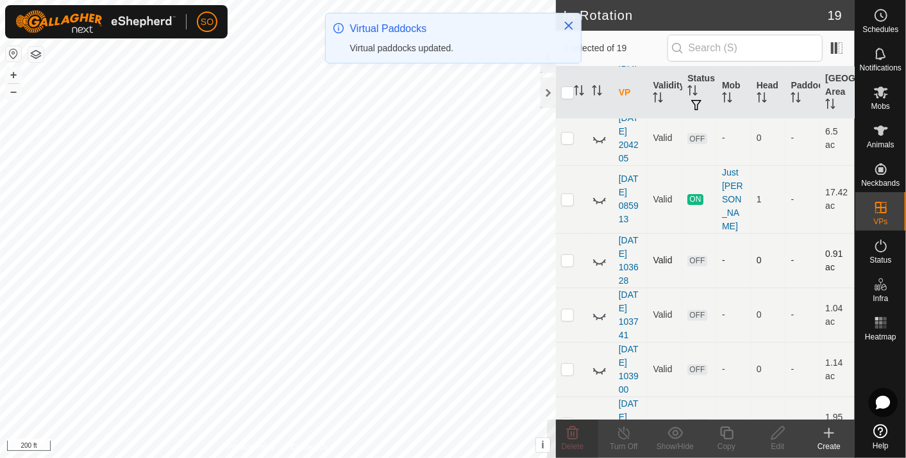
click at [564, 255] on p-checkbox at bounding box center [567, 260] width 13 height 10
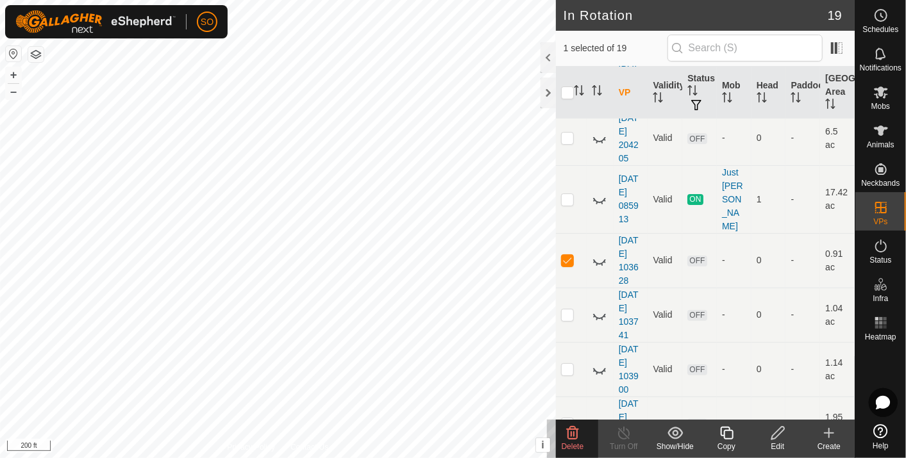
click at [574, 432] on icon at bounding box center [573, 433] width 12 height 13
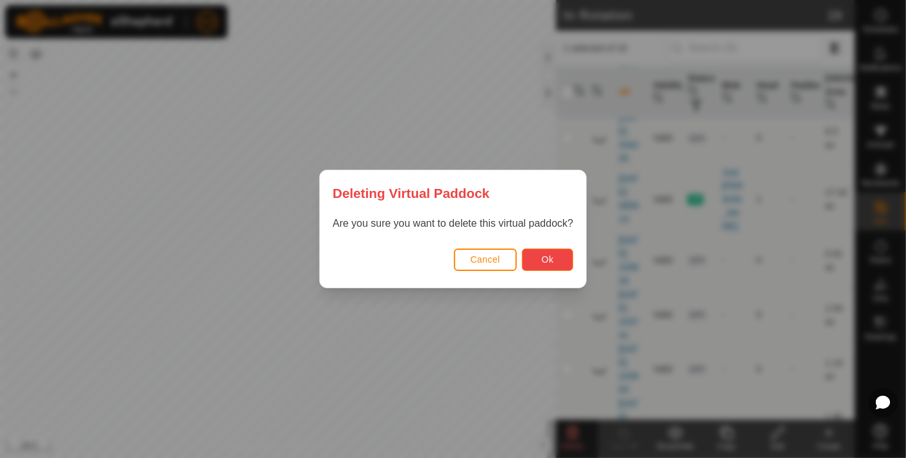
click at [535, 256] on button "Ok" at bounding box center [547, 260] width 51 height 22
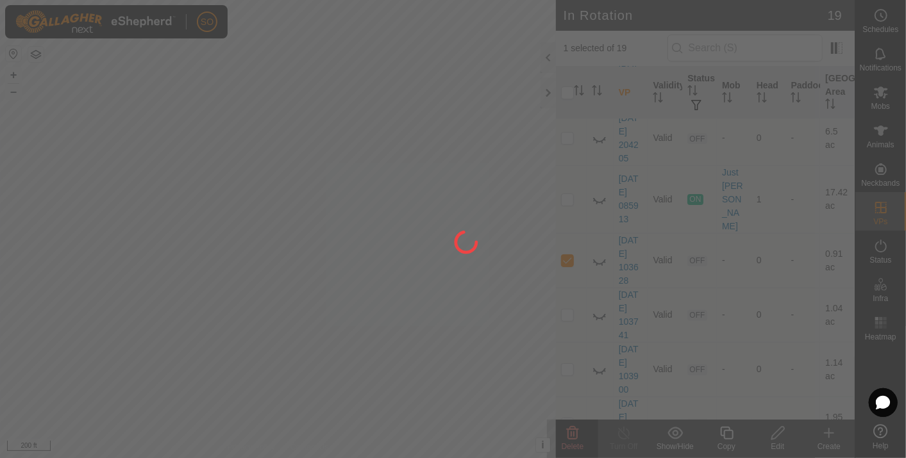
checkbox input "false"
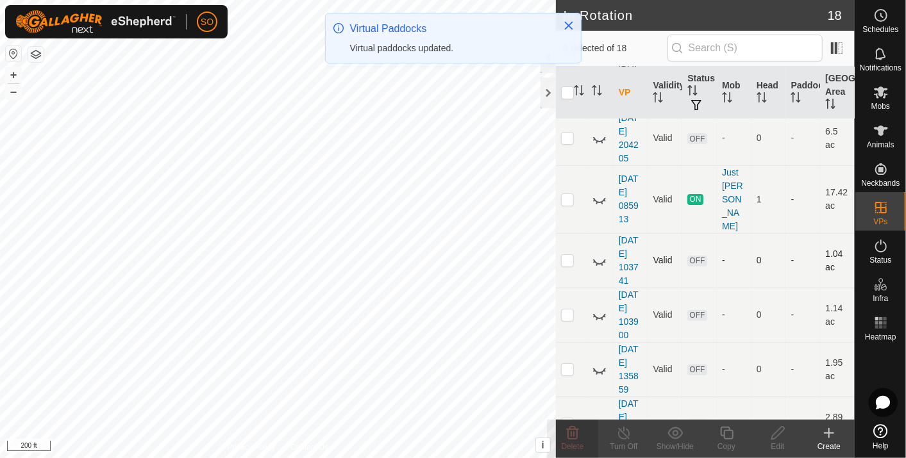
click at [599, 253] on icon at bounding box center [599, 260] width 15 height 15
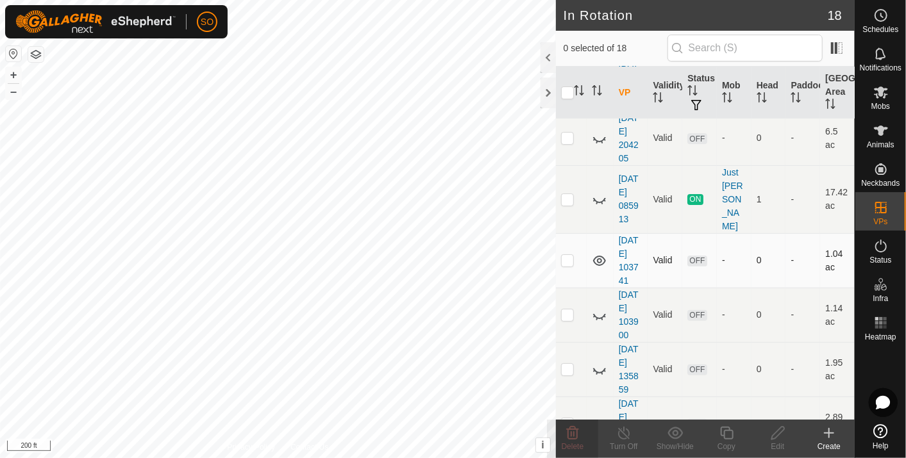
click at [596, 256] on icon at bounding box center [599, 261] width 13 height 10
click at [596, 253] on icon at bounding box center [599, 260] width 15 height 15
click at [596, 256] on icon at bounding box center [599, 261] width 13 height 10
drag, startPoint x: 596, startPoint y: 243, endPoint x: 565, endPoint y: 246, distance: 31.5
click at [565, 255] on p-checkbox at bounding box center [567, 260] width 13 height 10
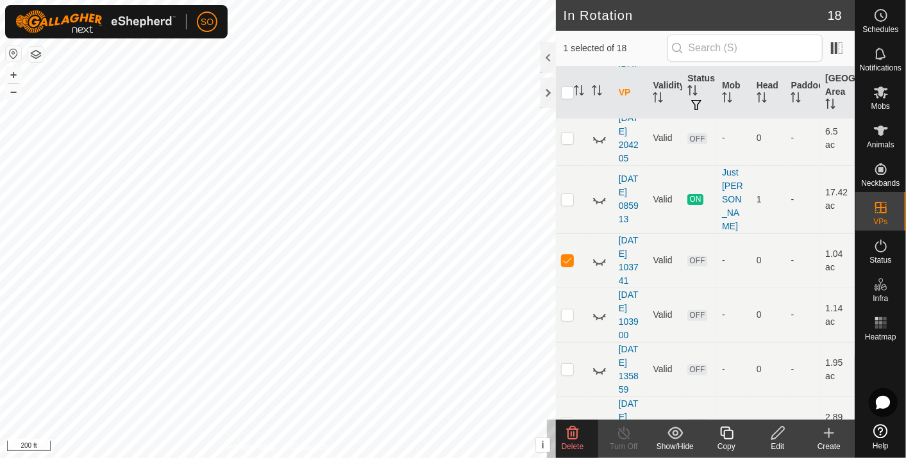
click at [573, 430] on icon at bounding box center [572, 433] width 15 height 15
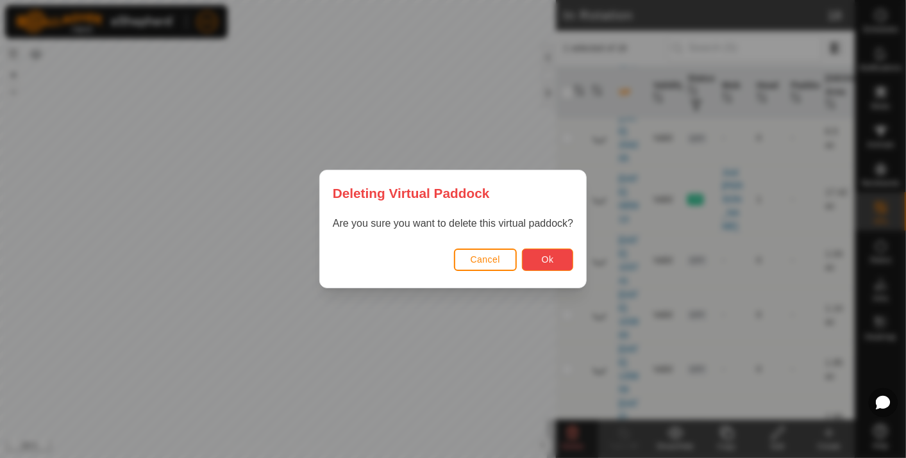
click at [544, 260] on span "Ok" at bounding box center [548, 260] width 12 height 10
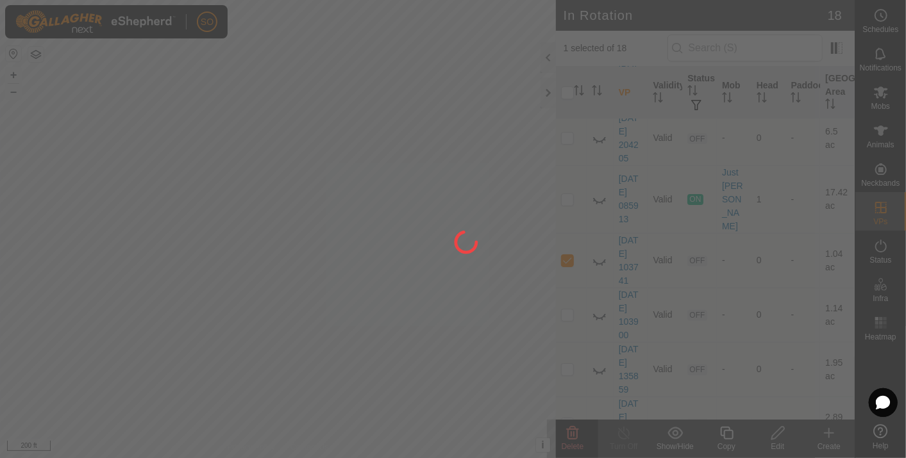
checkbox input "false"
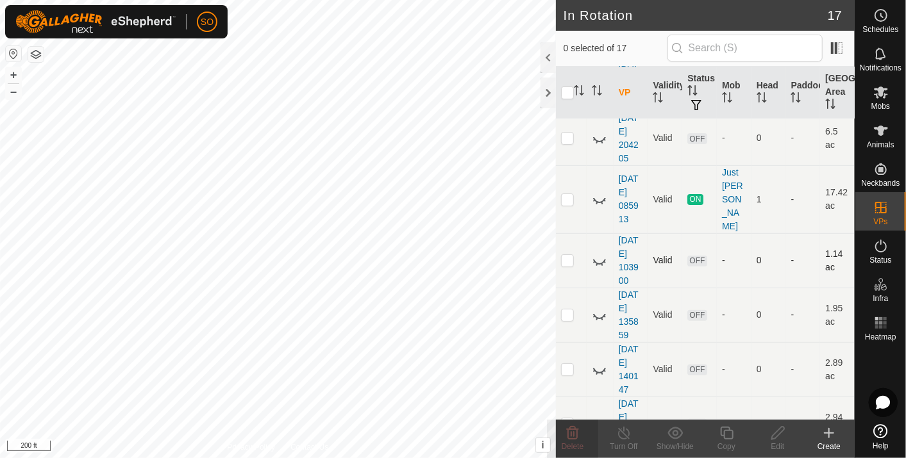
click at [600, 253] on icon at bounding box center [599, 260] width 15 height 15
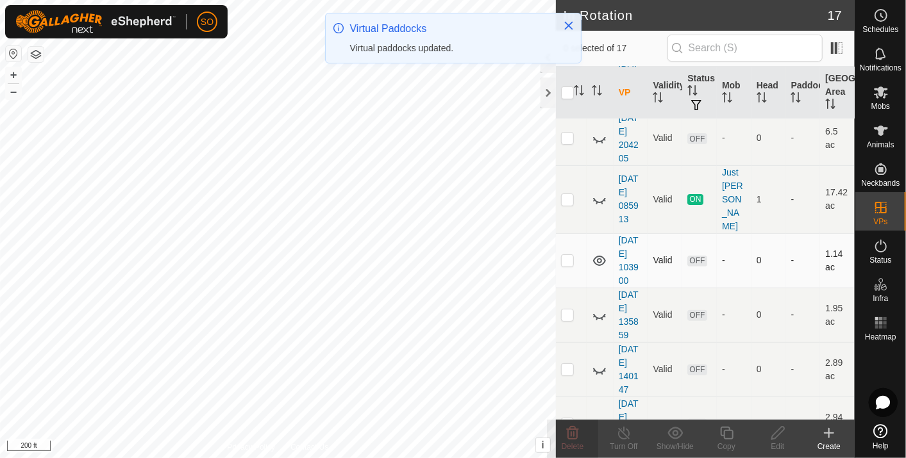
click at [565, 255] on p-checkbox at bounding box center [567, 260] width 13 height 10
click at [575, 427] on icon at bounding box center [573, 433] width 12 height 13
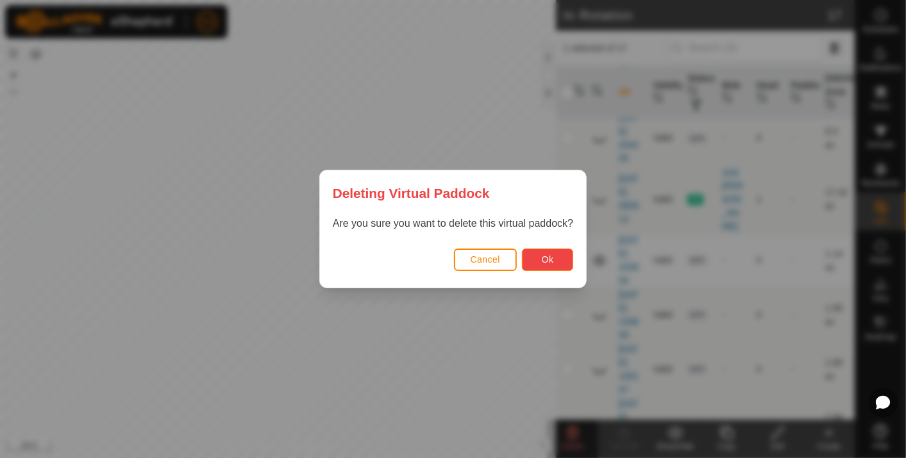
click at [539, 253] on button "Ok" at bounding box center [547, 260] width 51 height 22
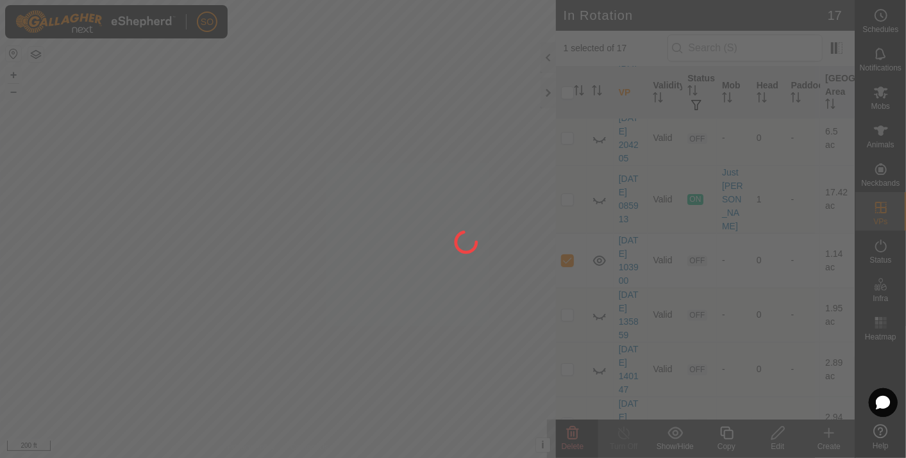
checkbox input "false"
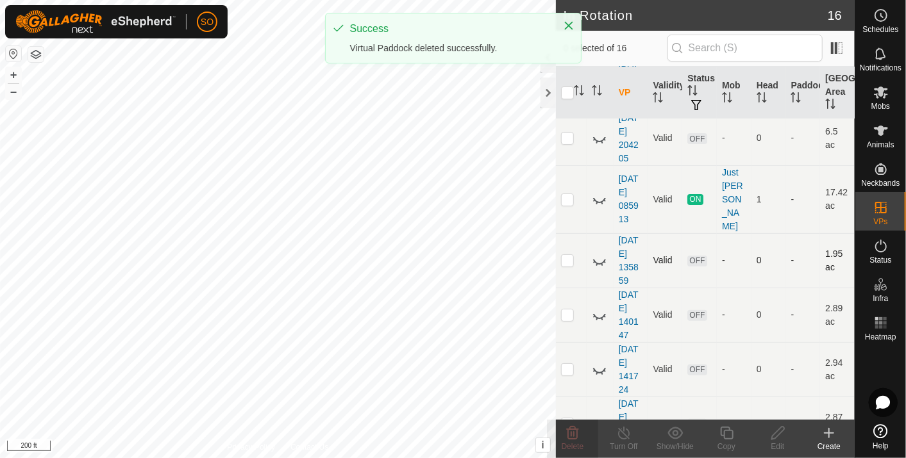
click at [595, 253] on icon at bounding box center [599, 260] width 15 height 15
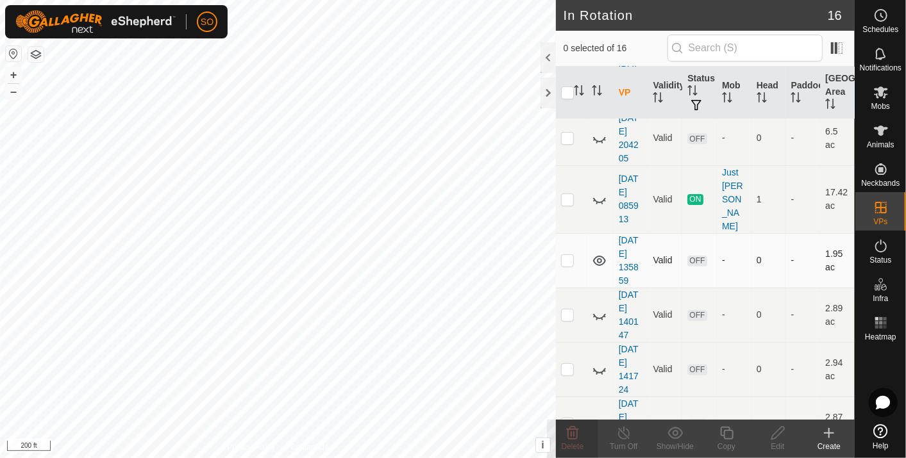
click at [594, 256] on icon at bounding box center [599, 261] width 13 height 10
click at [597, 253] on icon at bounding box center [599, 260] width 15 height 15
click at [564, 255] on p-checkbox at bounding box center [567, 260] width 13 height 10
click at [574, 431] on icon at bounding box center [572, 433] width 15 height 15
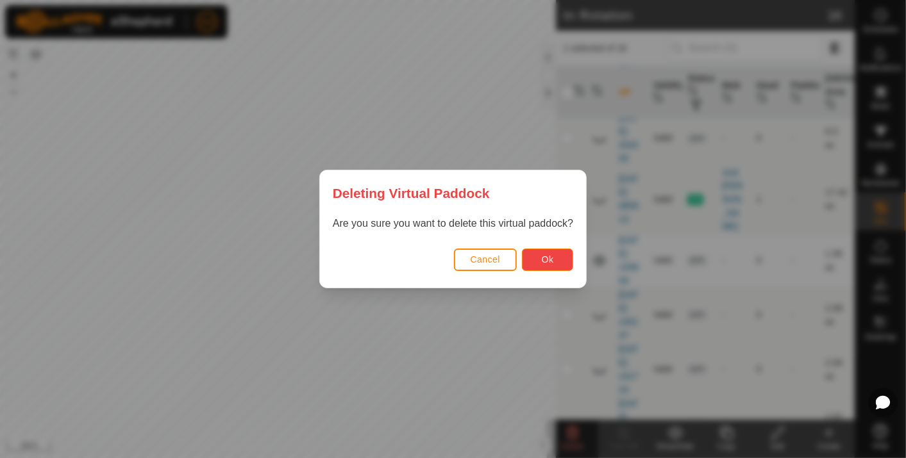
click at [557, 257] on button "Ok" at bounding box center [547, 260] width 51 height 22
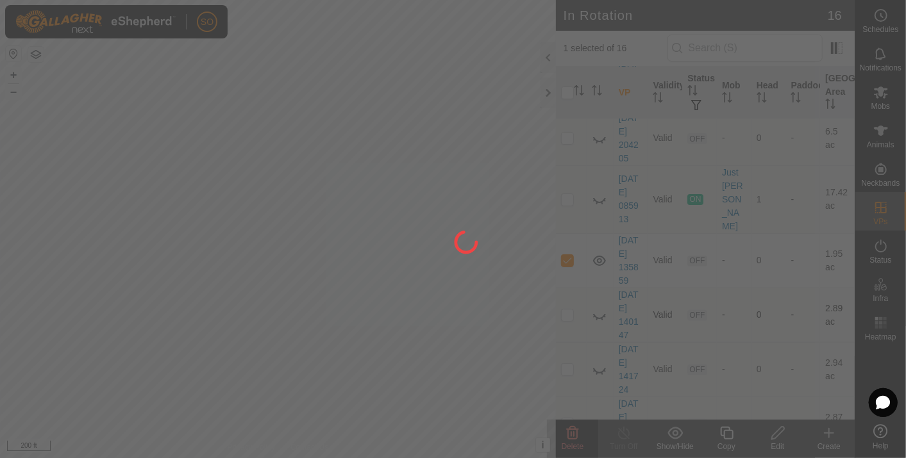
checkbox input "false"
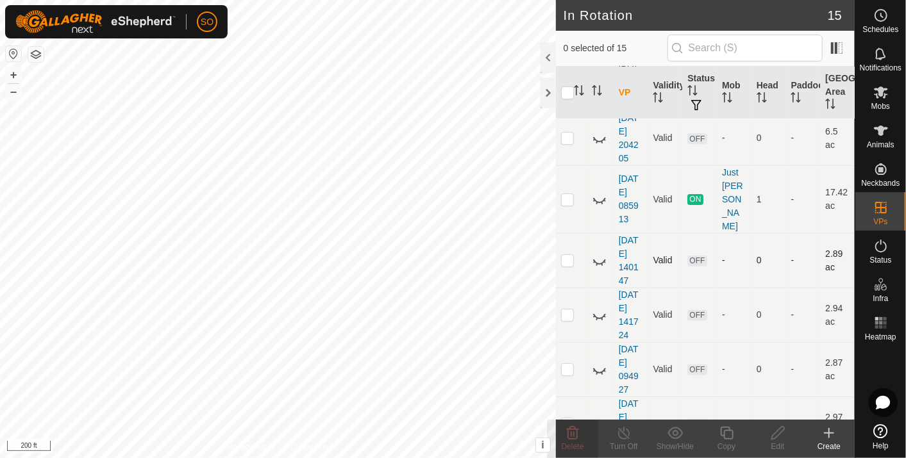
click at [599, 253] on icon at bounding box center [599, 260] width 15 height 15
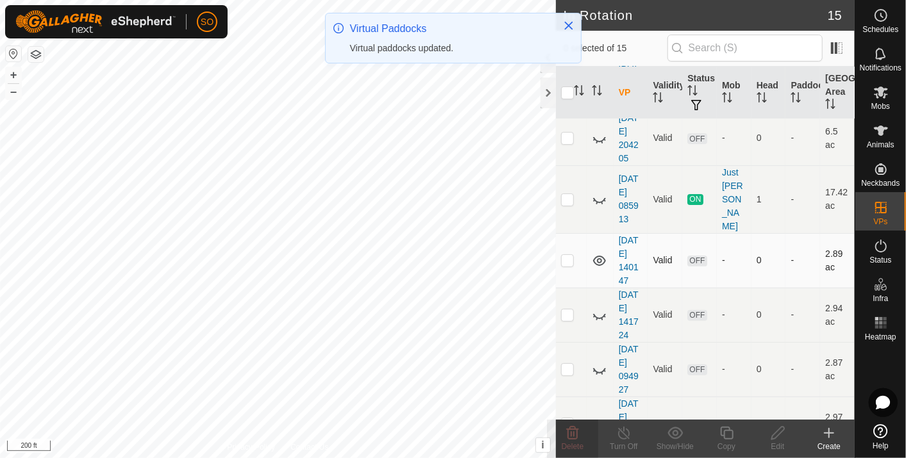
click at [565, 255] on p-checkbox at bounding box center [567, 260] width 13 height 10
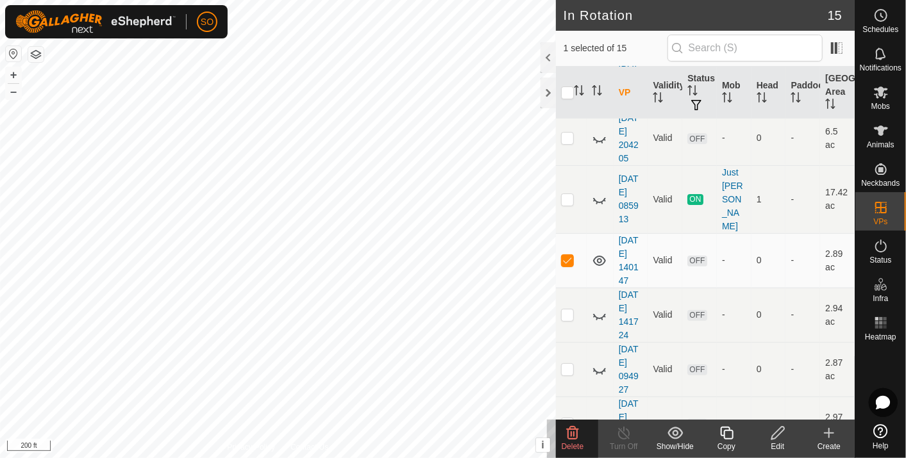
click at [573, 431] on icon at bounding box center [572, 433] width 15 height 15
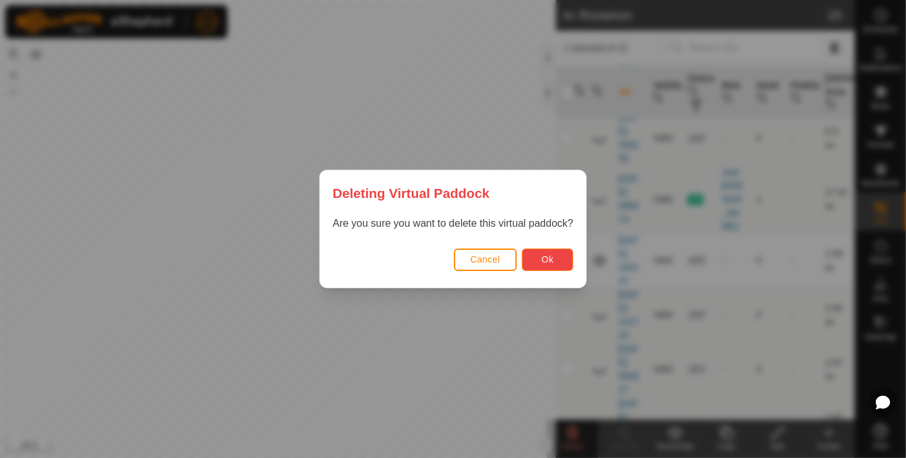
click at [546, 262] on span "Ok" at bounding box center [548, 260] width 12 height 10
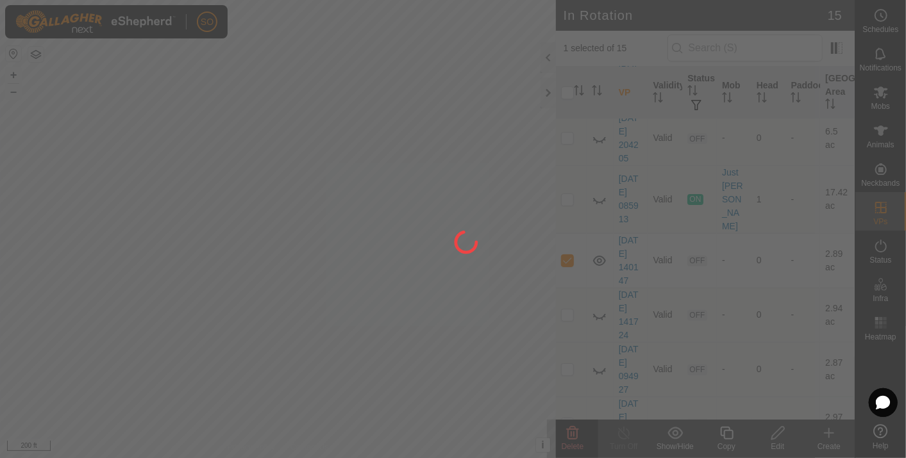
checkbox input "false"
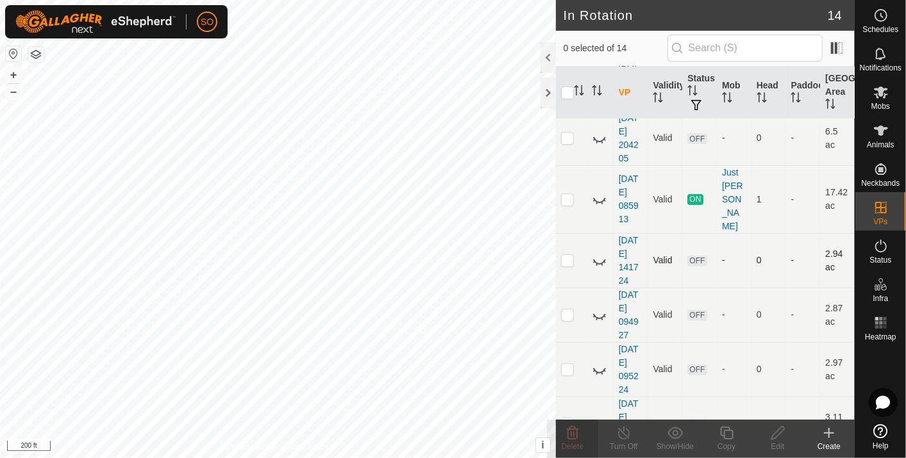
click at [600, 253] on icon at bounding box center [599, 260] width 15 height 15
click at [597, 253] on icon at bounding box center [599, 260] width 15 height 15
click at [601, 253] on icon at bounding box center [599, 260] width 15 height 15
click at [565, 255] on p-checkbox at bounding box center [567, 260] width 13 height 10
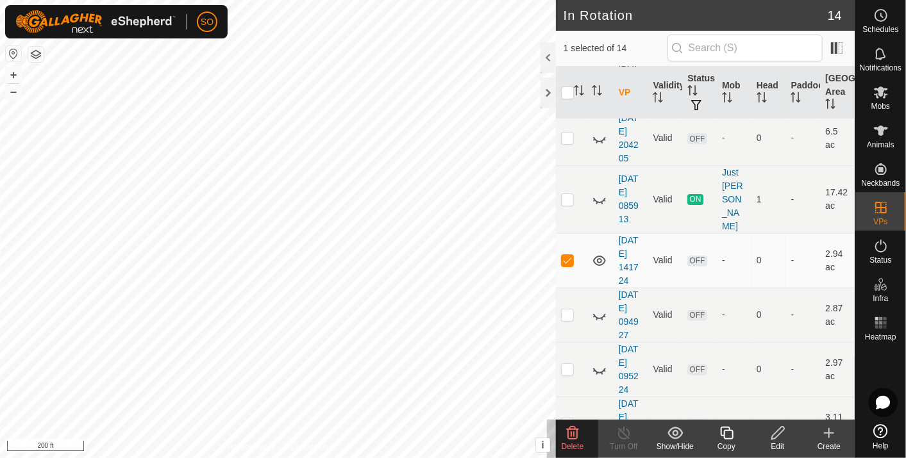
click at [571, 430] on icon at bounding box center [572, 433] width 15 height 15
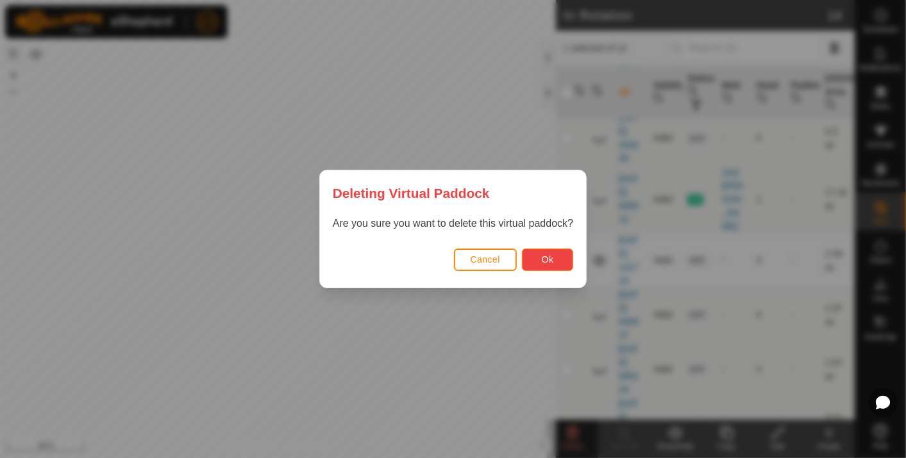
click at [560, 262] on button "Ok" at bounding box center [547, 260] width 51 height 22
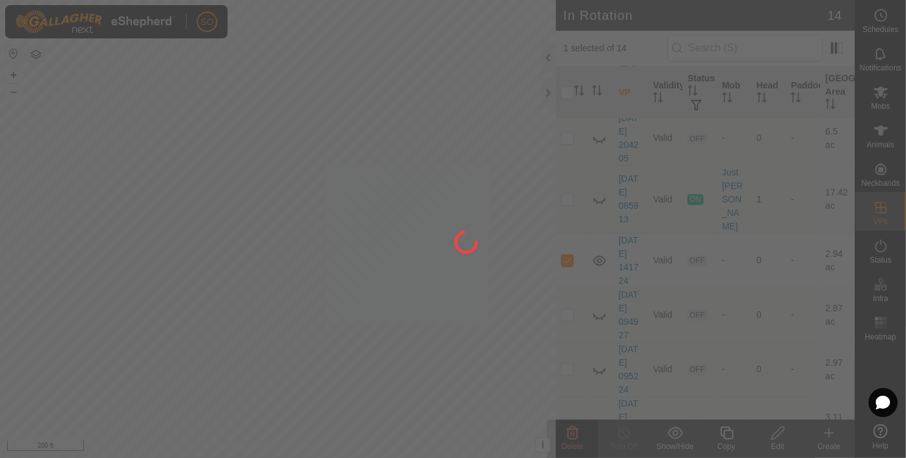
checkbox input "false"
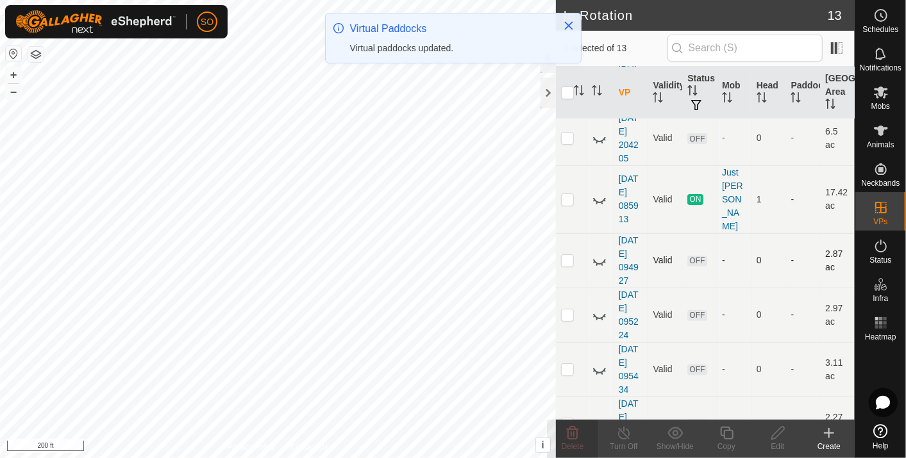
click at [597, 253] on icon at bounding box center [599, 260] width 15 height 15
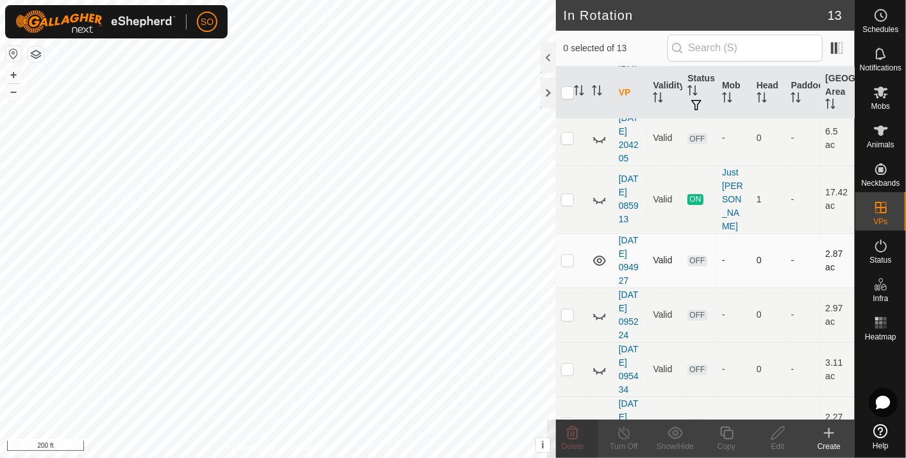
click at [565, 255] on p-checkbox at bounding box center [567, 260] width 13 height 10
click at [572, 430] on icon at bounding box center [573, 433] width 12 height 13
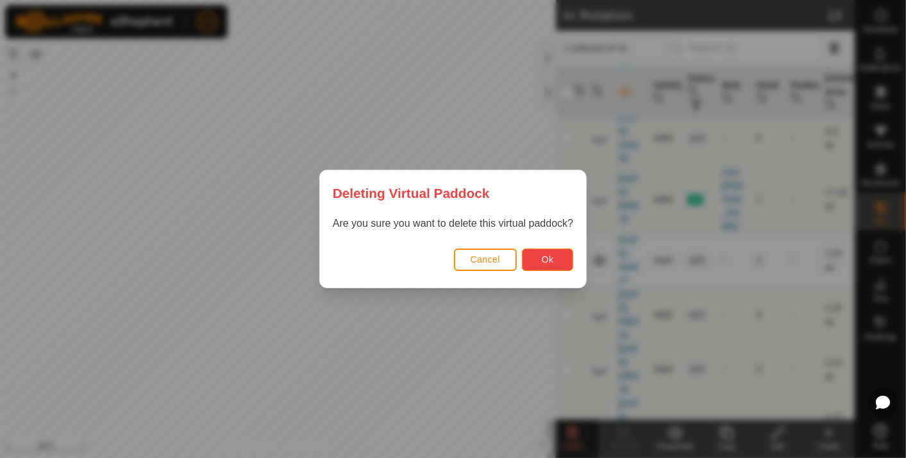
click at [542, 253] on button "Ok" at bounding box center [547, 260] width 51 height 22
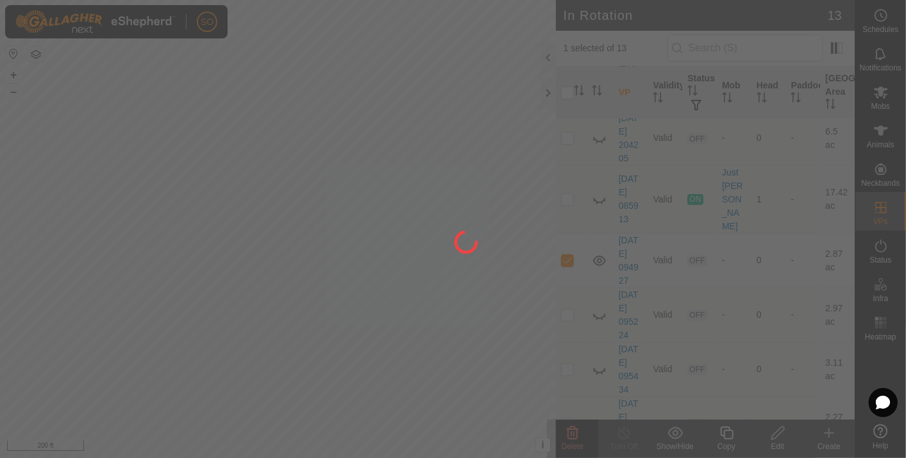
checkbox input "false"
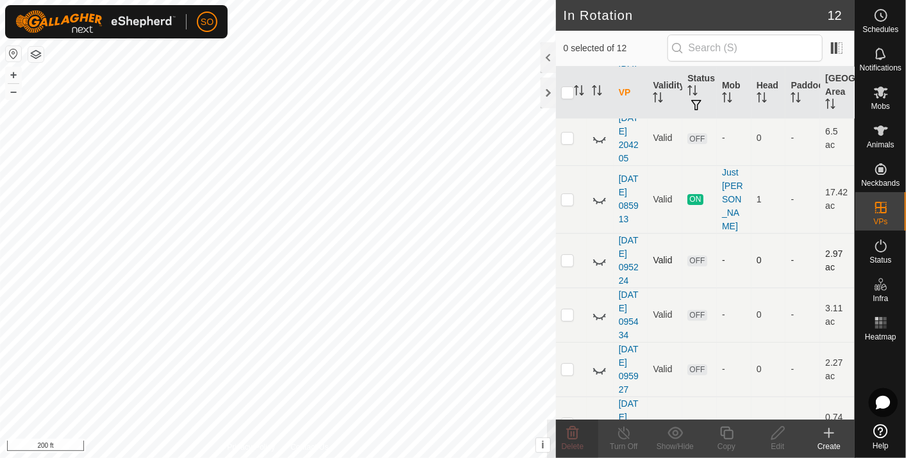
click at [600, 253] on icon at bounding box center [599, 260] width 15 height 15
click at [565, 255] on p-checkbox at bounding box center [567, 260] width 13 height 10
checkbox input "true"
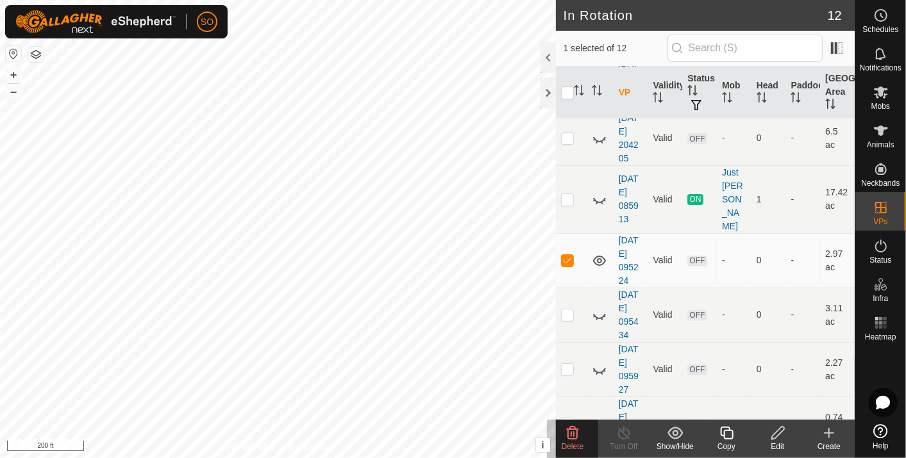
click at [572, 432] on icon at bounding box center [572, 433] width 15 height 15
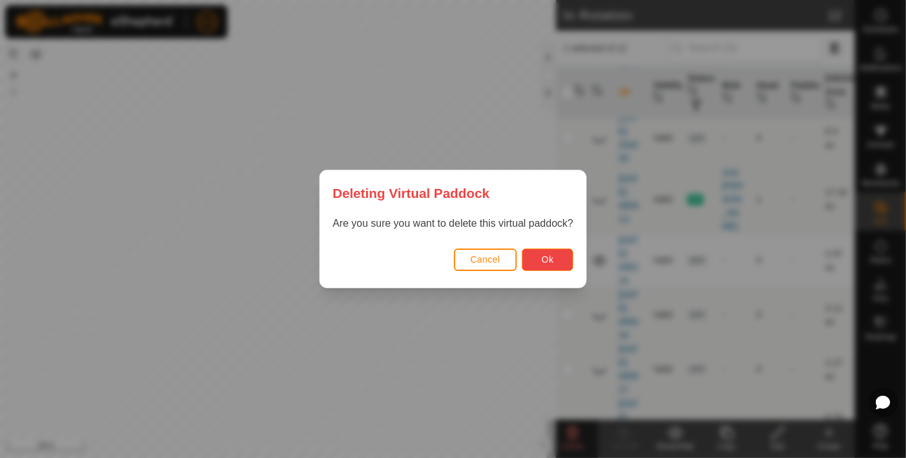
click at [542, 252] on button "Ok" at bounding box center [547, 260] width 51 height 22
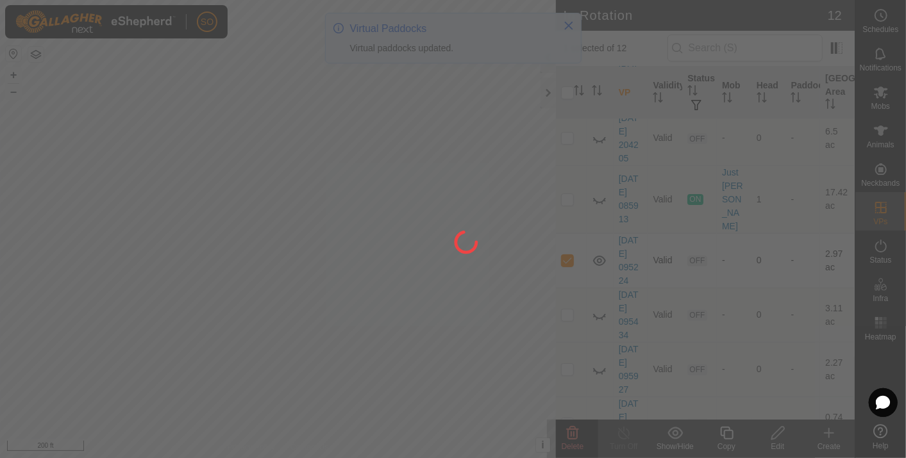
checkbox input "false"
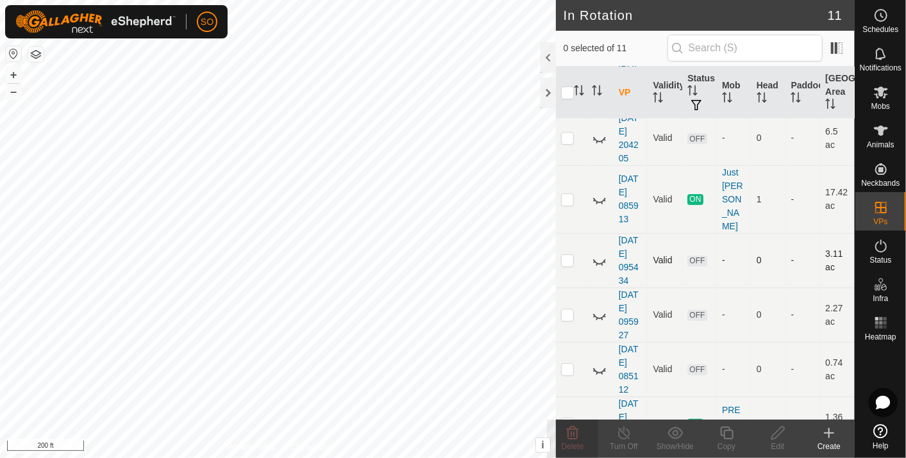
click at [596, 253] on icon at bounding box center [599, 260] width 15 height 15
click at [564, 255] on p-checkbox at bounding box center [567, 260] width 13 height 10
checkbox input "true"
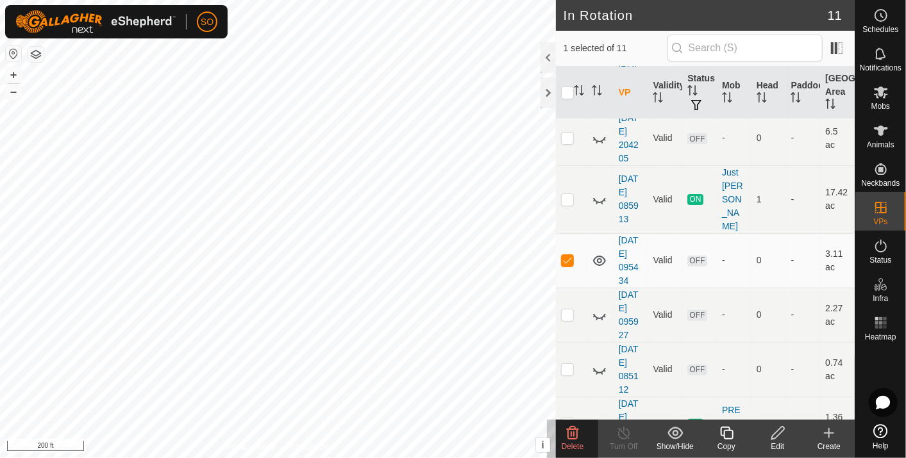
click at [574, 426] on icon at bounding box center [572, 433] width 15 height 15
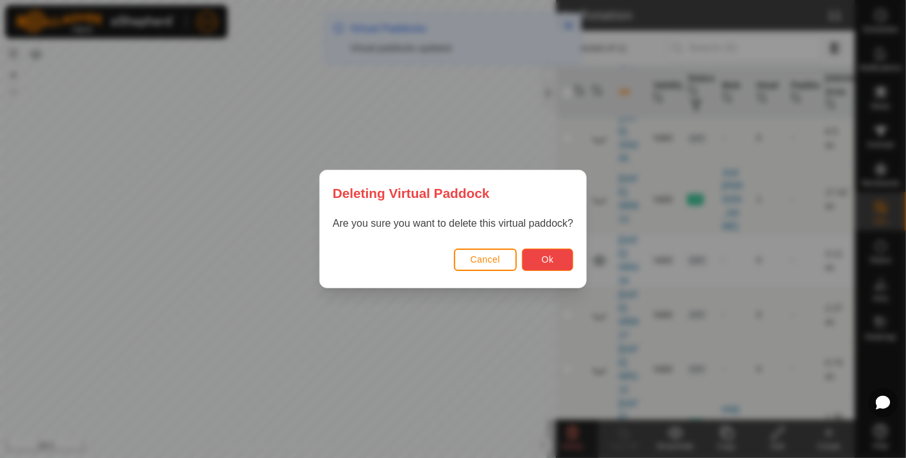
click at [539, 252] on button "Ok" at bounding box center [547, 260] width 51 height 22
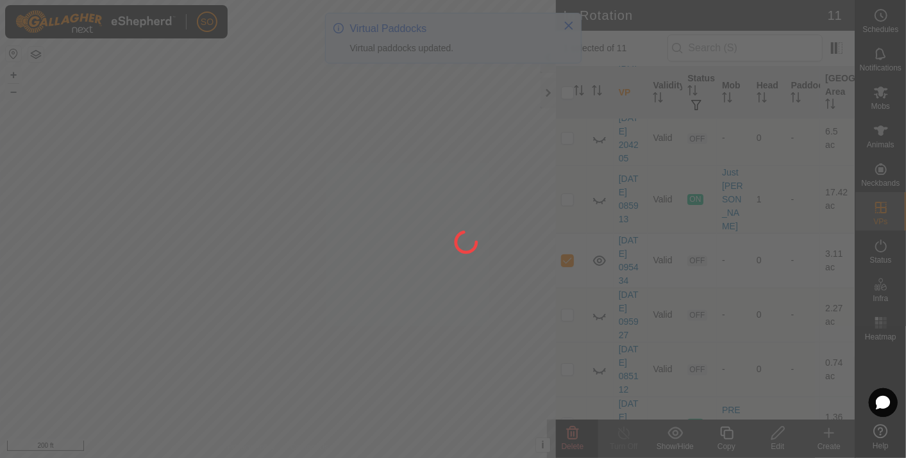
checkbox input "false"
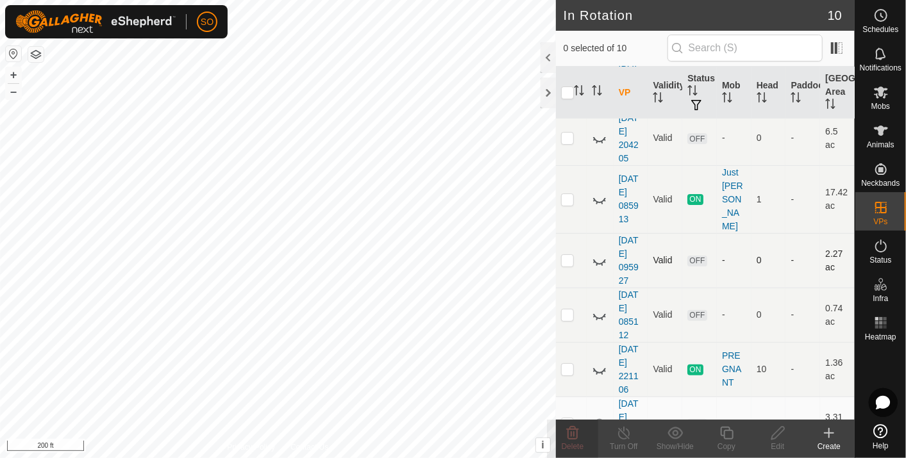
click at [567, 255] on p-checkbox at bounding box center [567, 260] width 13 height 10
checkbox input "true"
click at [567, 255] on p-checkbox at bounding box center [567, 260] width 13 height 10
click at [597, 253] on icon at bounding box center [599, 260] width 15 height 15
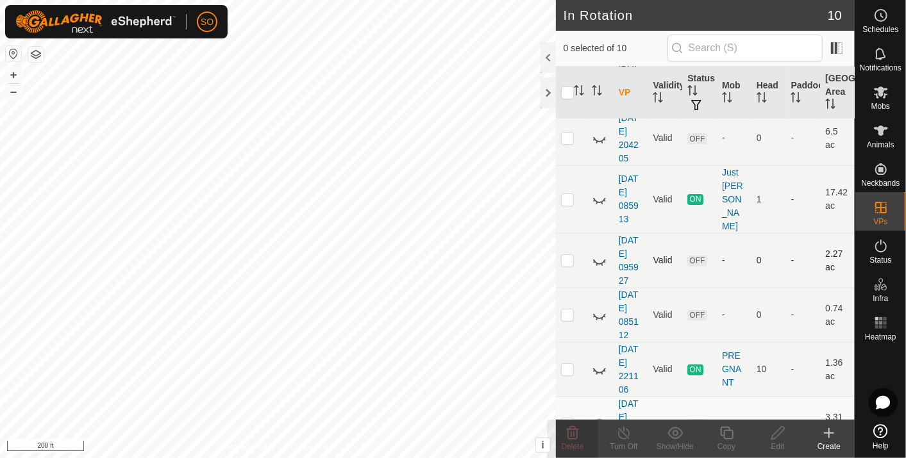
click at [599, 253] on icon at bounding box center [599, 260] width 15 height 15
click at [597, 256] on icon at bounding box center [599, 261] width 13 height 10
click at [564, 255] on p-checkbox at bounding box center [567, 260] width 13 height 10
click at [566, 255] on p-checkbox at bounding box center [567, 260] width 13 height 10
click at [617, 260] on div "In Rotation 10 0 selected of 10 VP Validity Status Mob Head Paddock Grazing Are…" at bounding box center [427, 229] width 855 height 458
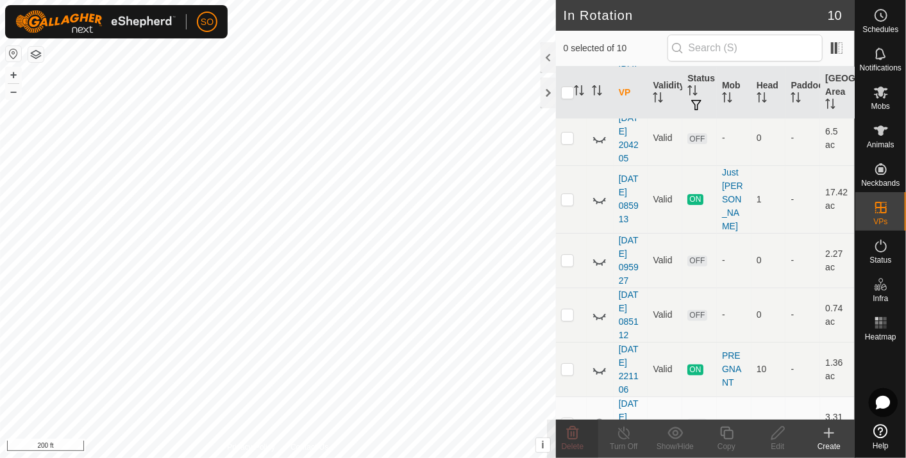
click at [439, 458] on html "SO Schedules Notifications Mobs Animals Neckbands VPs Status Infra Heatmap Help…" at bounding box center [453, 229] width 906 height 458
click at [568, 255] on p-checkbox at bounding box center [567, 260] width 13 height 10
checkbox input "false"
click at [631, 249] on link "[DATE] 095927" at bounding box center [629, 260] width 20 height 51
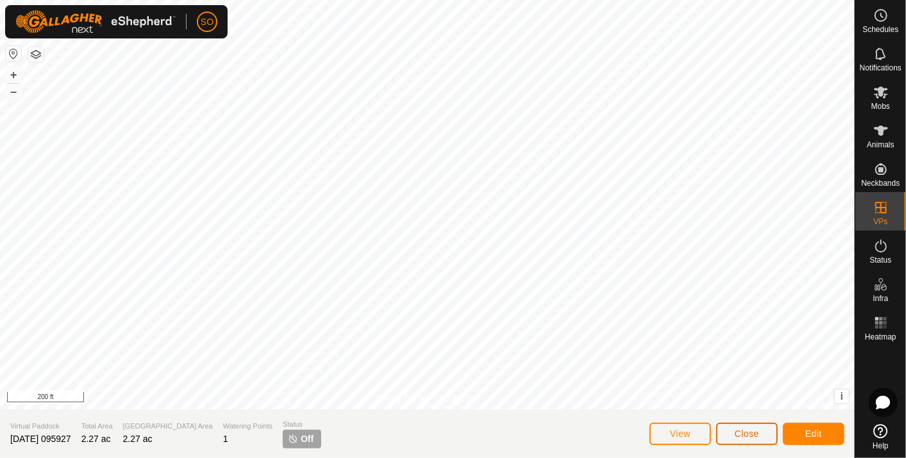
click at [747, 434] on span "Close" at bounding box center [747, 434] width 24 height 10
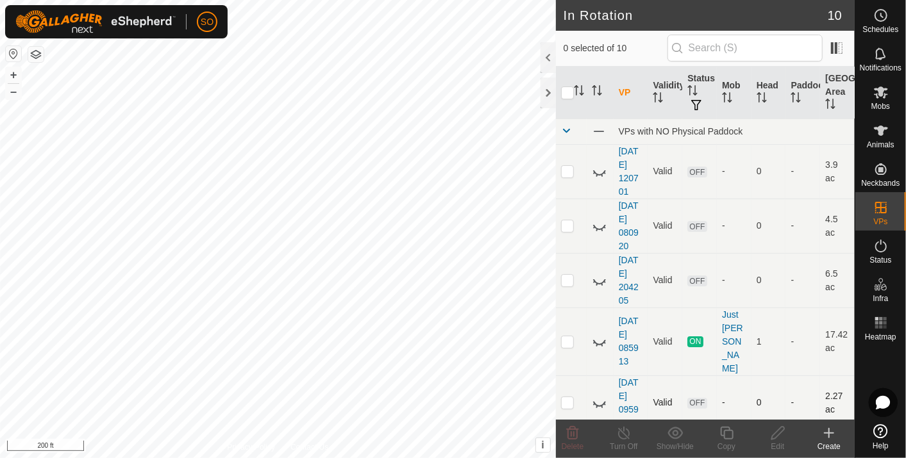
click at [599, 396] on icon at bounding box center [599, 403] width 15 height 15
click at [598, 396] on icon at bounding box center [599, 403] width 15 height 15
click at [564, 397] on p-checkbox at bounding box center [567, 402] width 13 height 10
click at [569, 433] on icon at bounding box center [572, 433] width 15 height 15
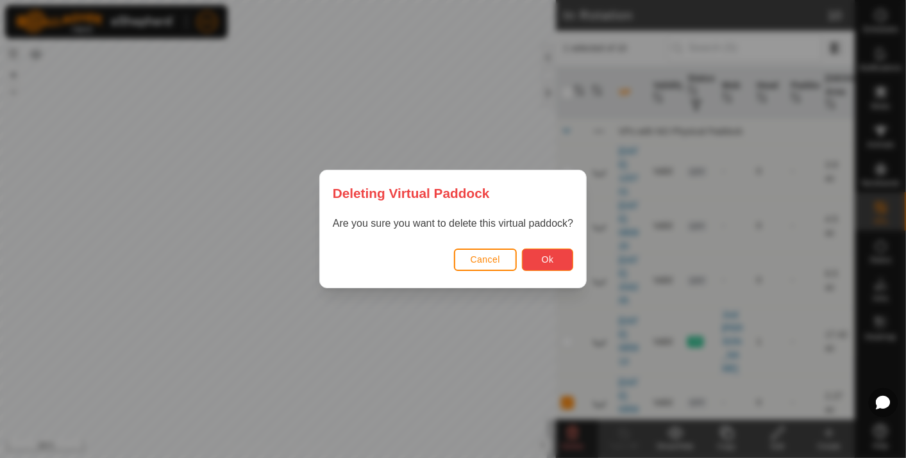
click at [546, 258] on span "Ok" at bounding box center [548, 260] width 12 height 10
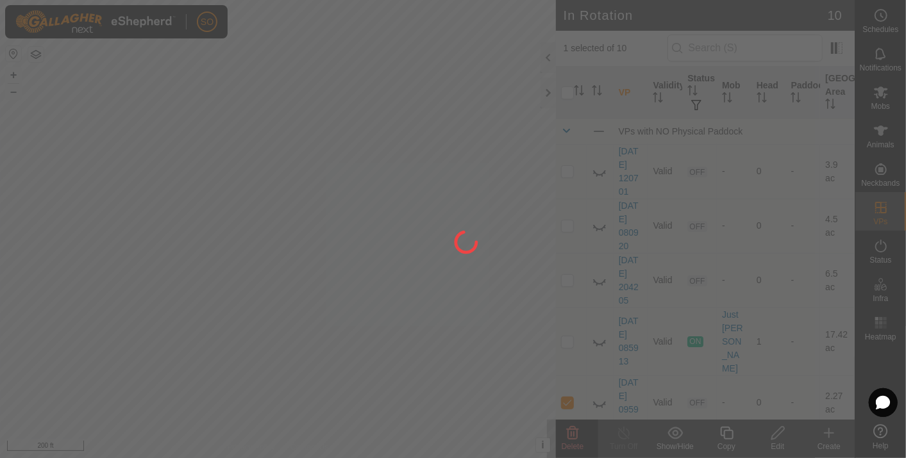
checkbox input "false"
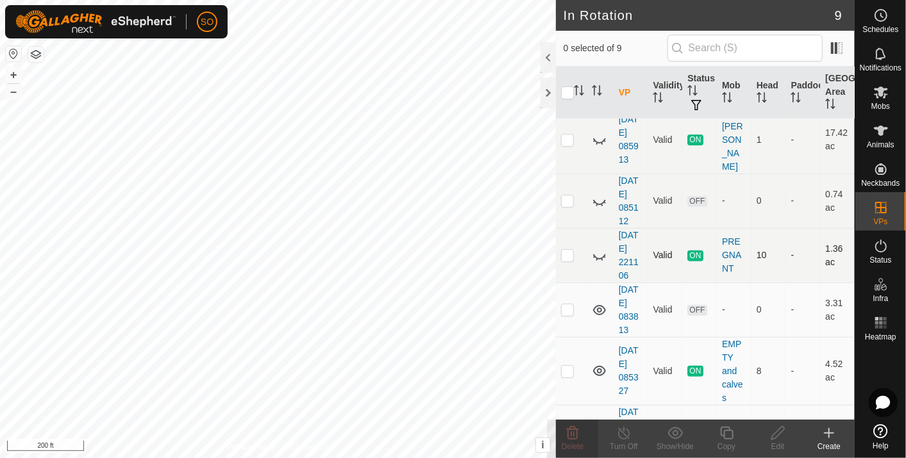
scroll to position [213, 0]
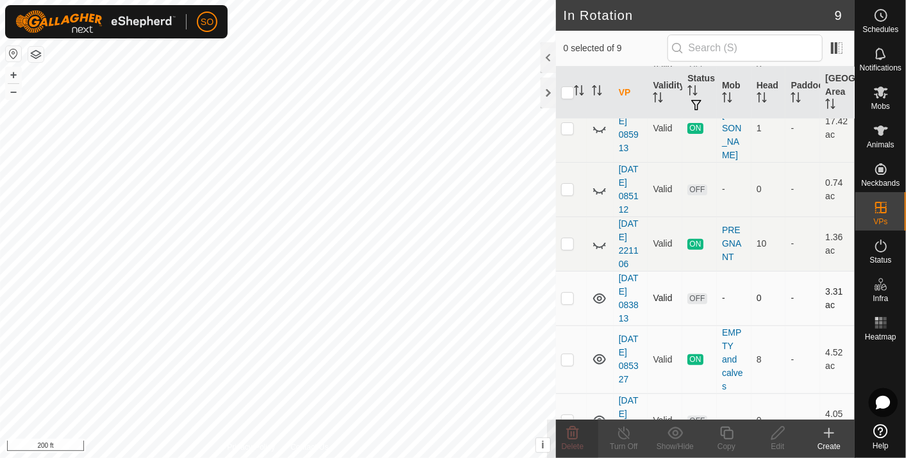
click at [597, 294] on icon at bounding box center [599, 299] width 13 height 10
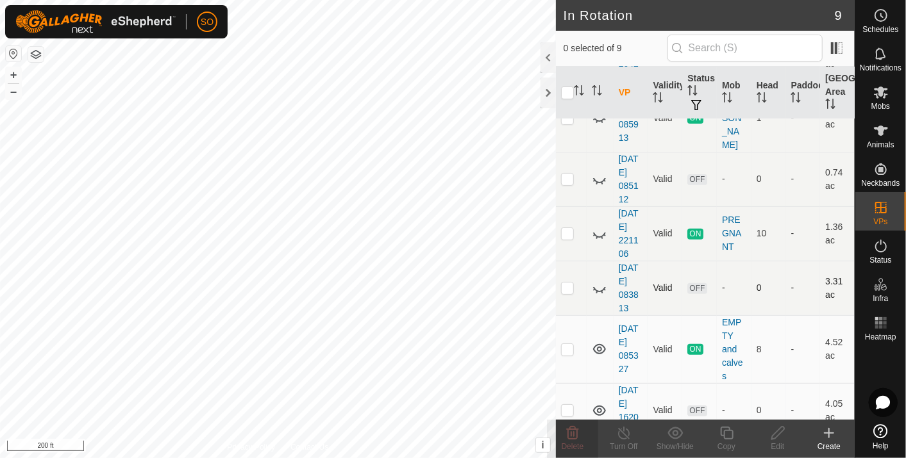
scroll to position [226, 0]
click at [598, 401] on icon at bounding box center [599, 408] width 15 height 15
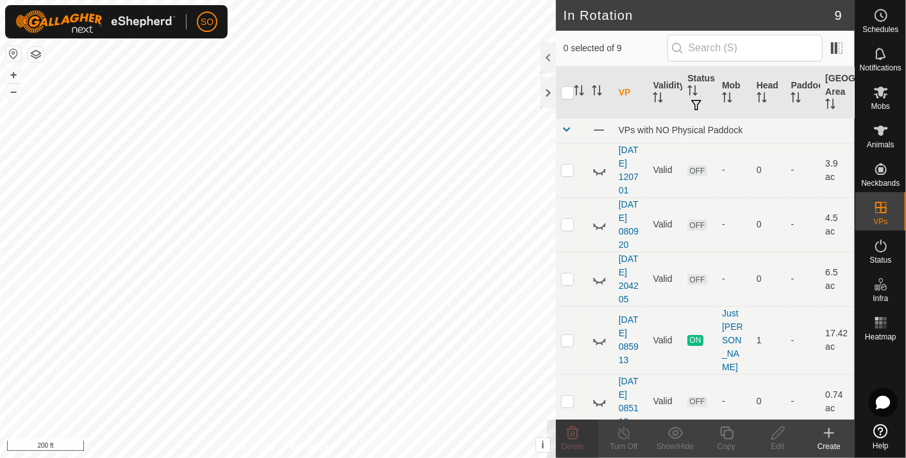
scroll to position [0, 0]
click at [598, 169] on icon at bounding box center [599, 171] width 15 height 15
click at [596, 165] on icon at bounding box center [599, 171] width 15 height 15
click at [594, 223] on icon at bounding box center [599, 226] width 15 height 15
click at [599, 226] on icon at bounding box center [599, 226] width 15 height 15
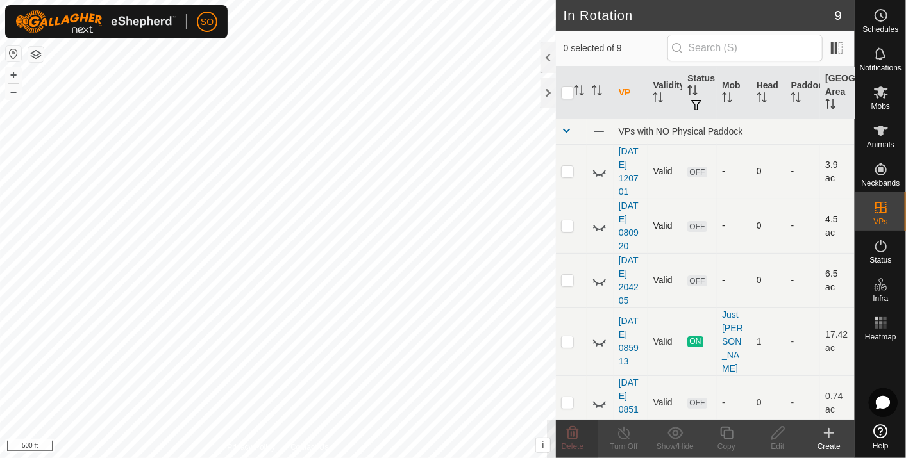
click at [599, 280] on icon at bounding box center [599, 280] width 15 height 15
click at [599, 279] on icon at bounding box center [599, 280] width 15 height 15
click at [596, 396] on icon at bounding box center [599, 403] width 15 height 15
click at [598, 396] on icon at bounding box center [599, 403] width 15 height 15
click at [569, 397] on p-checkbox at bounding box center [567, 402] width 13 height 10
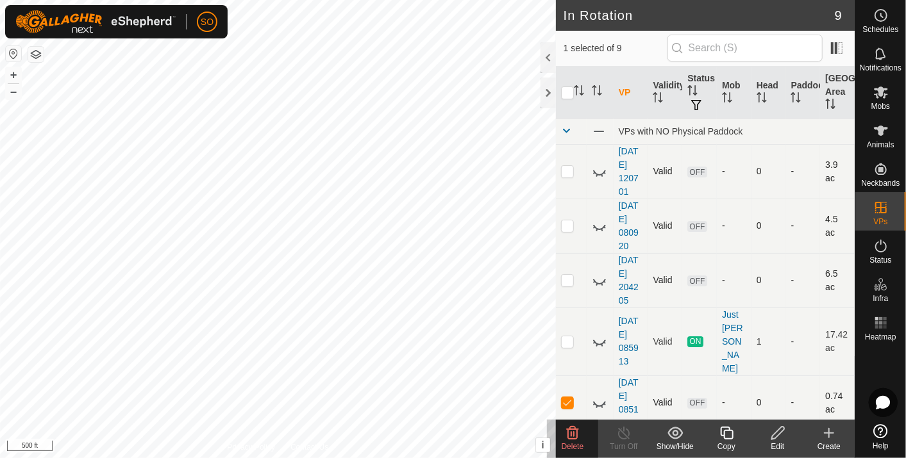
click at [569, 397] on p-checkbox at bounding box center [567, 402] width 13 height 10
click at [568, 397] on p-checkbox at bounding box center [567, 402] width 13 height 10
click at [567, 397] on p-checkbox at bounding box center [567, 402] width 13 height 10
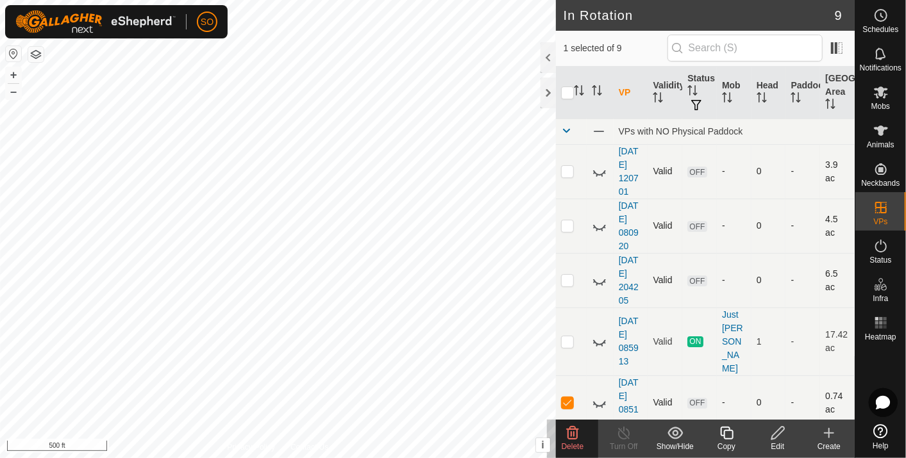
checkbox input "false"
click at [626, 383] on link "[DATE] 085112" at bounding box center [629, 403] width 20 height 51
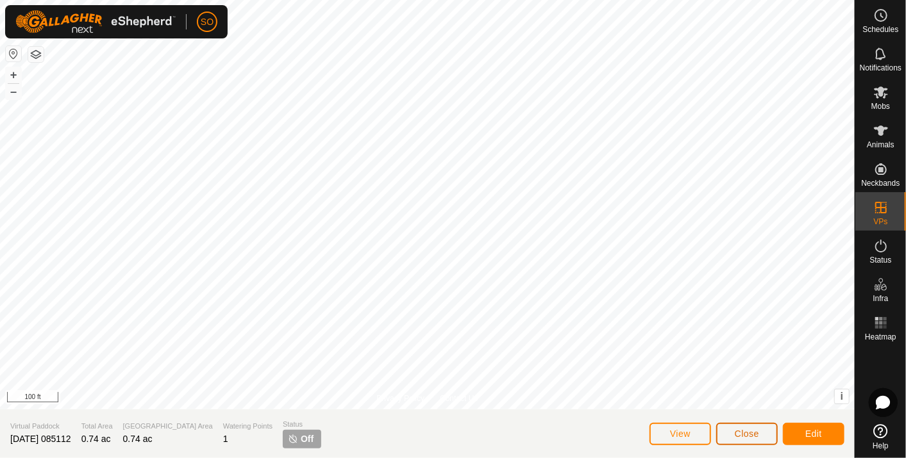
click at [751, 432] on span "Close" at bounding box center [747, 434] width 24 height 10
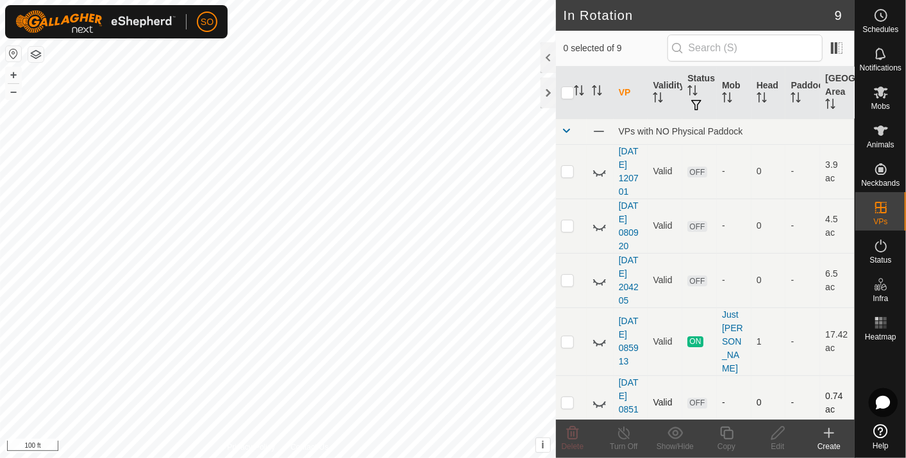
click at [597, 396] on icon at bounding box center [599, 403] width 15 height 15
click at [595, 398] on icon at bounding box center [599, 403] width 13 height 10
click at [565, 397] on p-checkbox at bounding box center [567, 402] width 13 height 10
click at [573, 429] on icon at bounding box center [573, 433] width 12 height 13
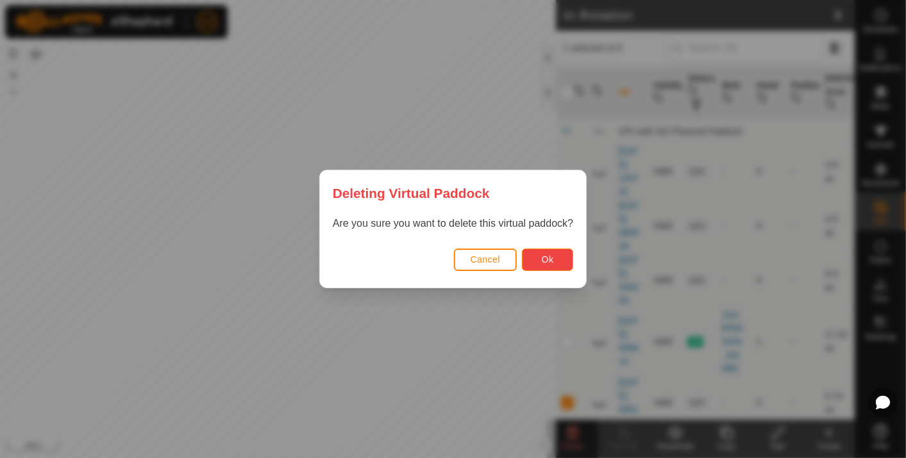
click at [543, 255] on span "Ok" at bounding box center [548, 260] width 12 height 10
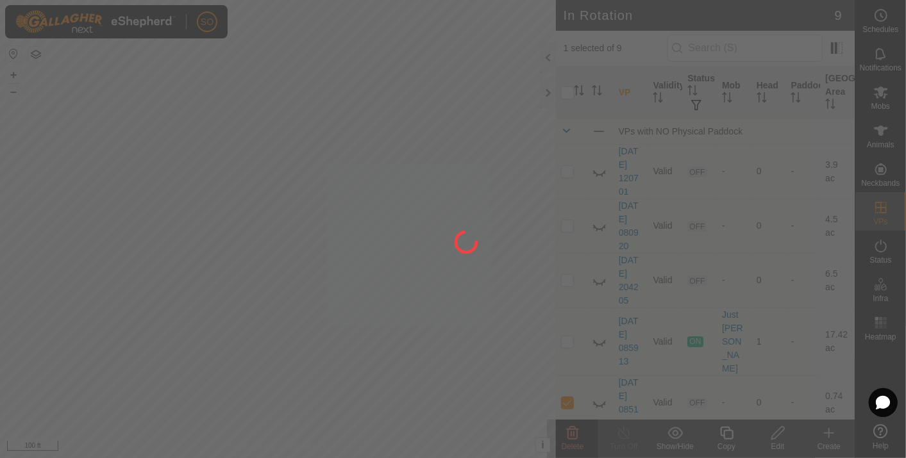
checkbox input "false"
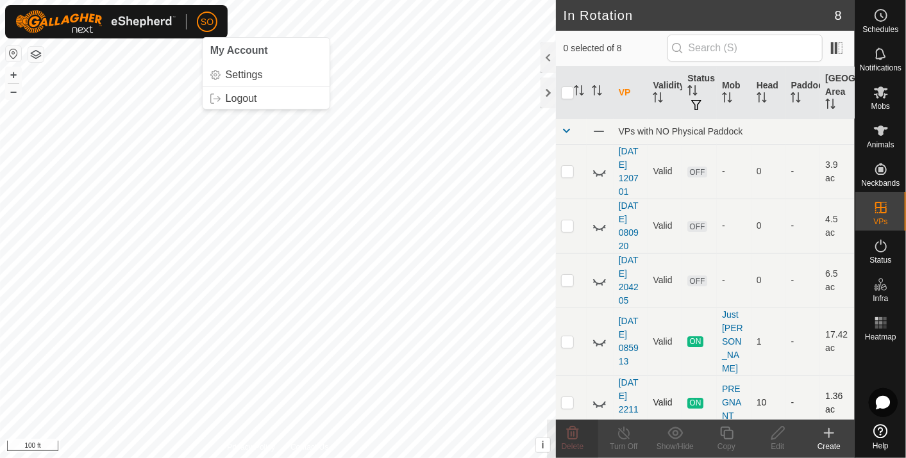
click at [596, 396] on icon at bounding box center [599, 403] width 15 height 15
click at [831, 433] on icon at bounding box center [828, 433] width 15 height 15
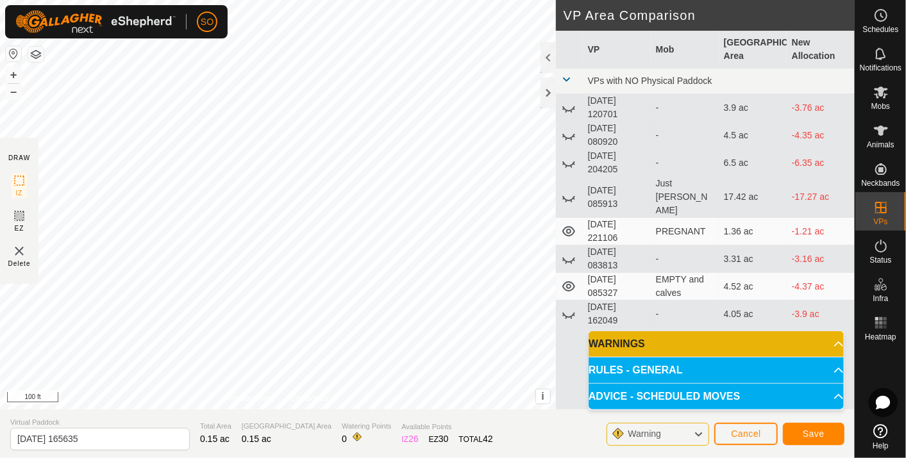
click at [833, 342] on p-accordion-header "WARNINGS" at bounding box center [716, 344] width 255 height 26
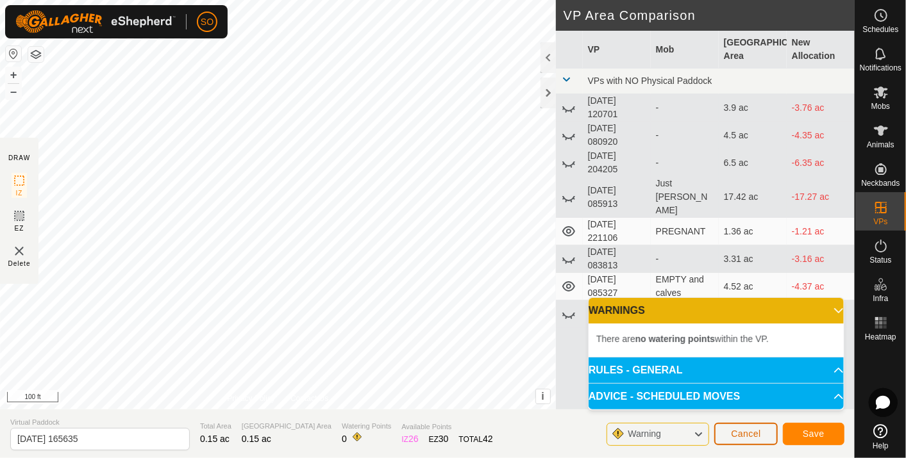
click at [742, 434] on span "Cancel" at bounding box center [746, 434] width 30 height 10
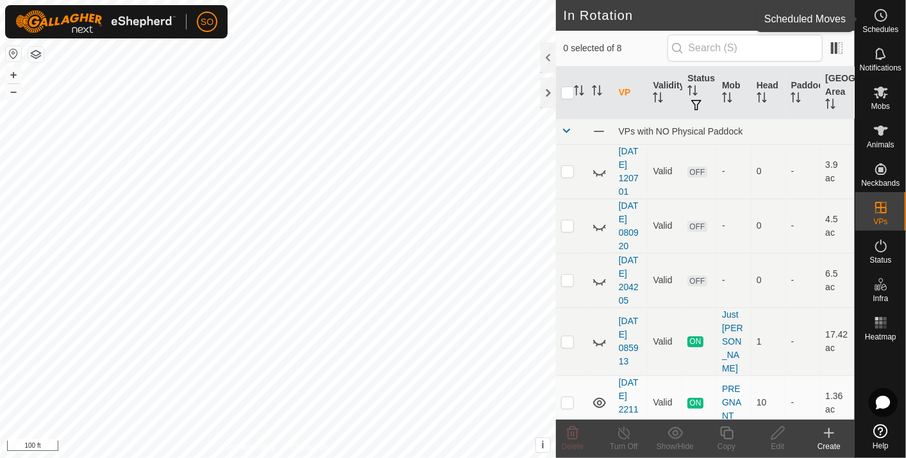
click at [878, 13] on icon at bounding box center [880, 15] width 15 height 15
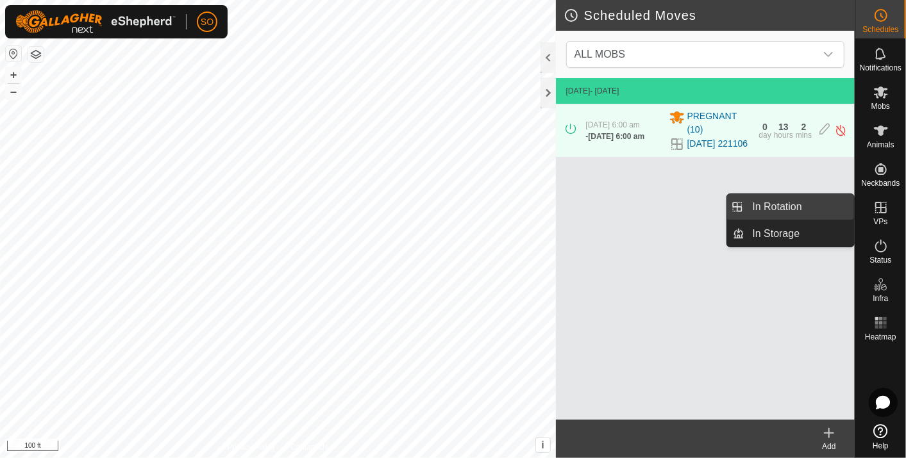
click at [808, 203] on link "In Rotation" at bounding box center [800, 207] width 110 height 26
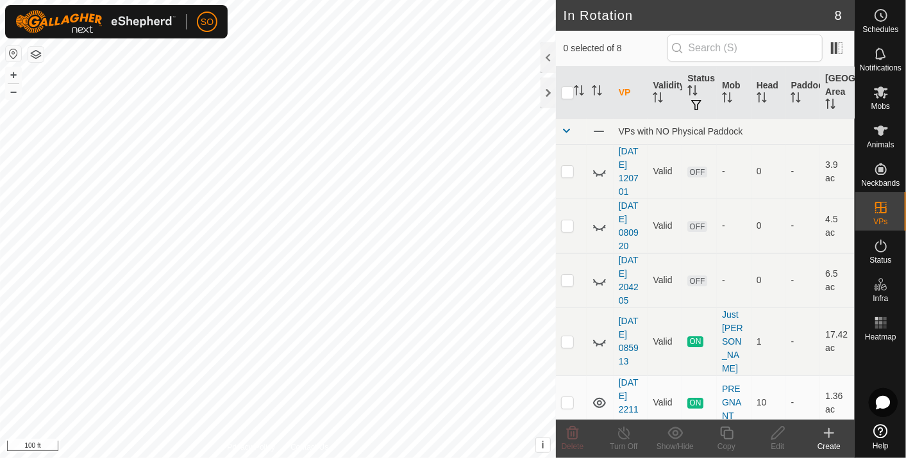
click at [829, 428] on icon at bounding box center [828, 433] width 15 height 15
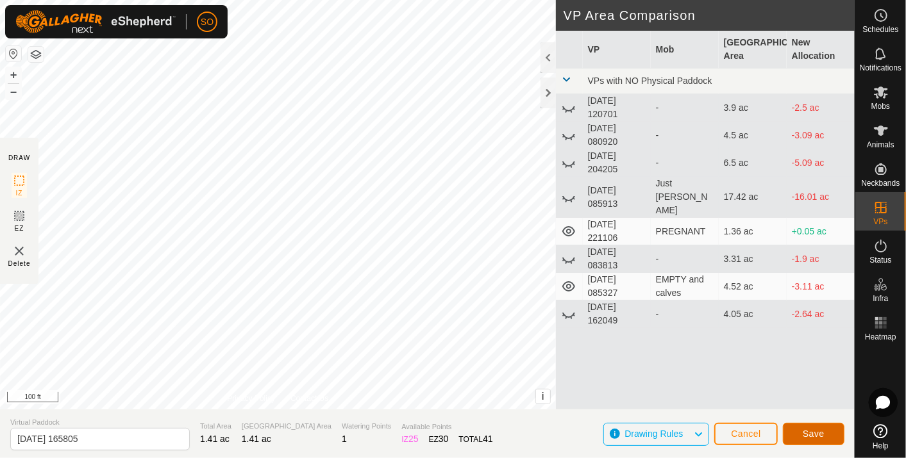
click at [821, 431] on span "Save" at bounding box center [814, 434] width 22 height 10
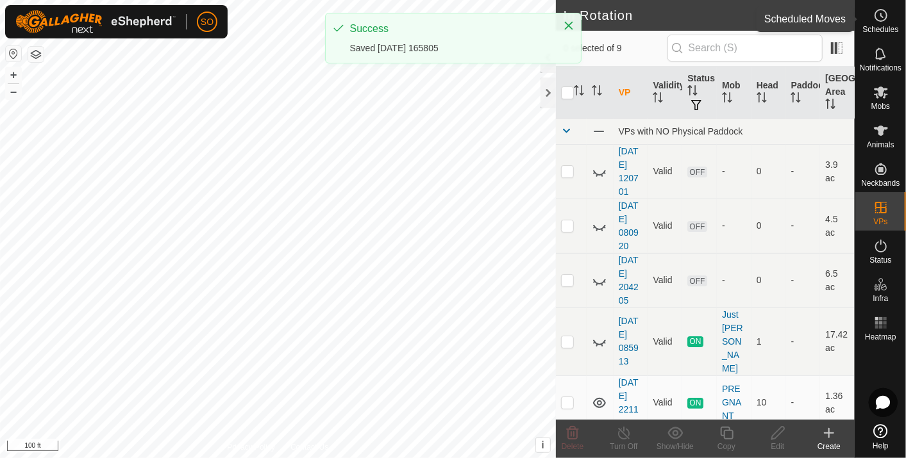
click at [881, 11] on icon at bounding box center [880, 15] width 15 height 15
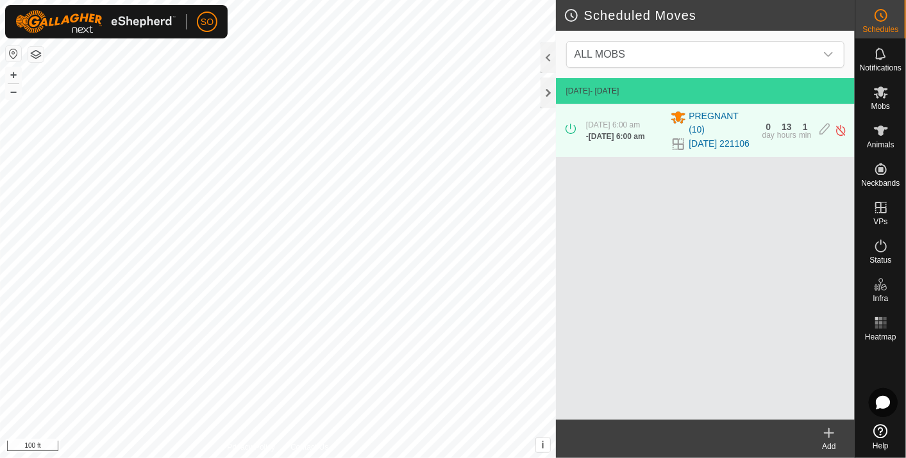
click at [824, 427] on icon at bounding box center [828, 433] width 15 height 15
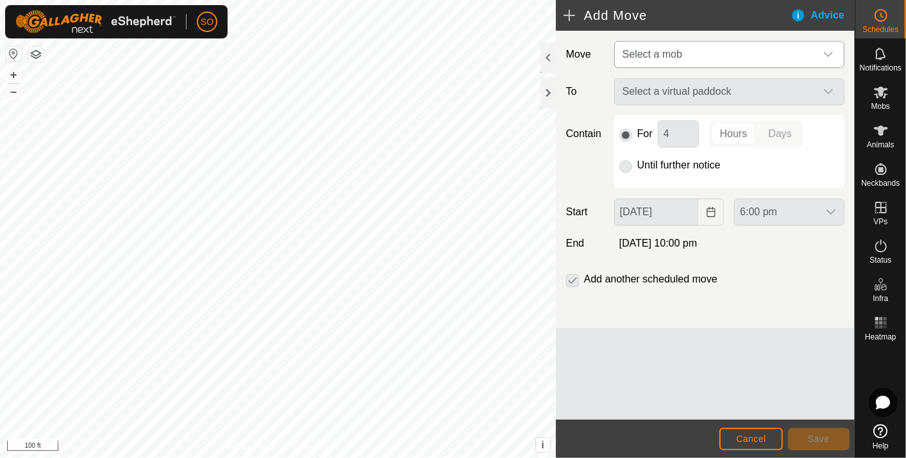
click at [826, 48] on div "dropdown trigger" at bounding box center [828, 55] width 26 height 26
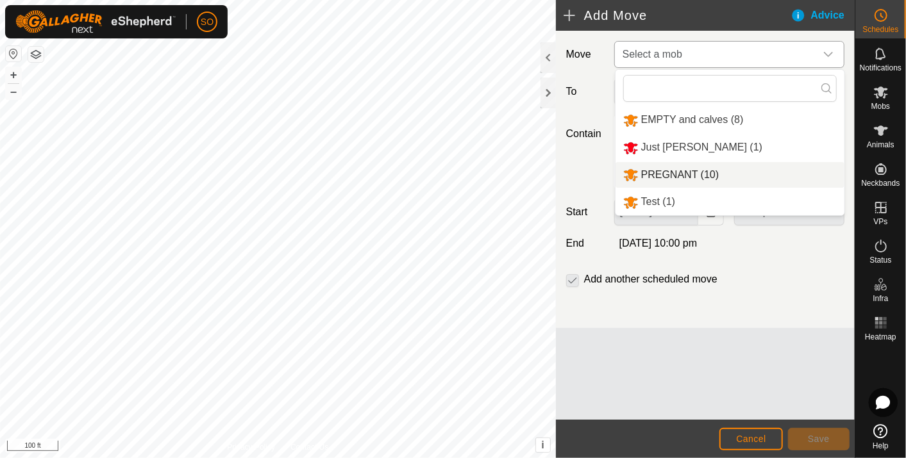
click at [681, 169] on li "PREGNANT (10)" at bounding box center [729, 175] width 229 height 26
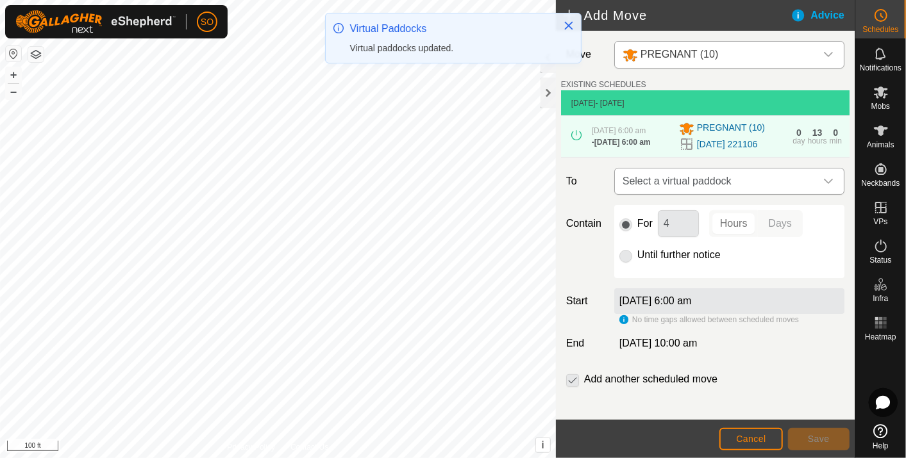
click at [823, 187] on icon "dropdown trigger" at bounding box center [828, 181] width 10 height 10
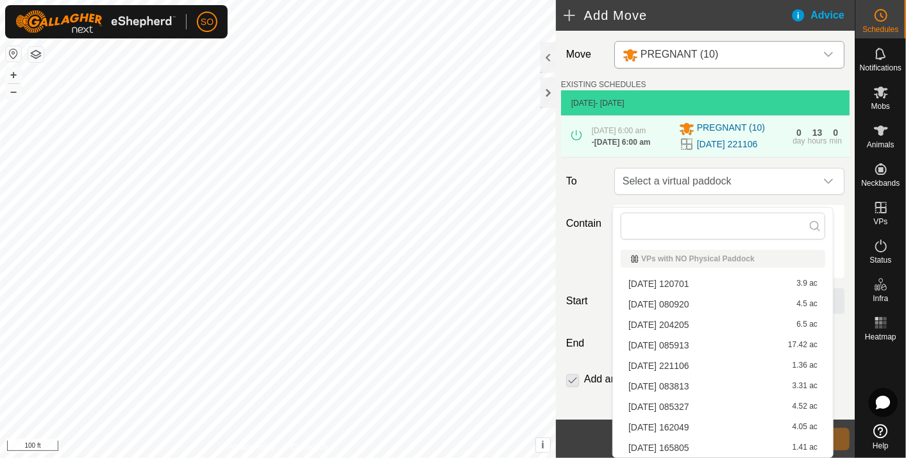
click at [675, 443] on li "[DATE] 165805 1.41 ac" at bounding box center [723, 448] width 205 height 19
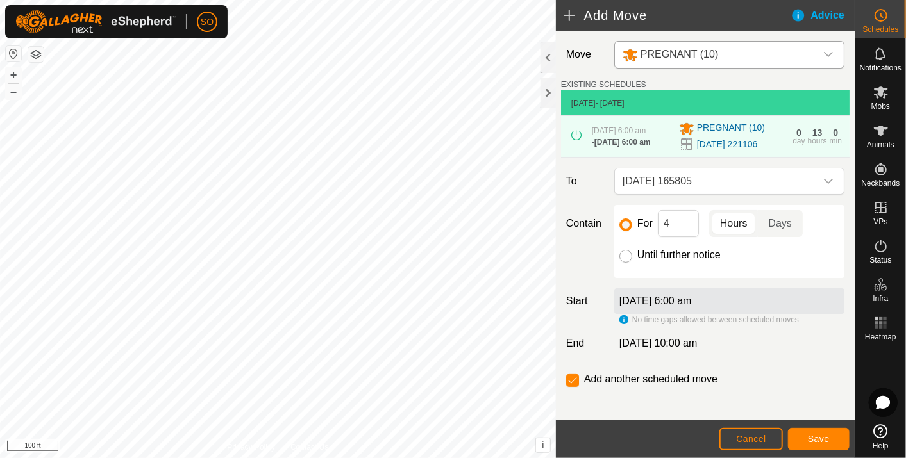
click at [622, 263] on input "Until further notice" at bounding box center [625, 256] width 13 height 13
radio input "true"
checkbox input "false"
click at [823, 437] on span "Save" at bounding box center [819, 439] width 22 height 10
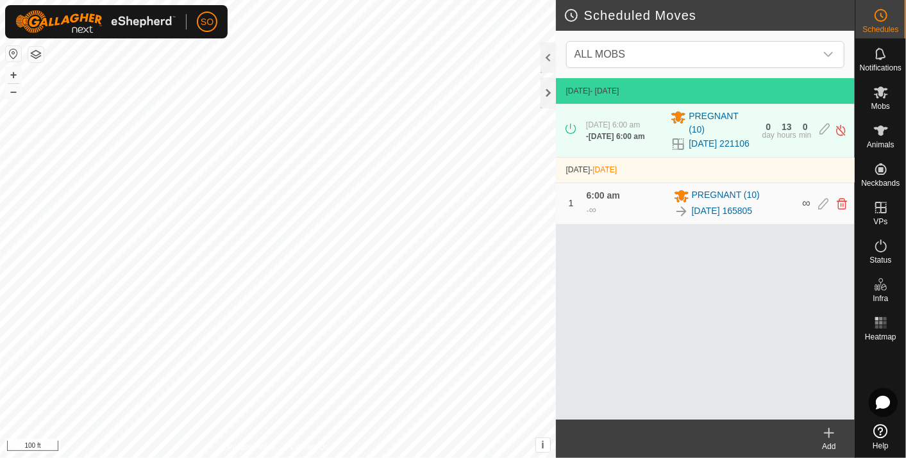
click at [586, 360] on div "Scheduled Moves ALL MOBS [DATE] - [DATE] [DATE] 6:00 am - [DATE] 6:00 am PREGNA…" at bounding box center [427, 229] width 855 height 458
click at [830, 428] on icon at bounding box center [828, 433] width 15 height 15
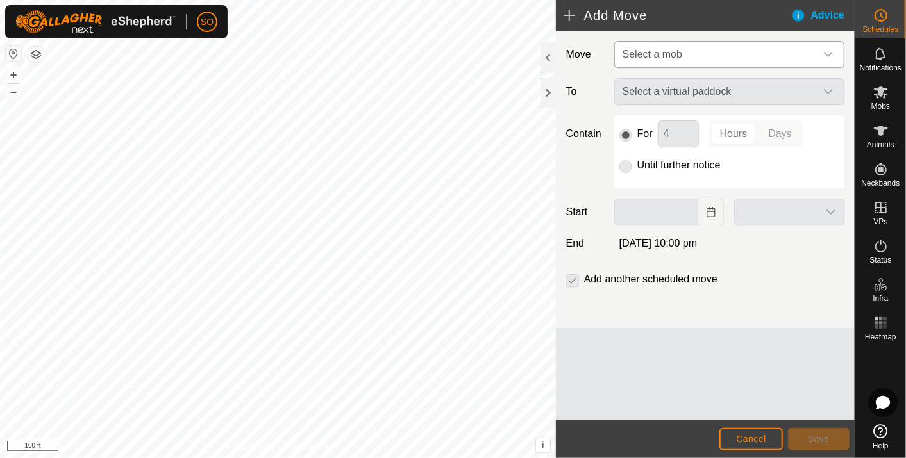
click at [831, 51] on icon "dropdown trigger" at bounding box center [828, 54] width 10 height 10
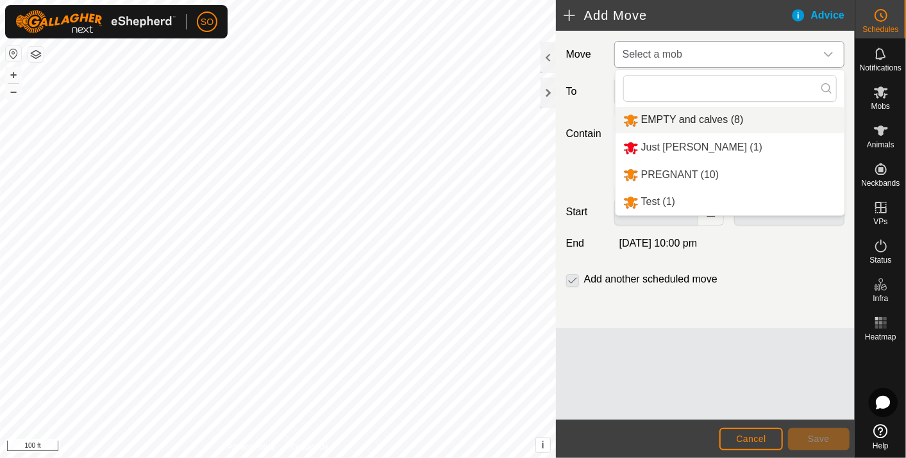
click at [685, 117] on li "EMPTY and calves (8)" at bounding box center [729, 120] width 229 height 26
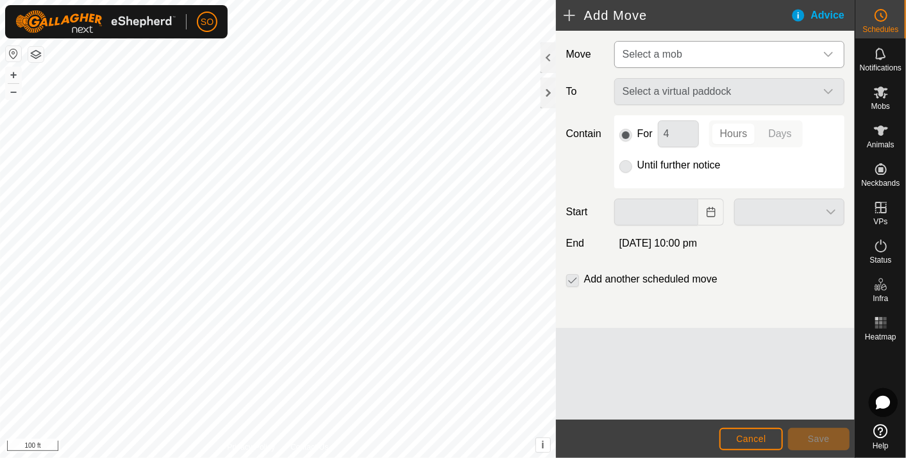
type input "[DATE]"
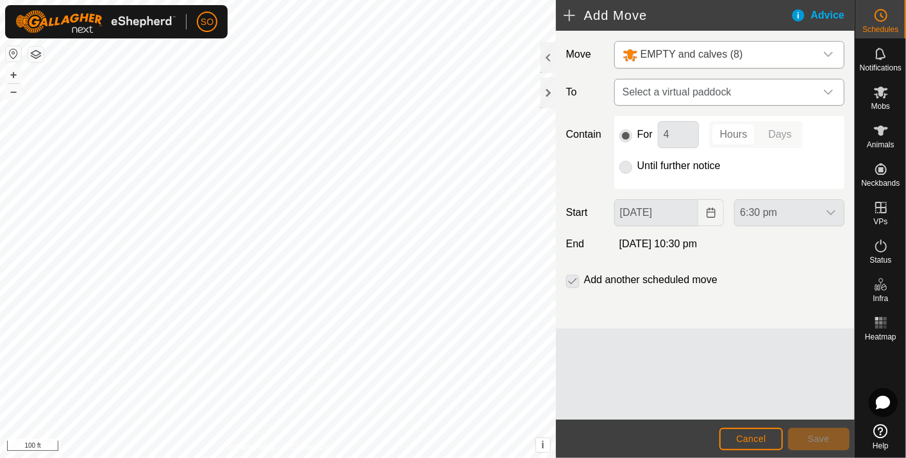
click at [828, 89] on icon "dropdown trigger" at bounding box center [828, 92] width 10 height 10
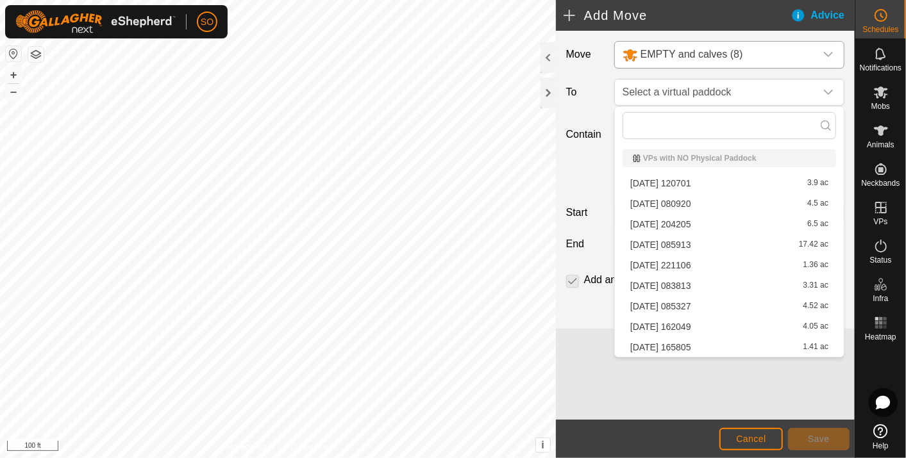
click at [694, 300] on li "[DATE] 085327 4.52 ac" at bounding box center [729, 306] width 213 height 19
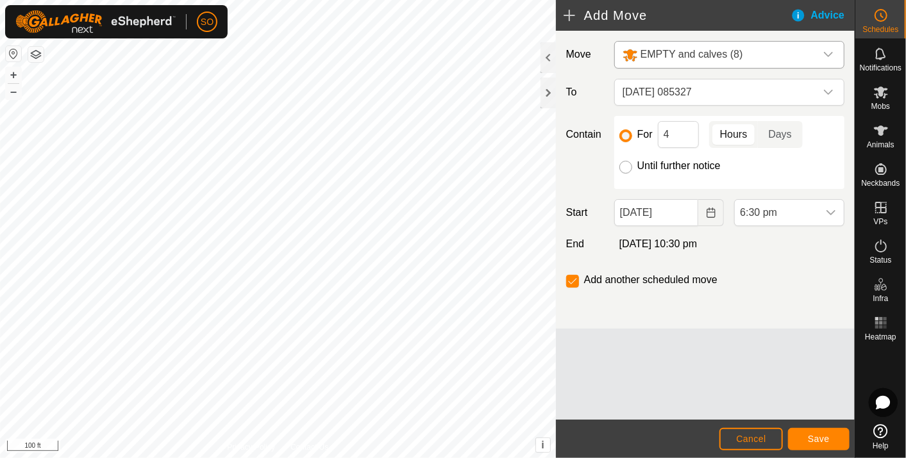
click at [624, 163] on input "Until further notice" at bounding box center [625, 167] width 13 height 13
radio input "true"
checkbox input "false"
click at [743, 437] on span "Cancel" at bounding box center [751, 439] width 30 height 10
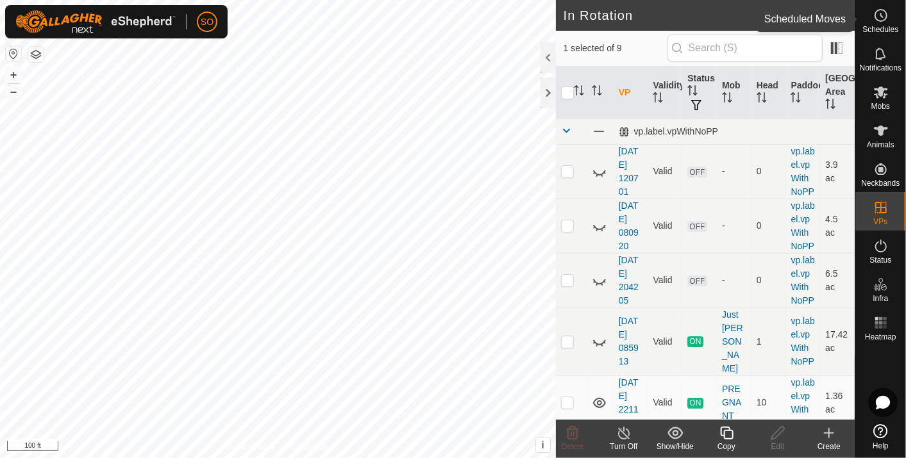
click at [885, 17] on icon at bounding box center [880, 15] width 15 height 15
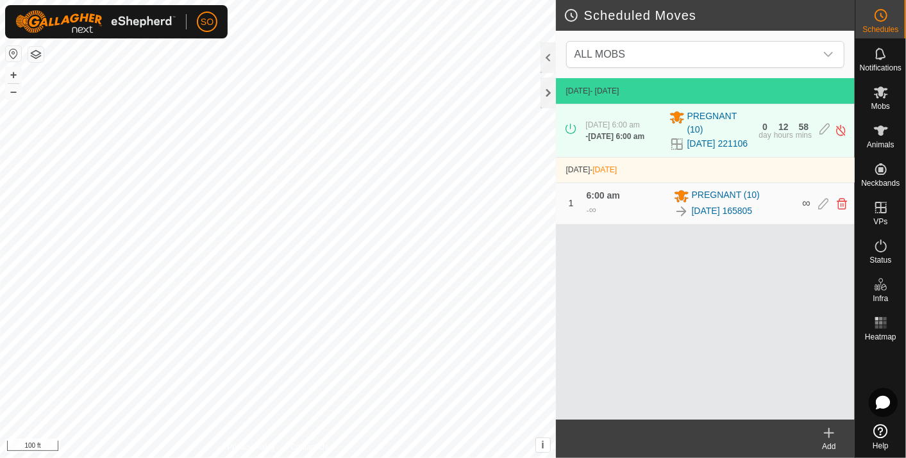
click at [826, 434] on icon at bounding box center [828, 433] width 15 height 15
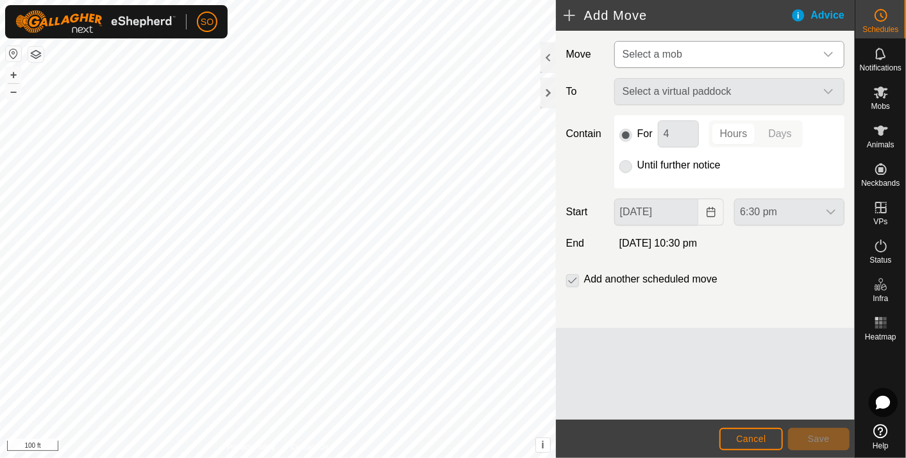
click at [830, 50] on icon "dropdown trigger" at bounding box center [828, 54] width 10 height 10
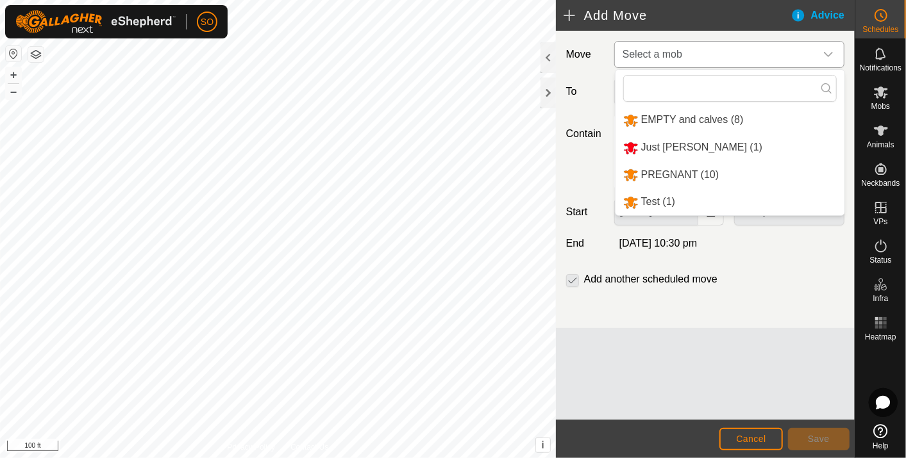
click at [705, 113] on li "EMPTY and calves (8)" at bounding box center [729, 120] width 229 height 26
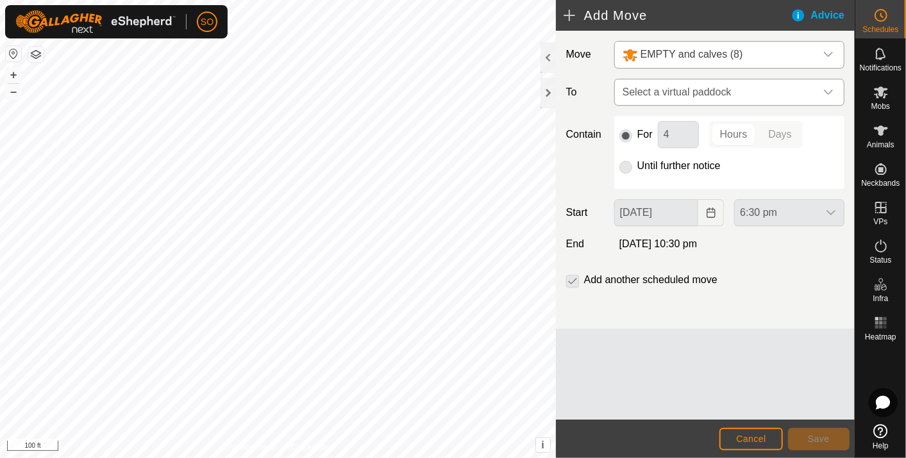
click at [826, 87] on div "dropdown trigger" at bounding box center [828, 92] width 26 height 26
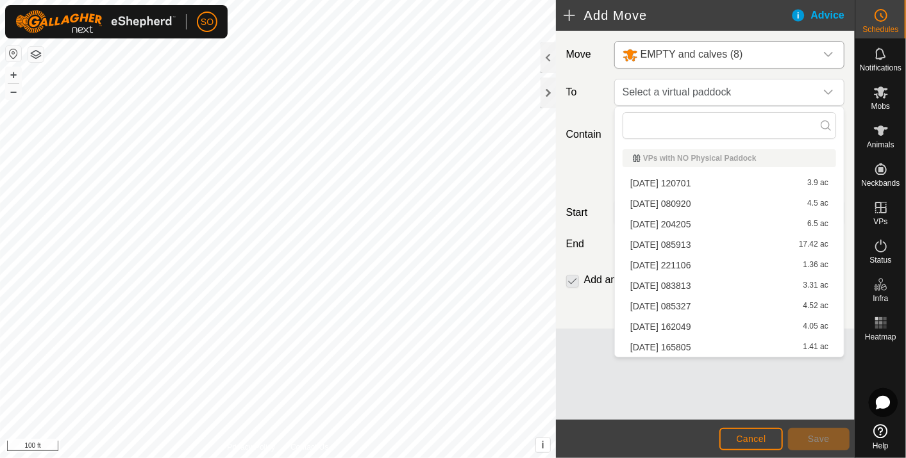
click at [685, 321] on li "[DATE] 162049 4.05 ac" at bounding box center [729, 326] width 213 height 19
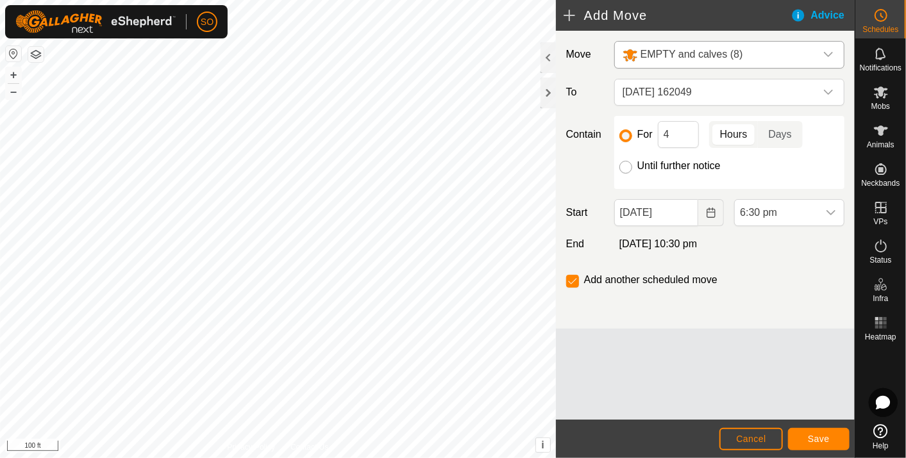
click at [626, 165] on input "Until further notice" at bounding box center [625, 167] width 13 height 13
radio input "true"
checkbox input "false"
click at [715, 208] on icon "Choose Date" at bounding box center [711, 213] width 8 height 10
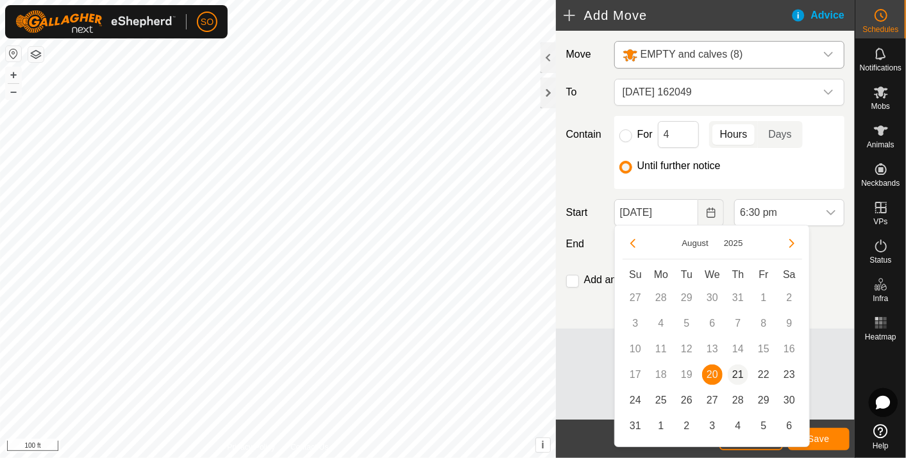
click at [736, 371] on span "21" at bounding box center [738, 375] width 21 height 21
type input "[DATE]"
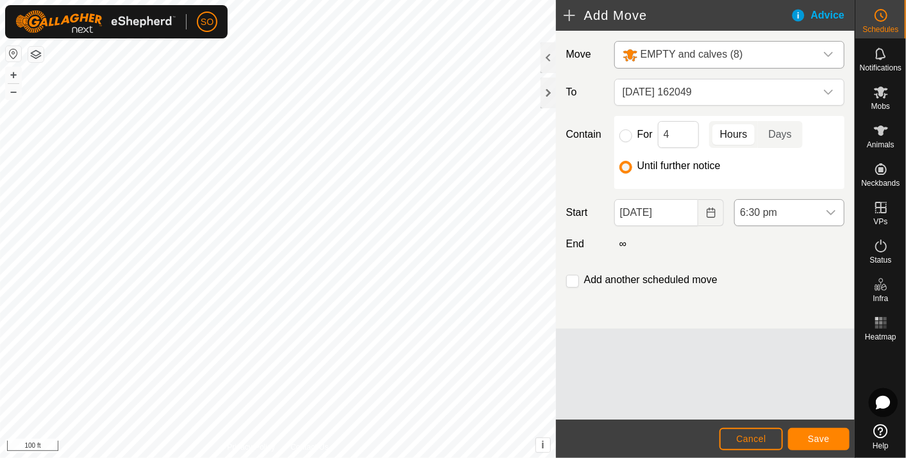
click at [833, 208] on icon "dropdown trigger" at bounding box center [831, 213] width 10 height 10
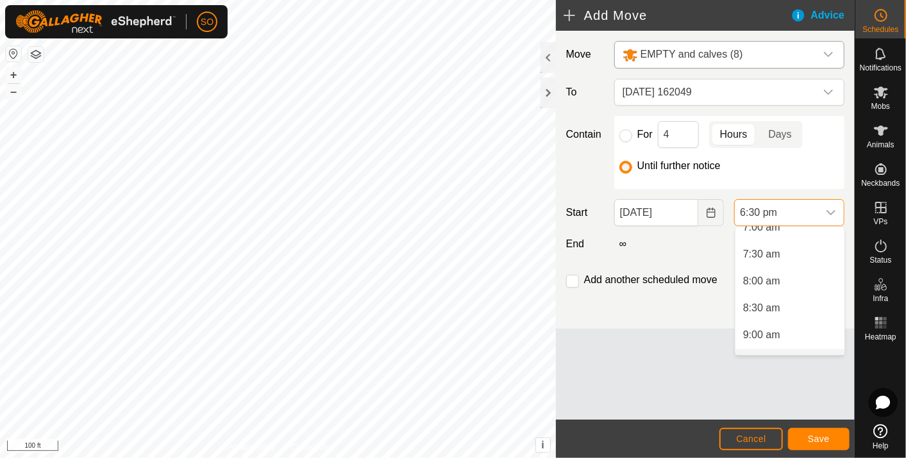
scroll to position [318, 0]
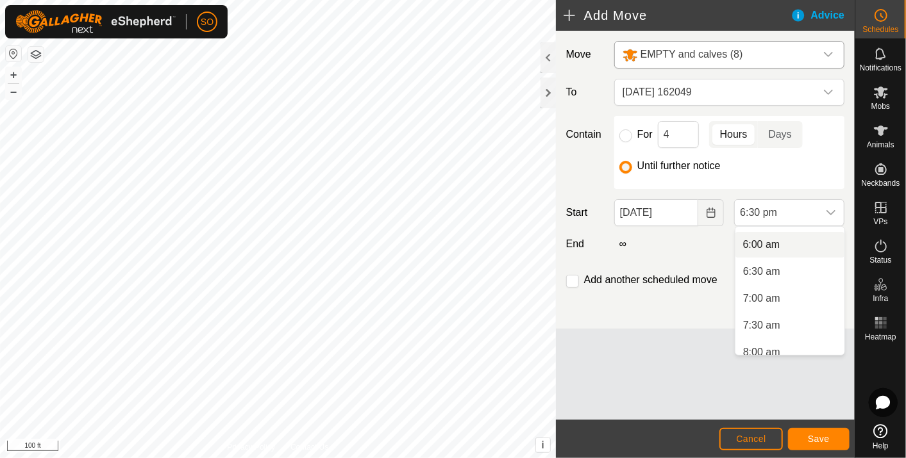
click at [771, 242] on li "6:00 am" at bounding box center [789, 245] width 109 height 26
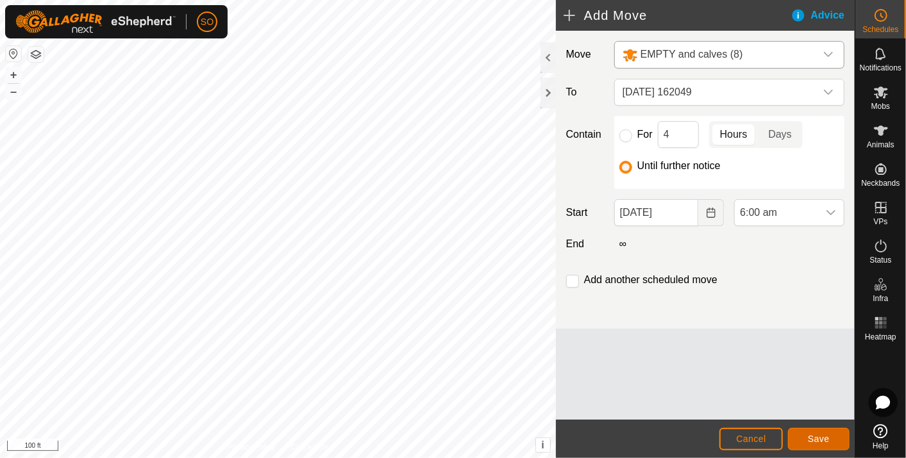
click at [814, 439] on span "Save" at bounding box center [819, 439] width 22 height 10
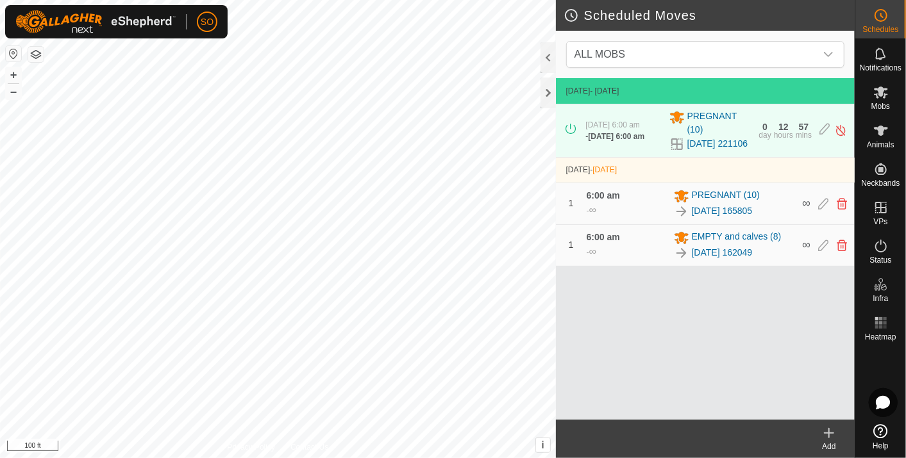
click at [828, 431] on icon at bounding box center [828, 433] width 15 height 15
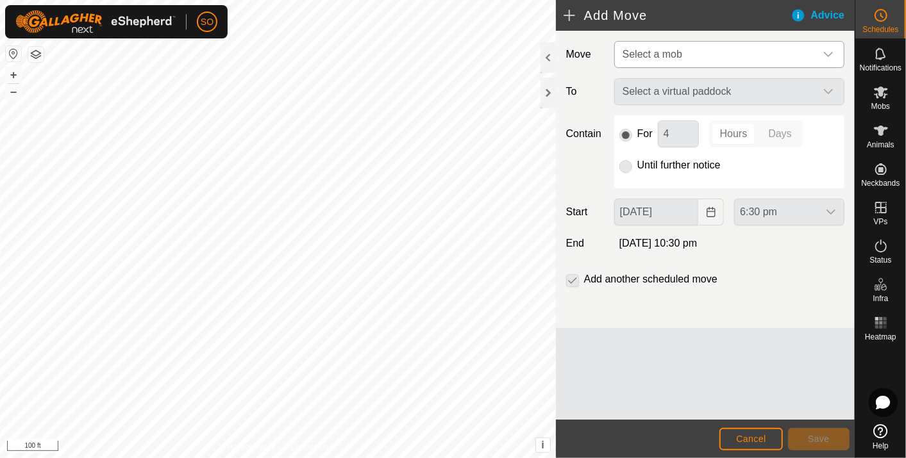
click at [828, 49] on icon "dropdown trigger" at bounding box center [828, 54] width 10 height 10
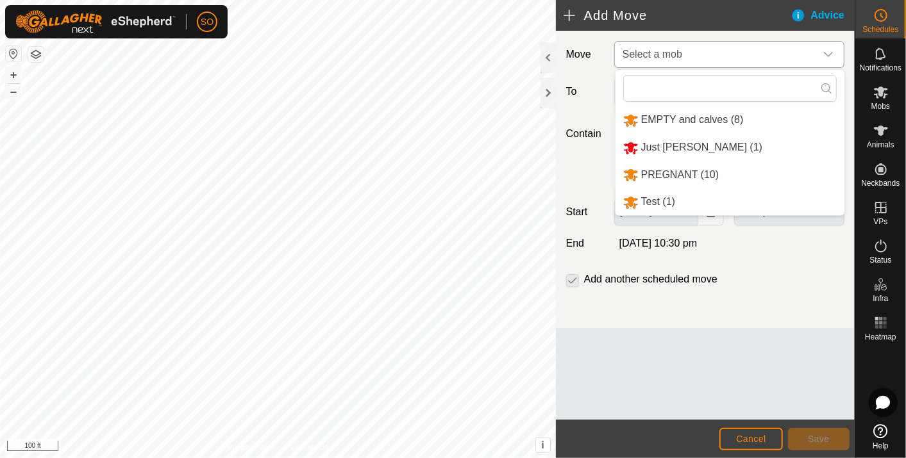
click at [708, 117] on li "EMPTY and calves (8)" at bounding box center [729, 120] width 229 height 26
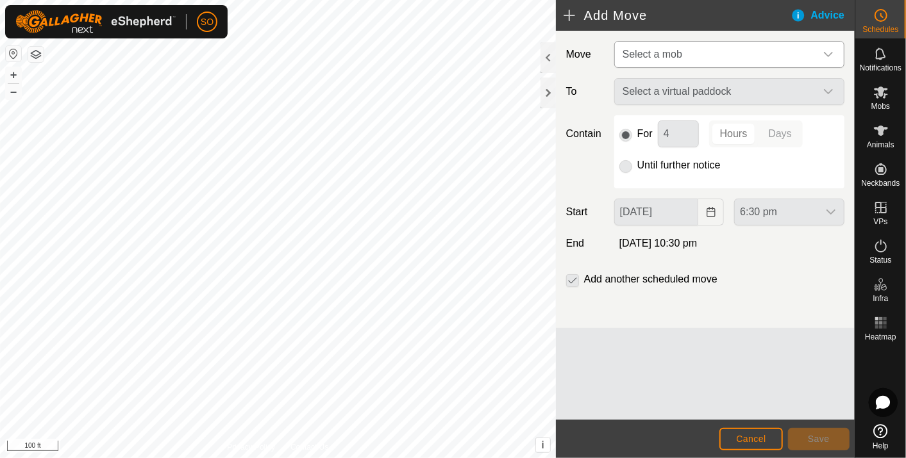
type input "[DATE]"
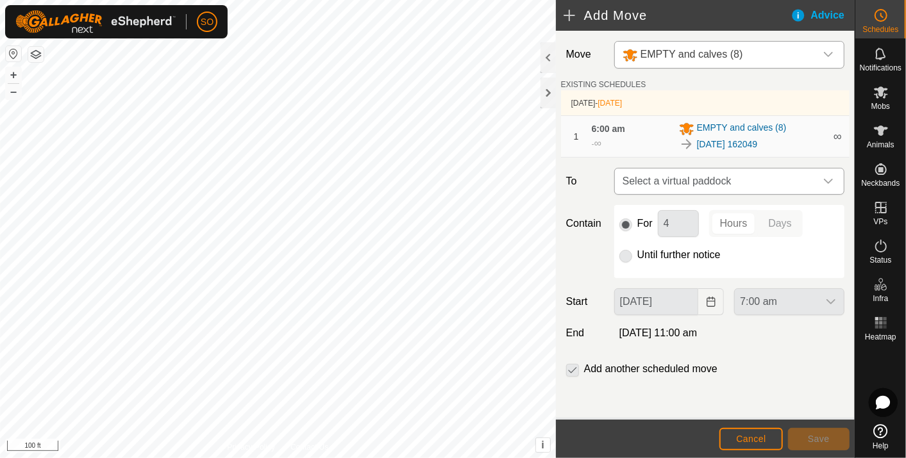
click at [824, 179] on icon "dropdown trigger" at bounding box center [828, 181] width 9 height 5
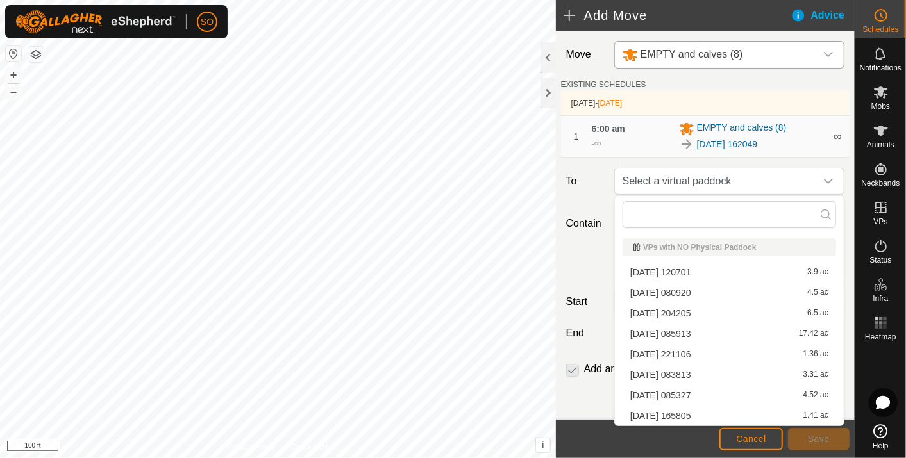
click at [694, 371] on li "[DATE] 083813 3.31 ac" at bounding box center [729, 374] width 213 height 19
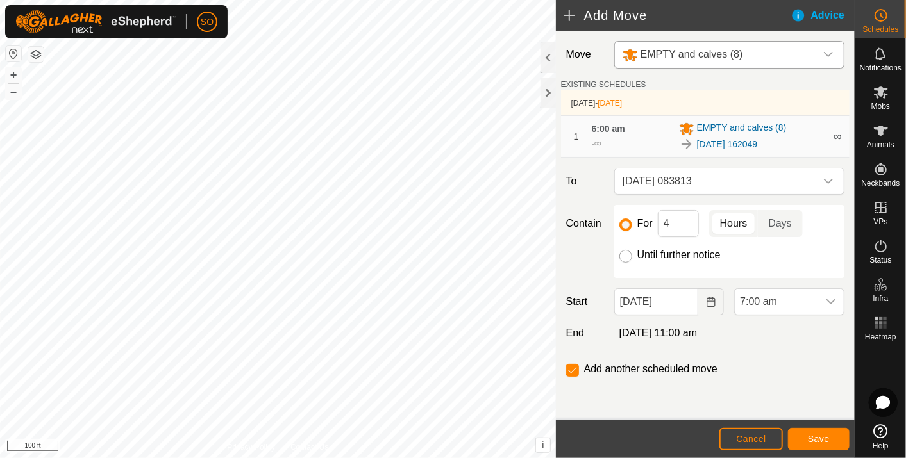
click at [628, 256] on input "Until further notice" at bounding box center [625, 256] width 13 height 13
radio input "true"
checkbox input "false"
click at [708, 297] on icon "Choose Date" at bounding box center [711, 302] width 10 height 10
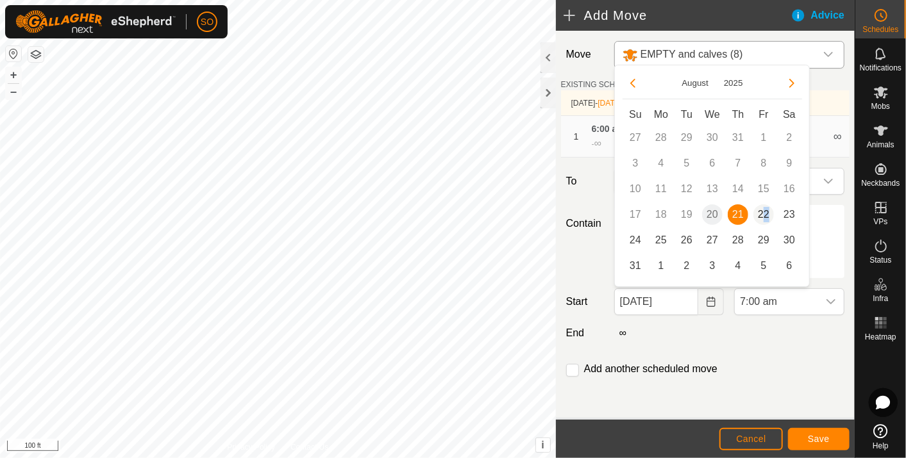
click at [765, 211] on span "22" at bounding box center [763, 215] width 21 height 21
type input "[DATE]"
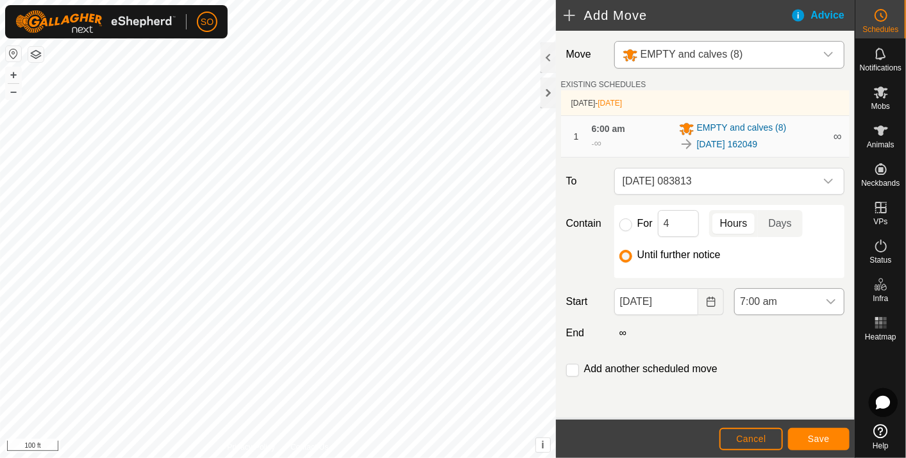
click at [830, 297] on icon "dropdown trigger" at bounding box center [831, 302] width 10 height 10
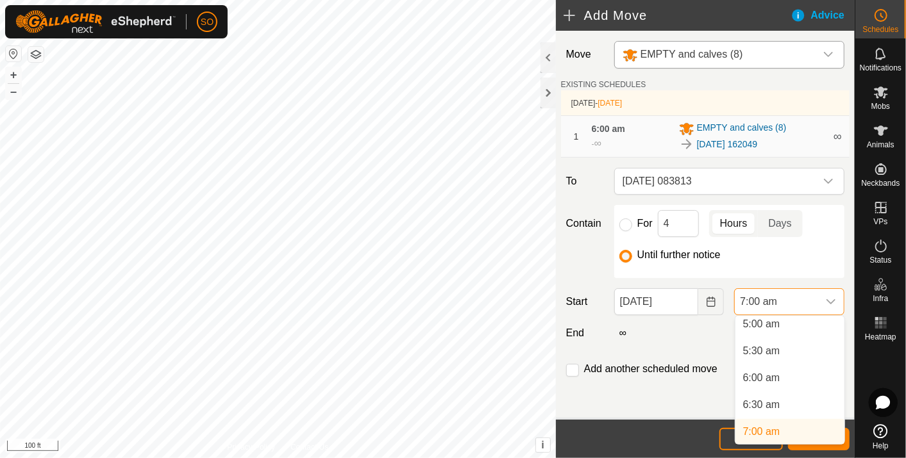
scroll to position [269, 0]
click at [770, 379] on li "6:00 am" at bounding box center [789, 383] width 109 height 26
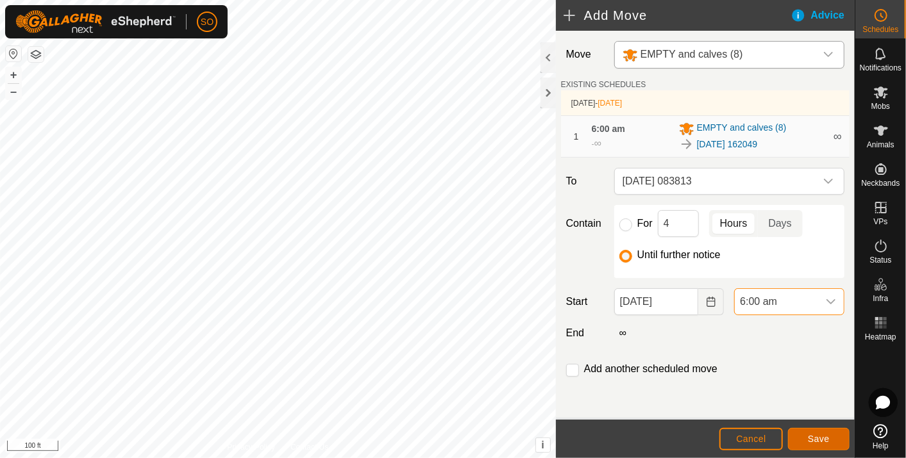
click at [814, 434] on span "Save" at bounding box center [819, 439] width 22 height 10
